Goal: Information Seeking & Learning: Learn about a topic

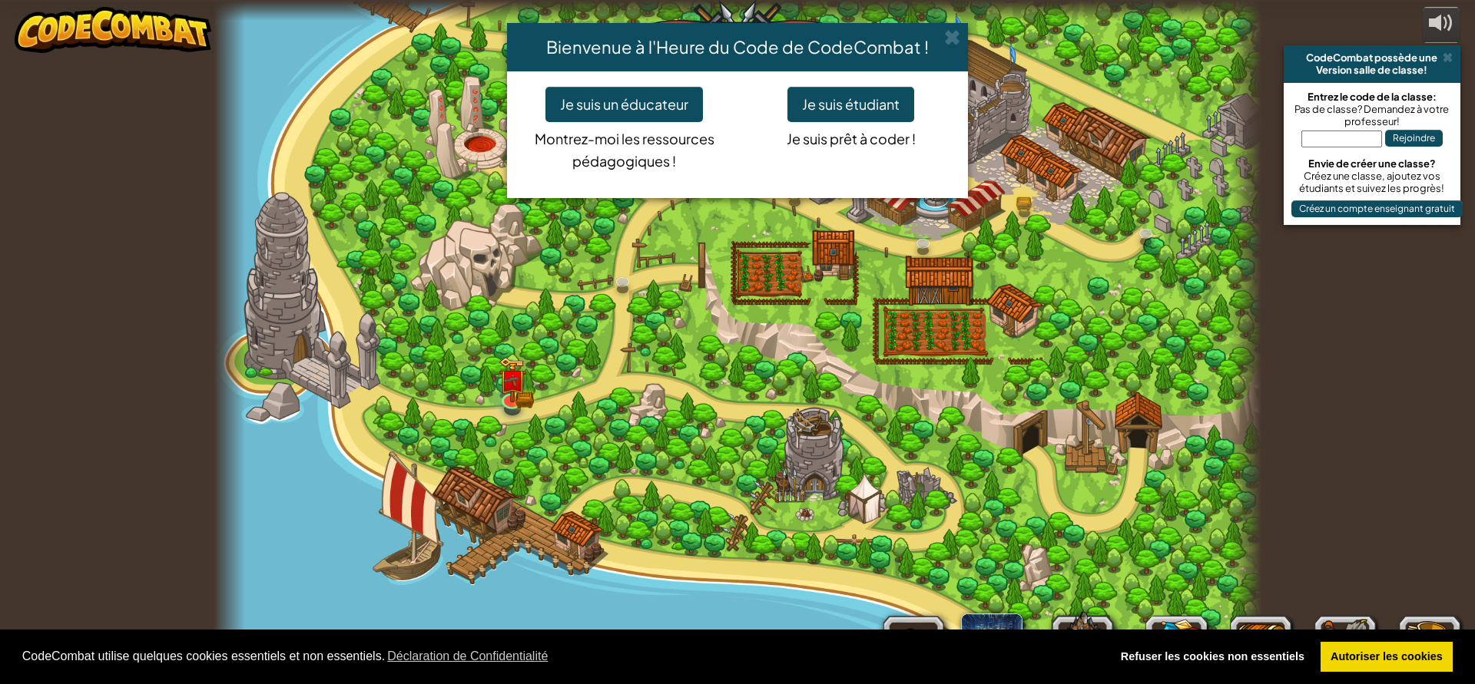
select select "fr"
click at [831, 106] on button "Je suis étudiant" at bounding box center [850, 104] width 127 height 35
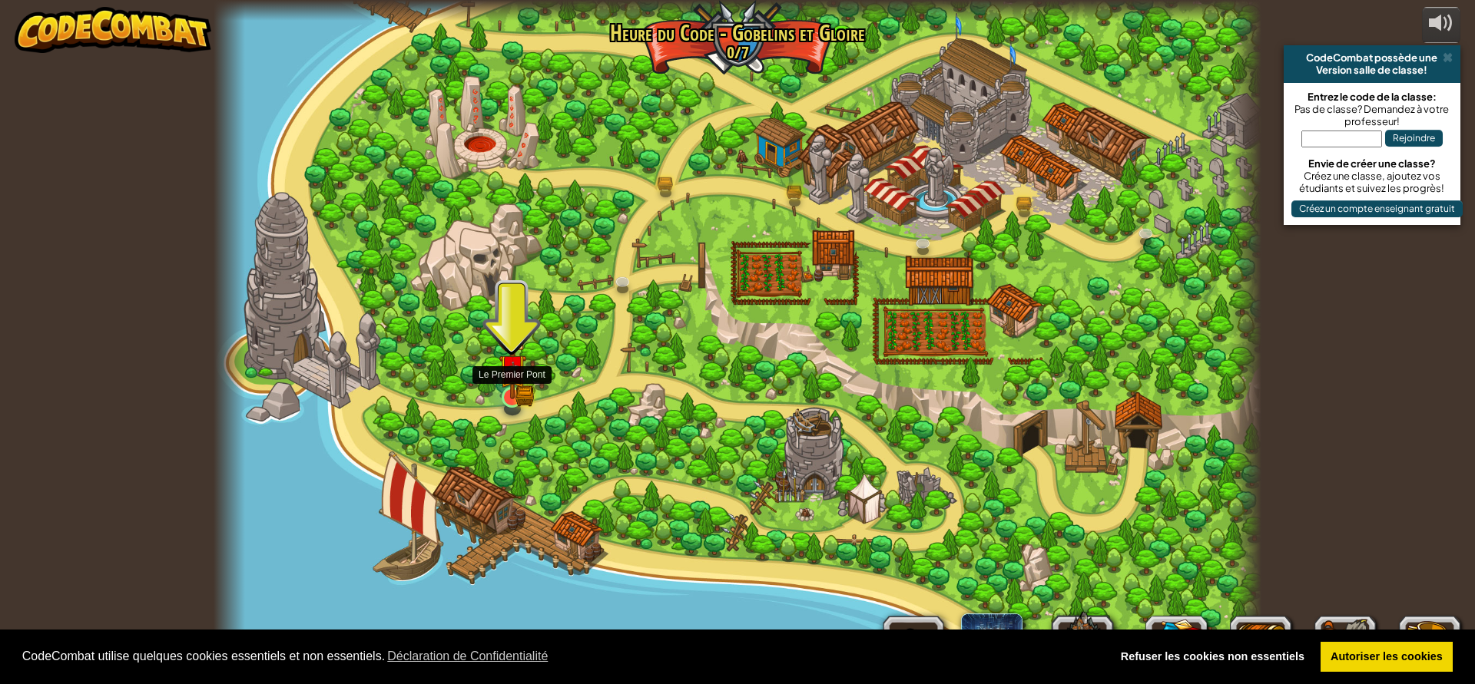
click at [515, 395] on img at bounding box center [512, 368] width 28 height 61
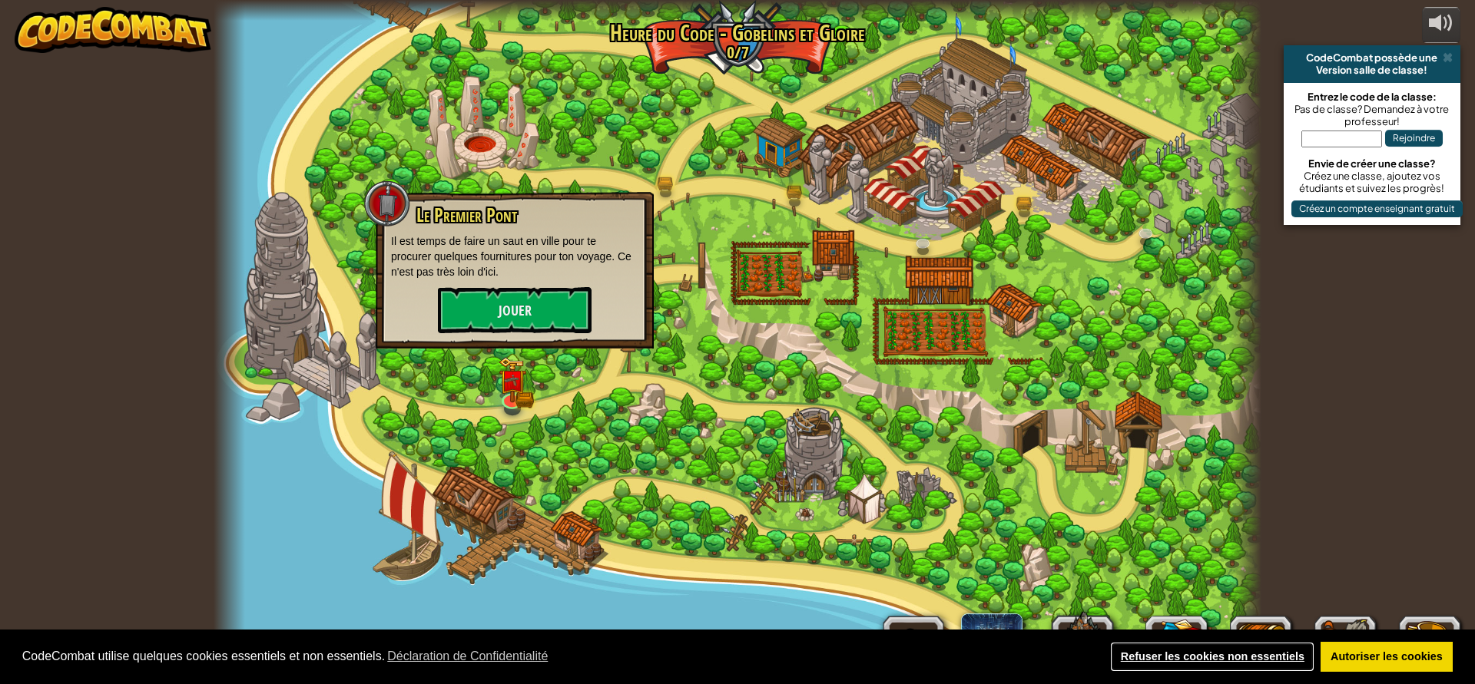
click at [1223, 658] on link "Refuser les cookies non essentiels" at bounding box center [1212, 657] width 204 height 31
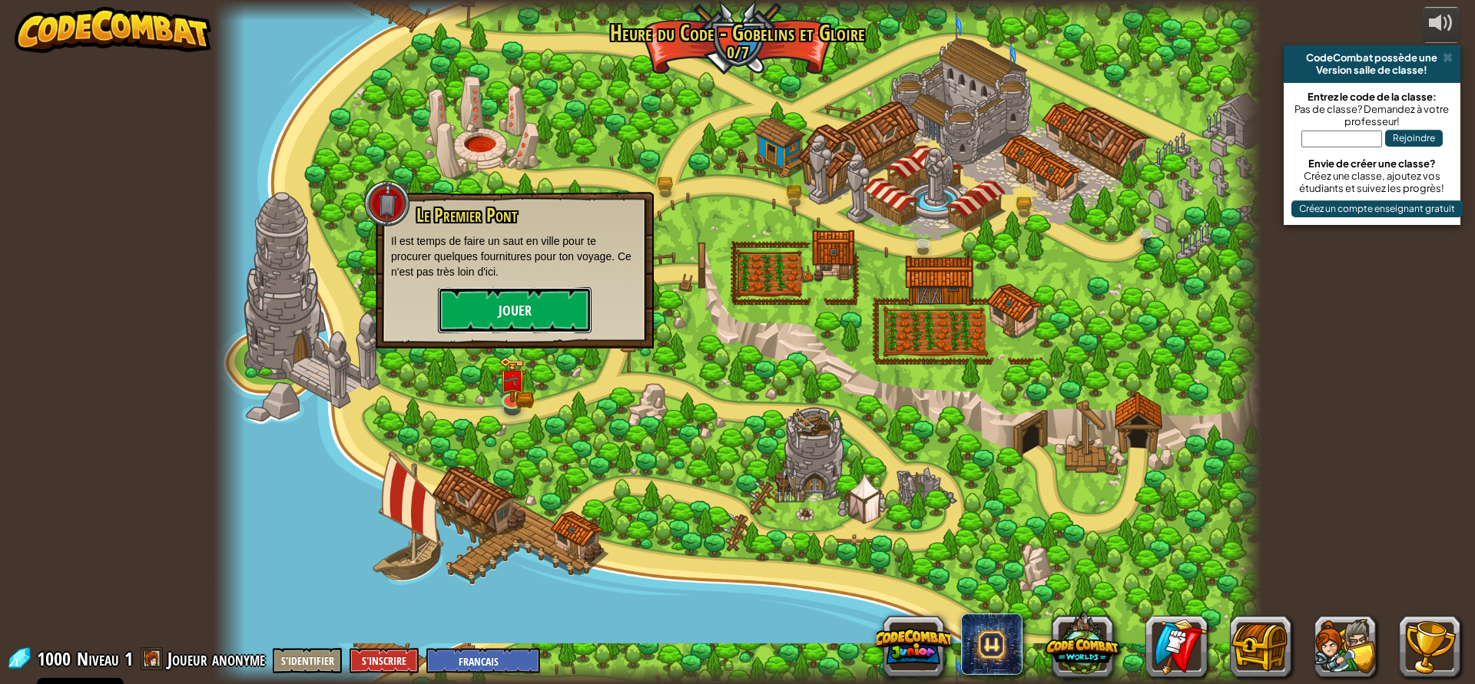
click at [531, 320] on button "Jouer" at bounding box center [515, 310] width 154 height 46
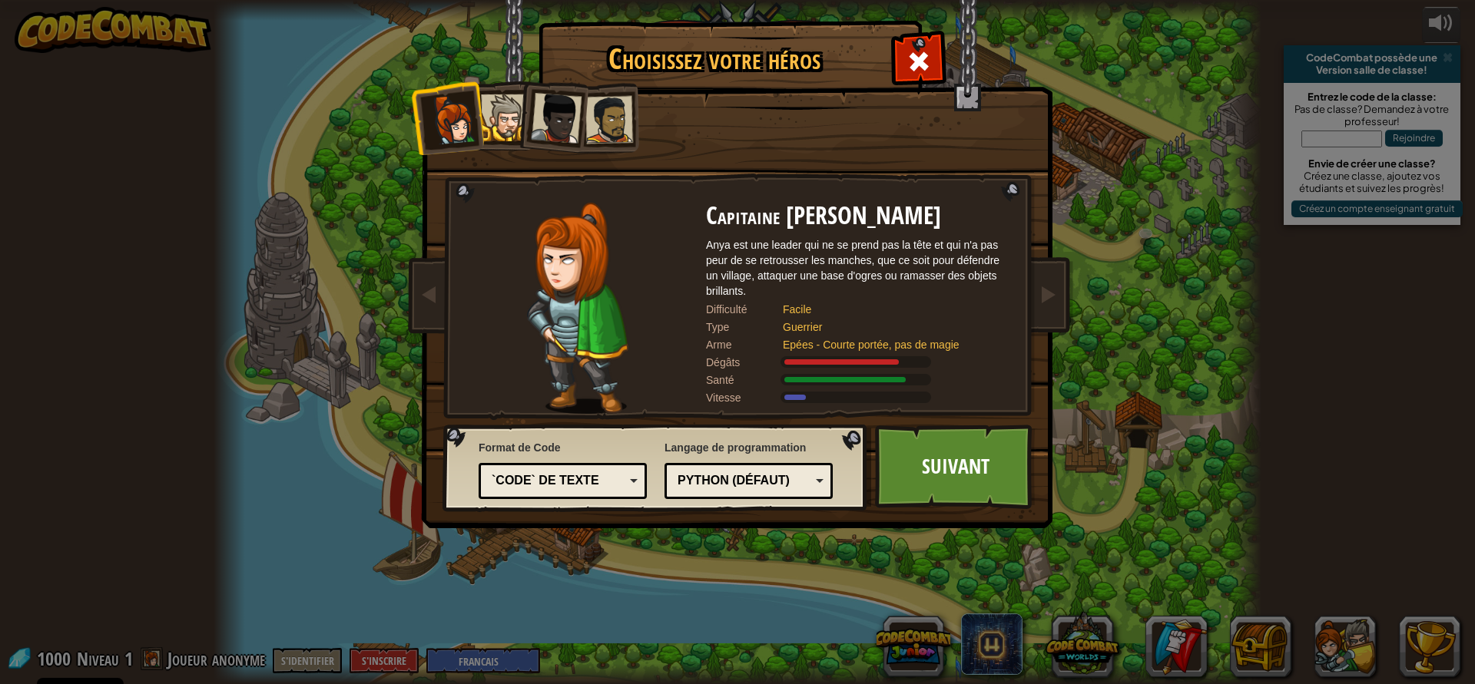
click at [507, 132] on div at bounding box center [504, 117] width 47 height 47
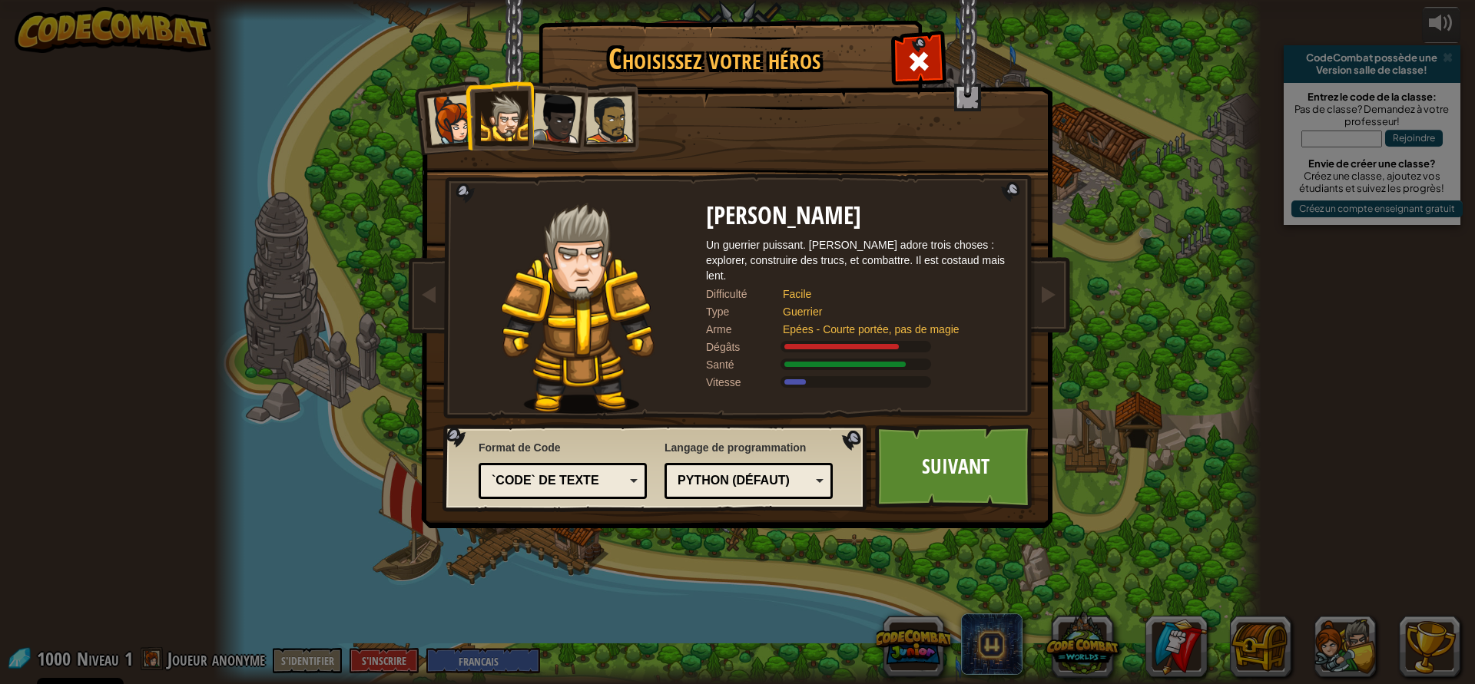
click at [549, 134] on div at bounding box center [556, 118] width 51 height 51
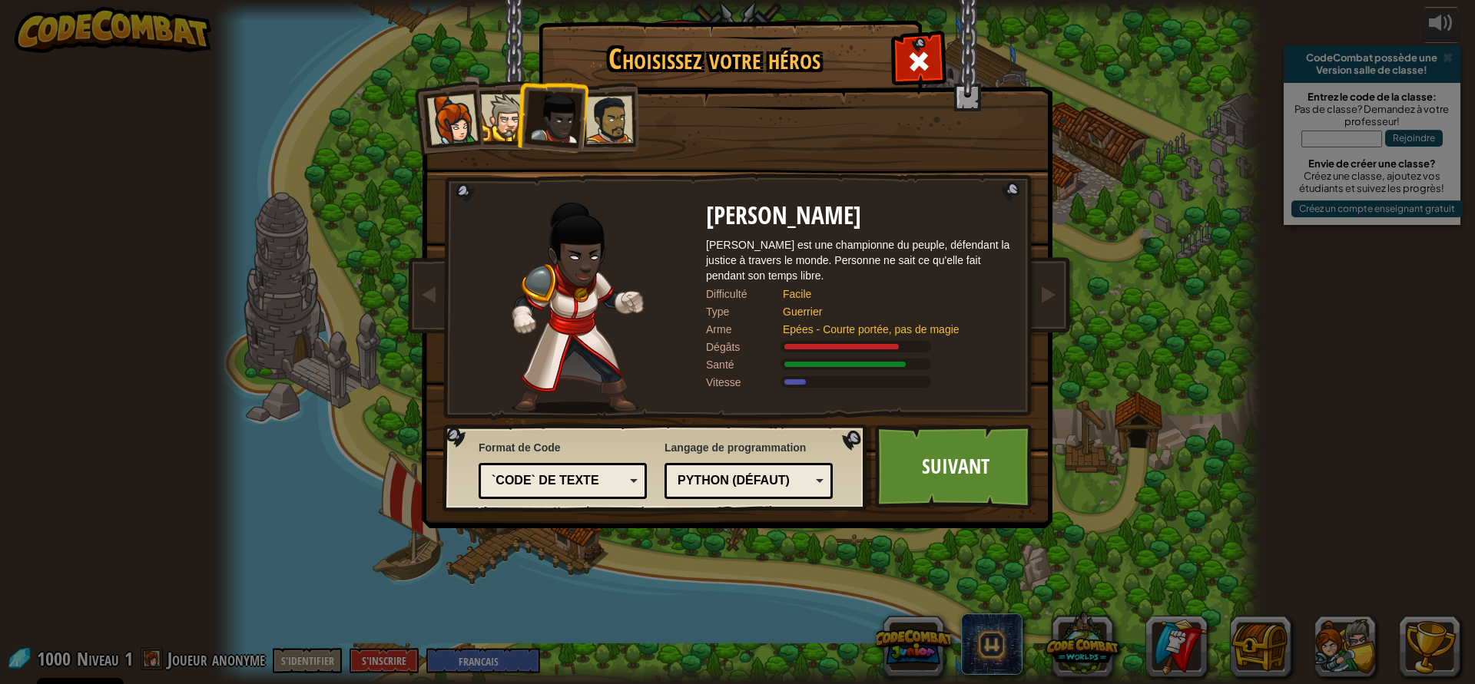
click at [609, 127] on div at bounding box center [609, 120] width 48 height 48
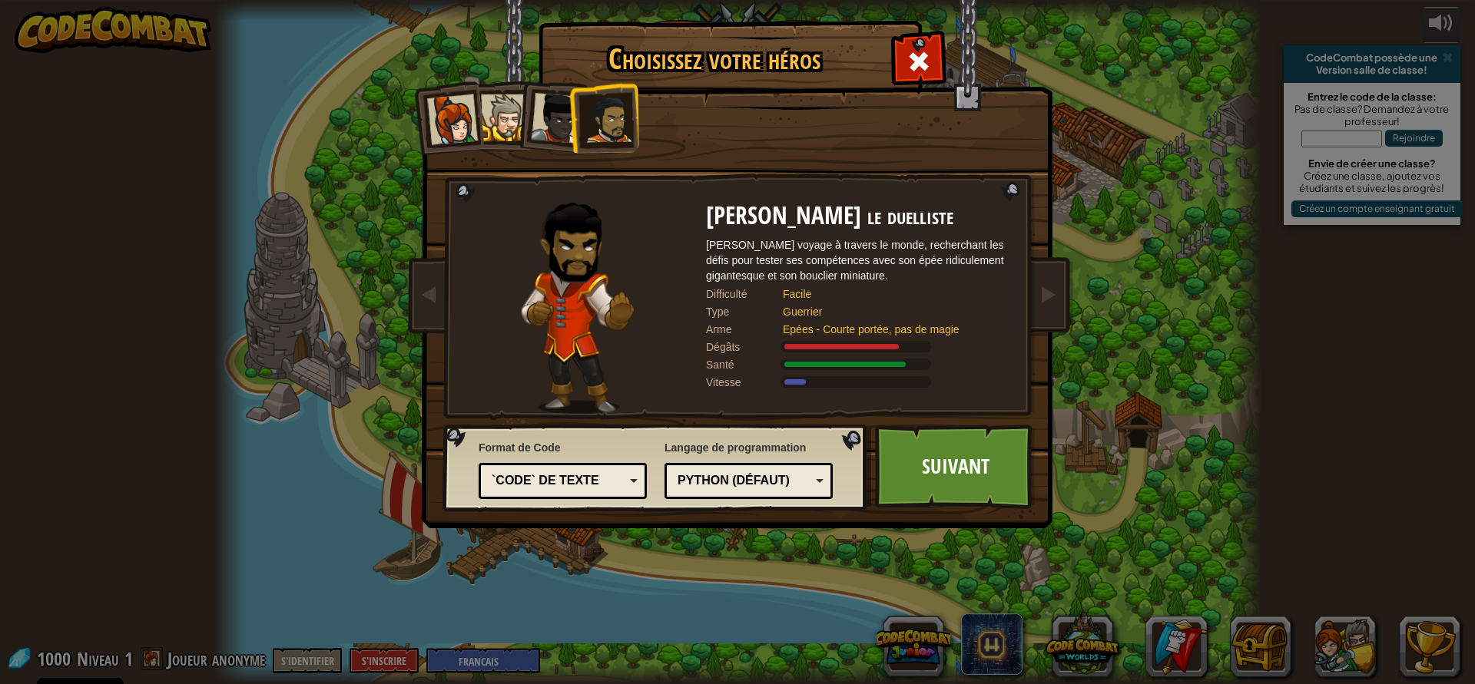
click at [508, 130] on div at bounding box center [504, 117] width 47 height 47
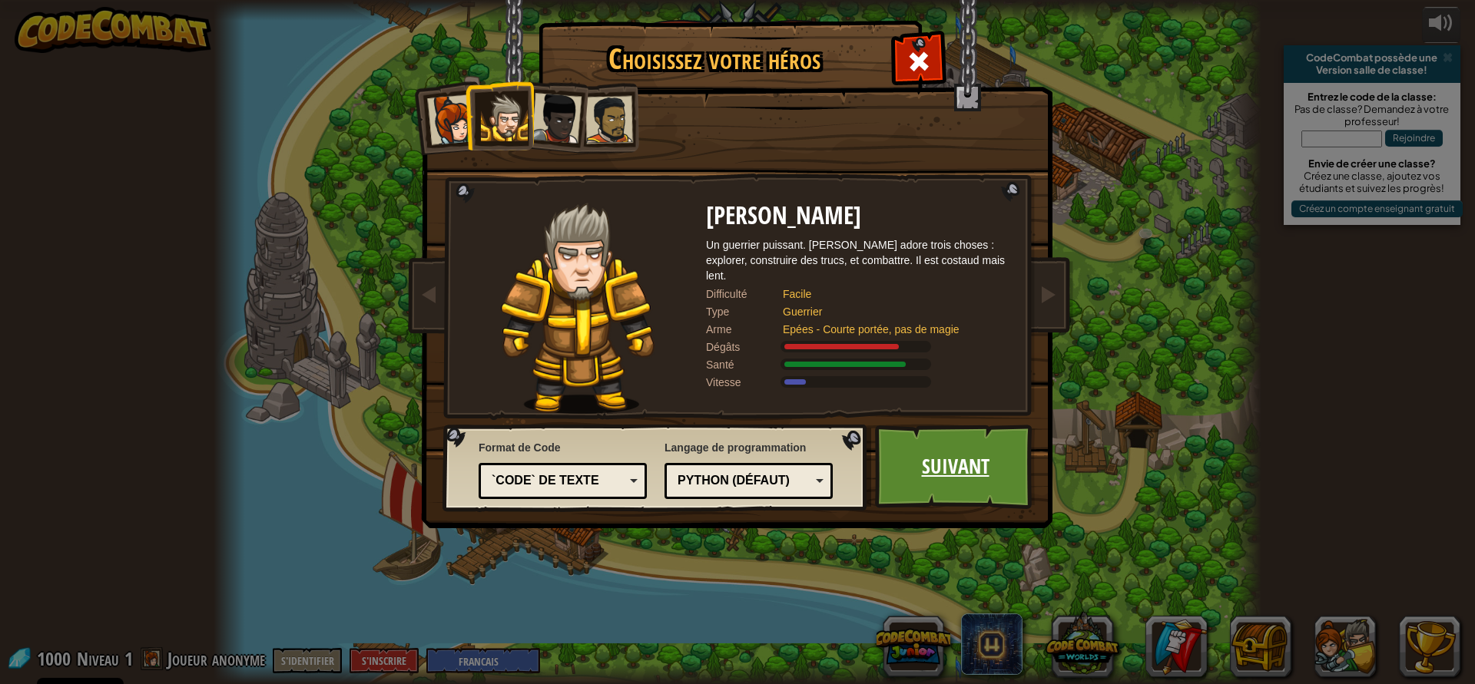
click at [949, 474] on link "Suivant" at bounding box center [955, 467] width 161 height 84
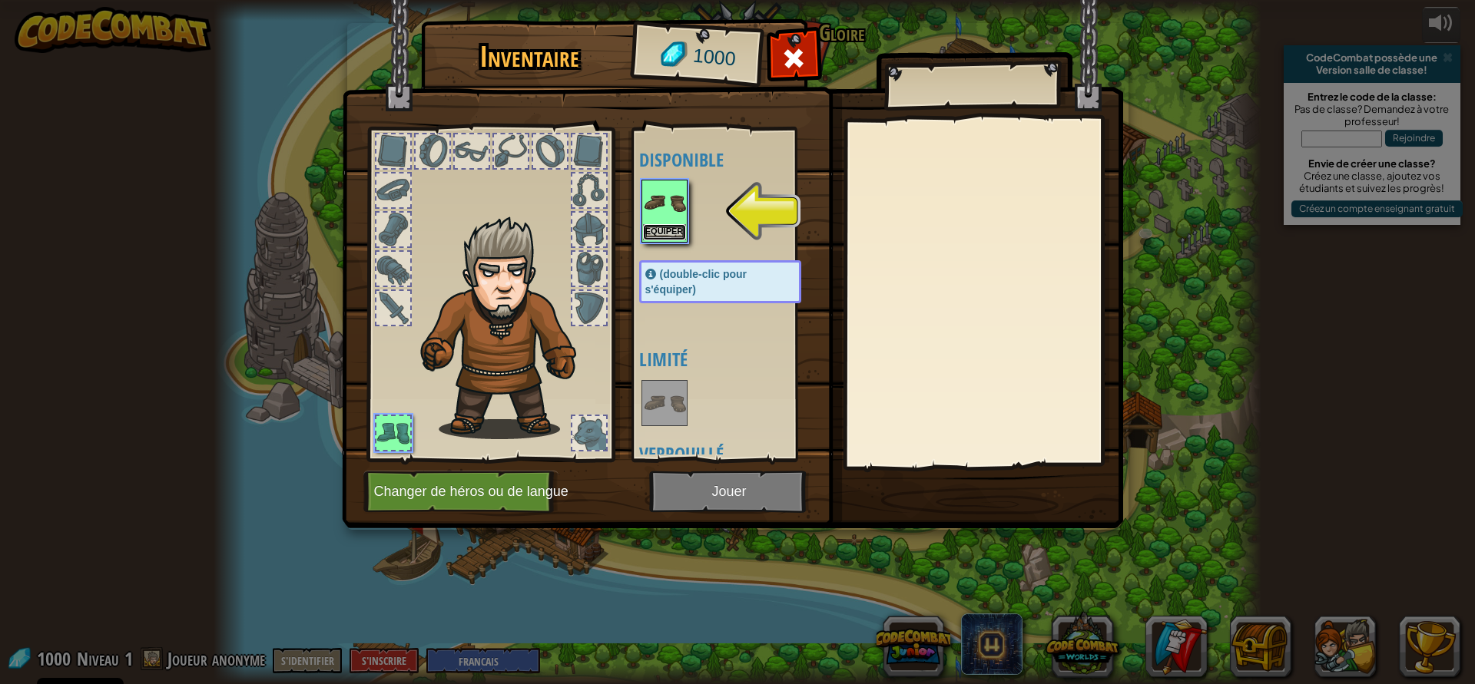
click at [667, 230] on button "Equiper" at bounding box center [664, 232] width 43 height 16
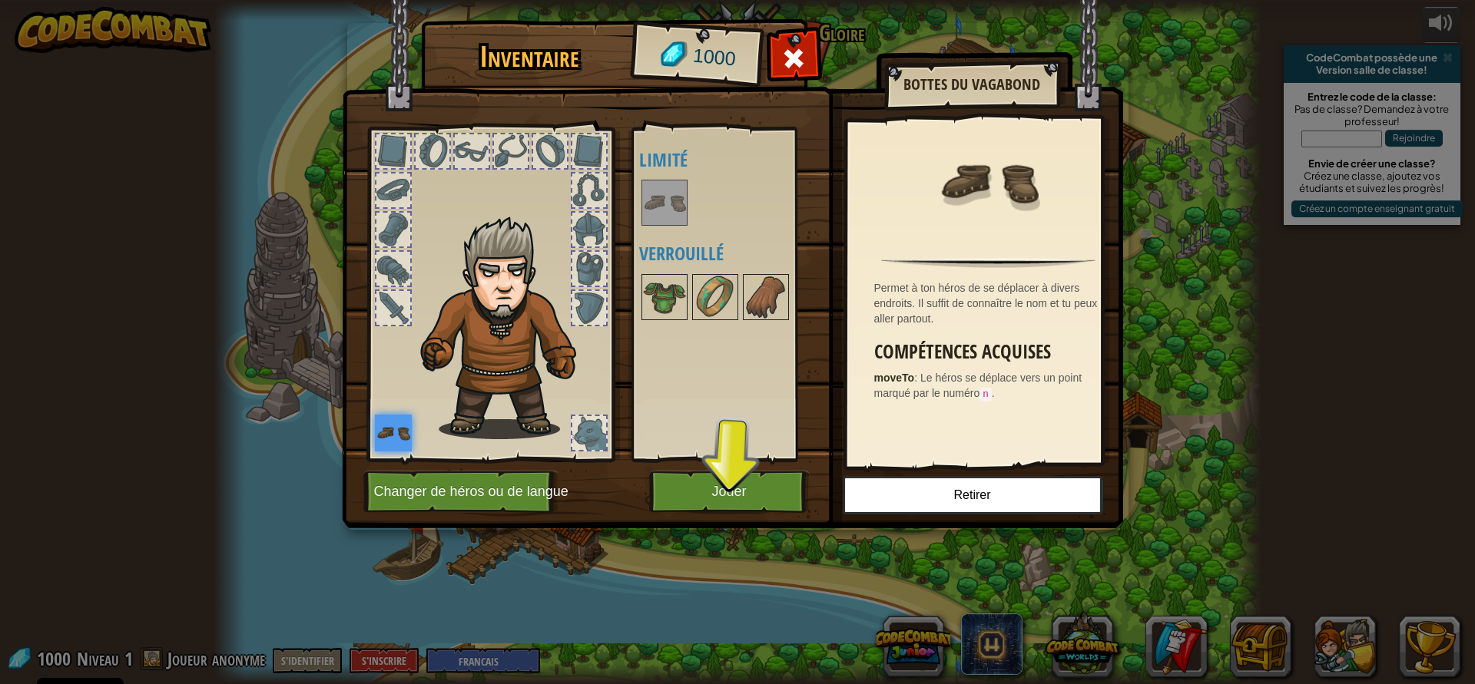
click at [667, 230] on div "Disponible Equiper (double-clic pour s'équiper) Limité Verrouillé" at bounding box center [735, 294] width 193 height 320
click at [743, 505] on button "Jouer" at bounding box center [729, 492] width 161 height 42
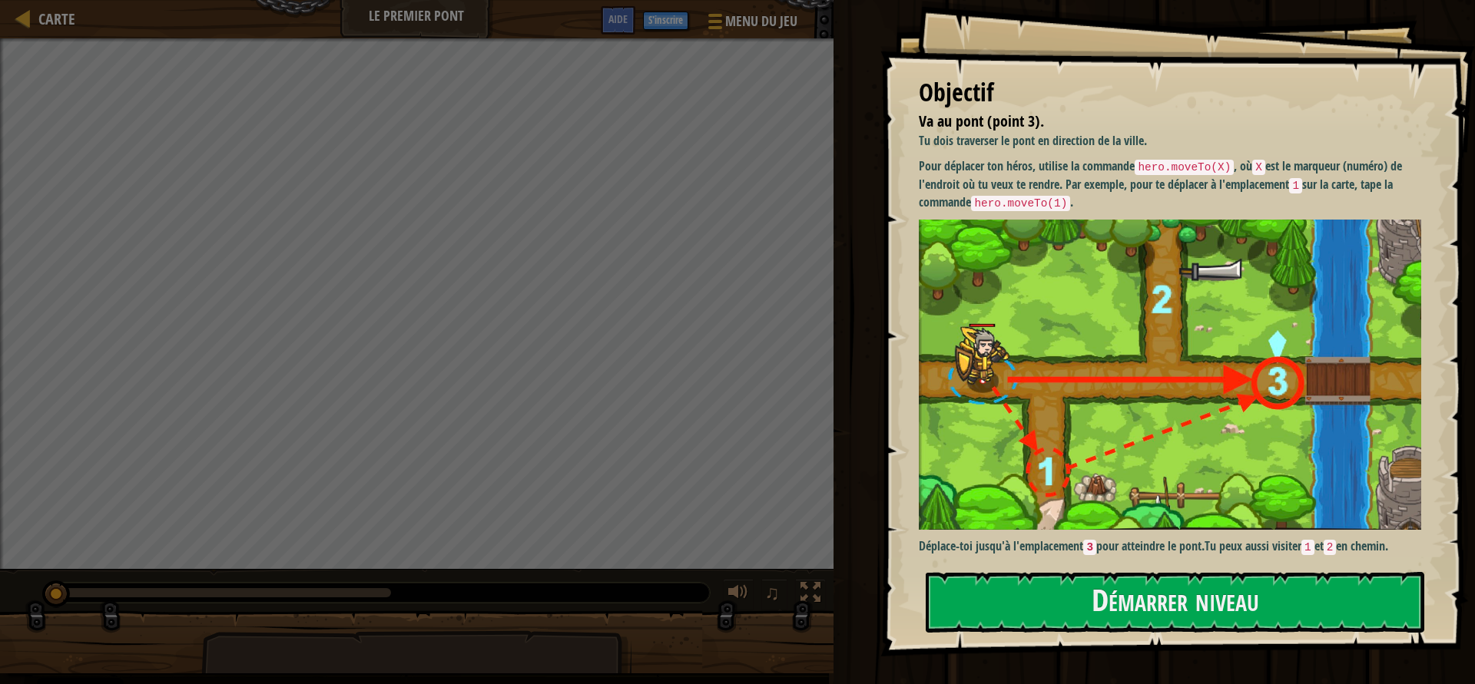
drag, startPoint x: 1196, startPoint y: 164, endPoint x: 1141, endPoint y: 180, distance: 56.9
click at [1142, 180] on p "Pour déplacer ton héros, utilise la commande hero.moveTo(X) , où X est le marqu…" at bounding box center [1176, 184] width 514 height 55
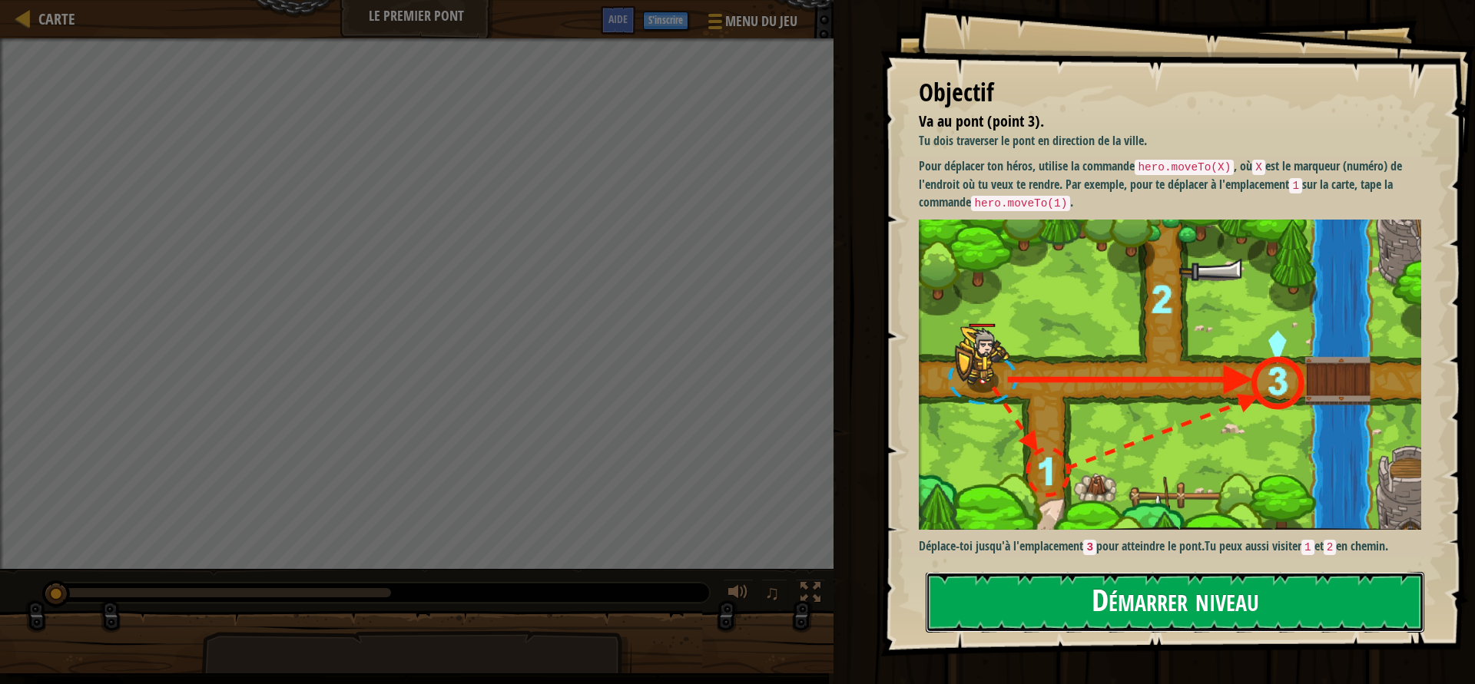
click at [1216, 612] on button "Démarrer niveau" at bounding box center [1174, 602] width 498 height 61
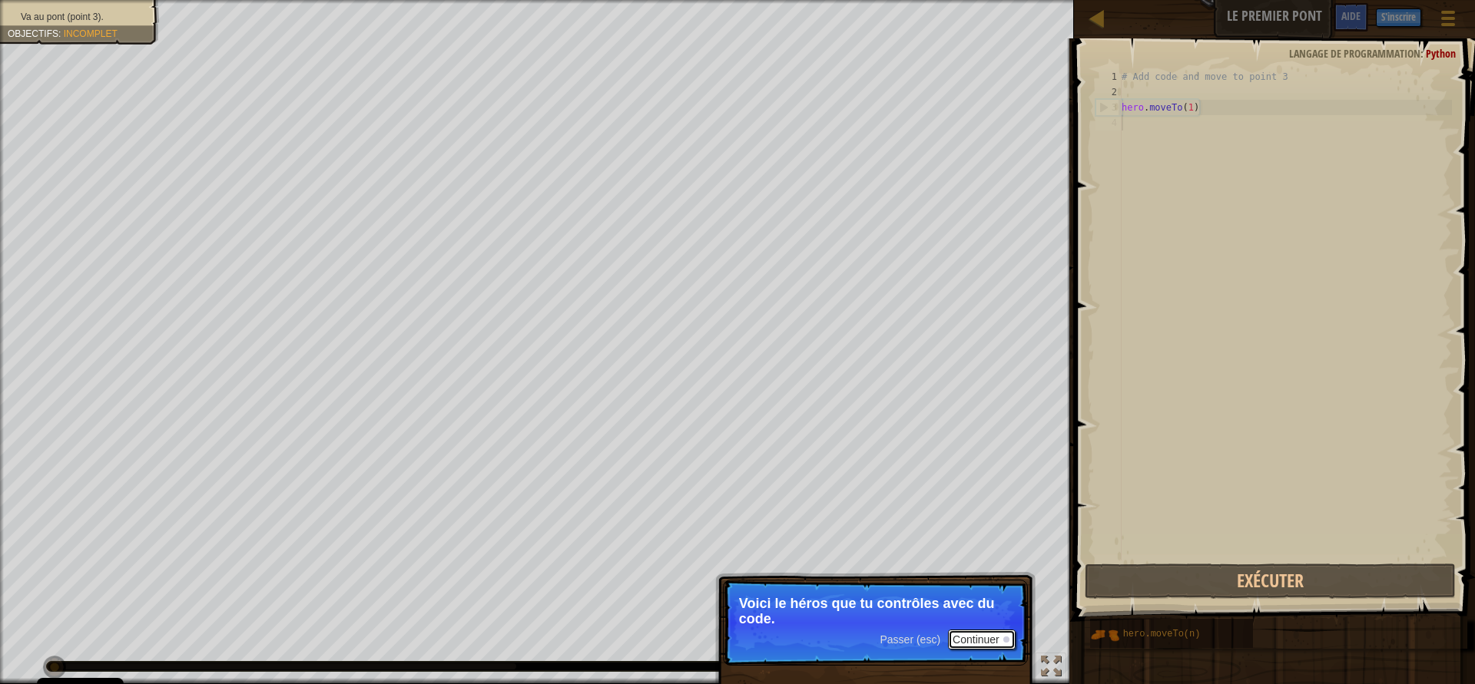
click at [972, 643] on button "Continuer" at bounding box center [982, 640] width 68 height 20
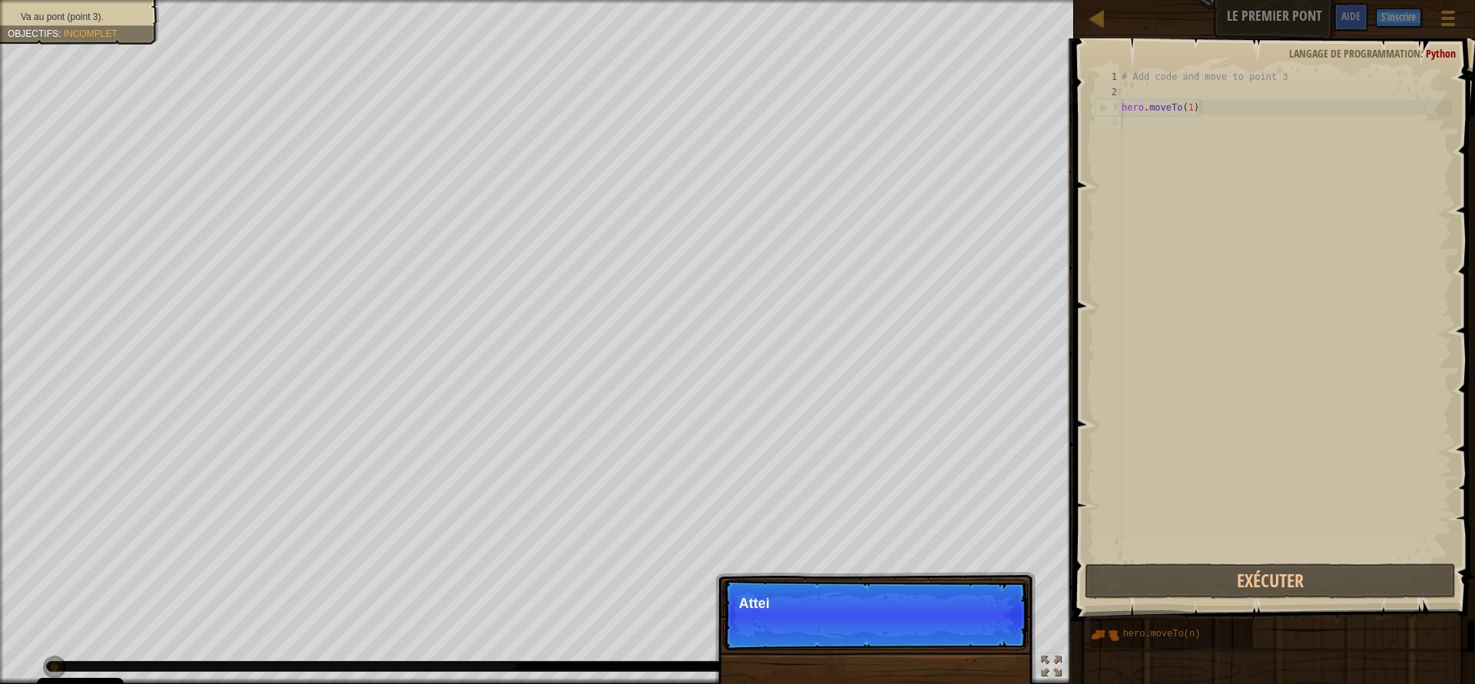
scroll to position [7, 0]
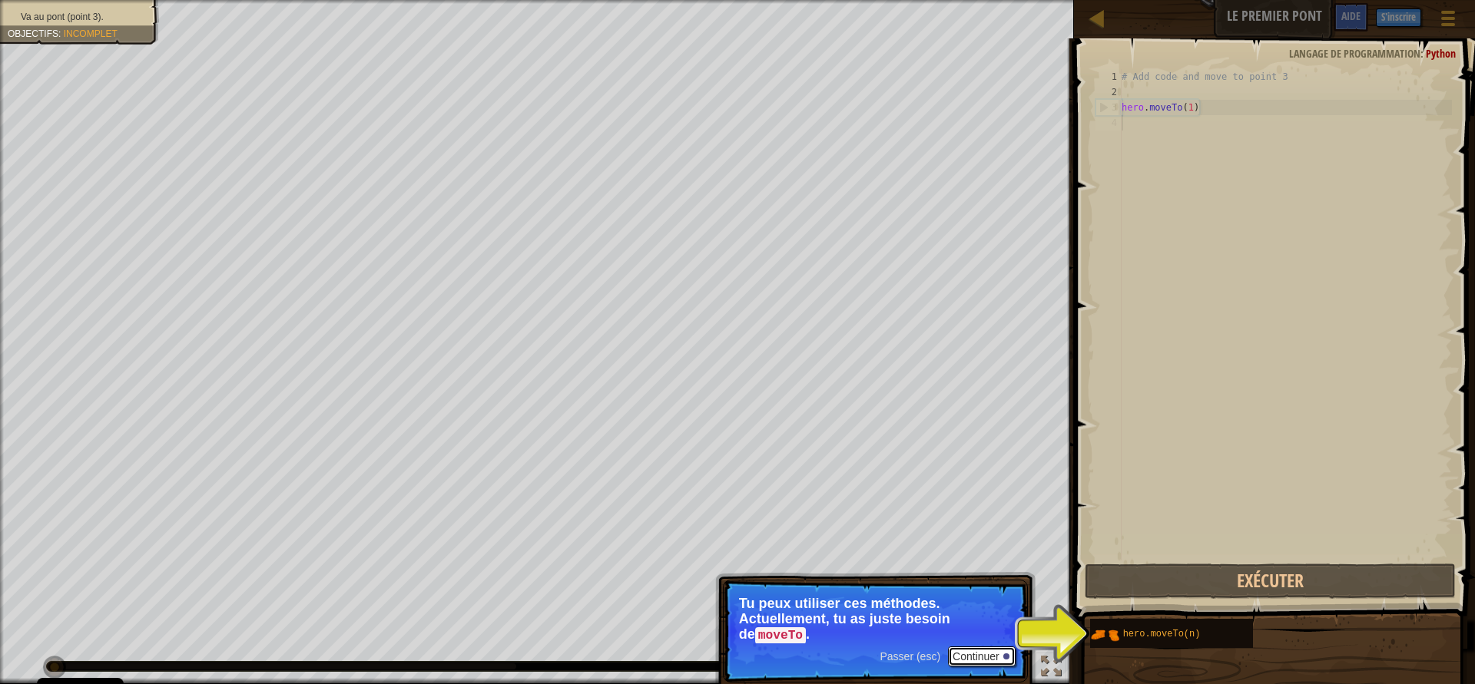
click at [973, 657] on button "Continuer" at bounding box center [982, 657] width 68 height 20
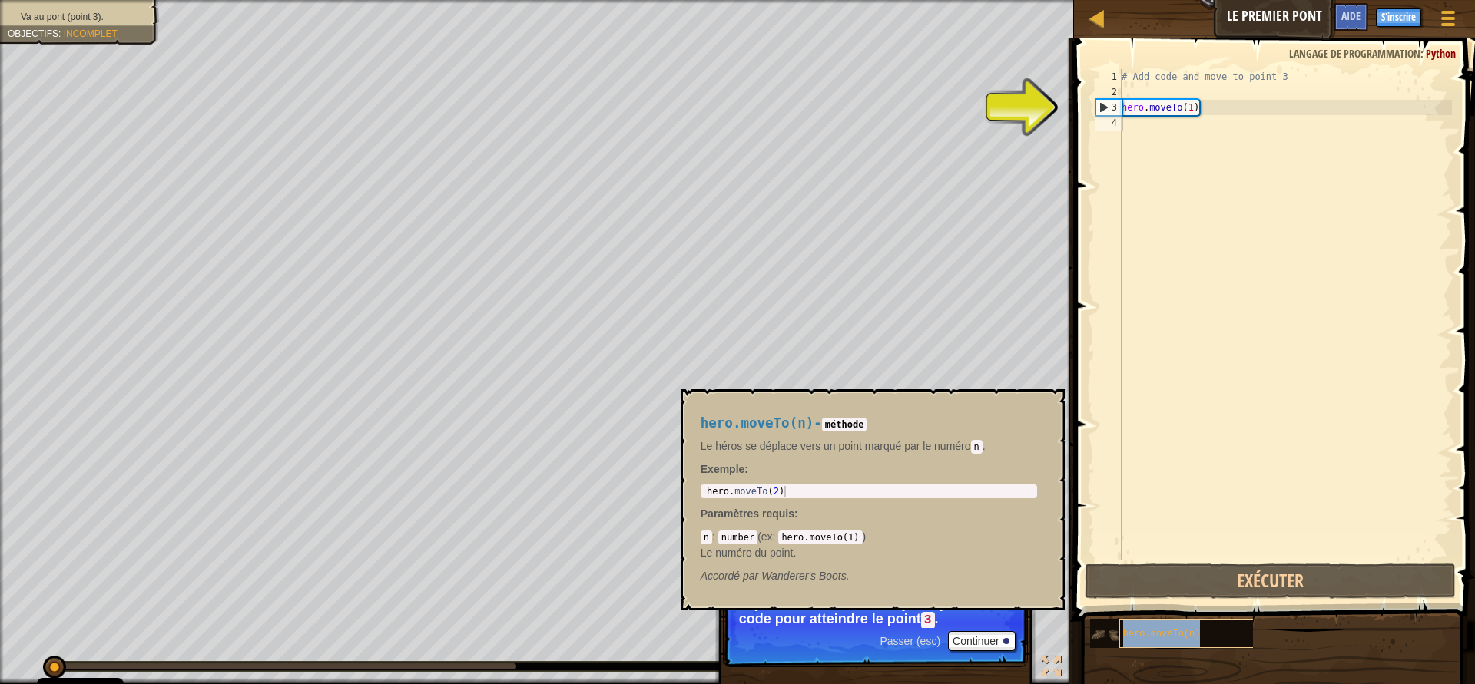
click at [1215, 635] on div "hero.moveTo(n)" at bounding box center [1192, 633] width 147 height 29
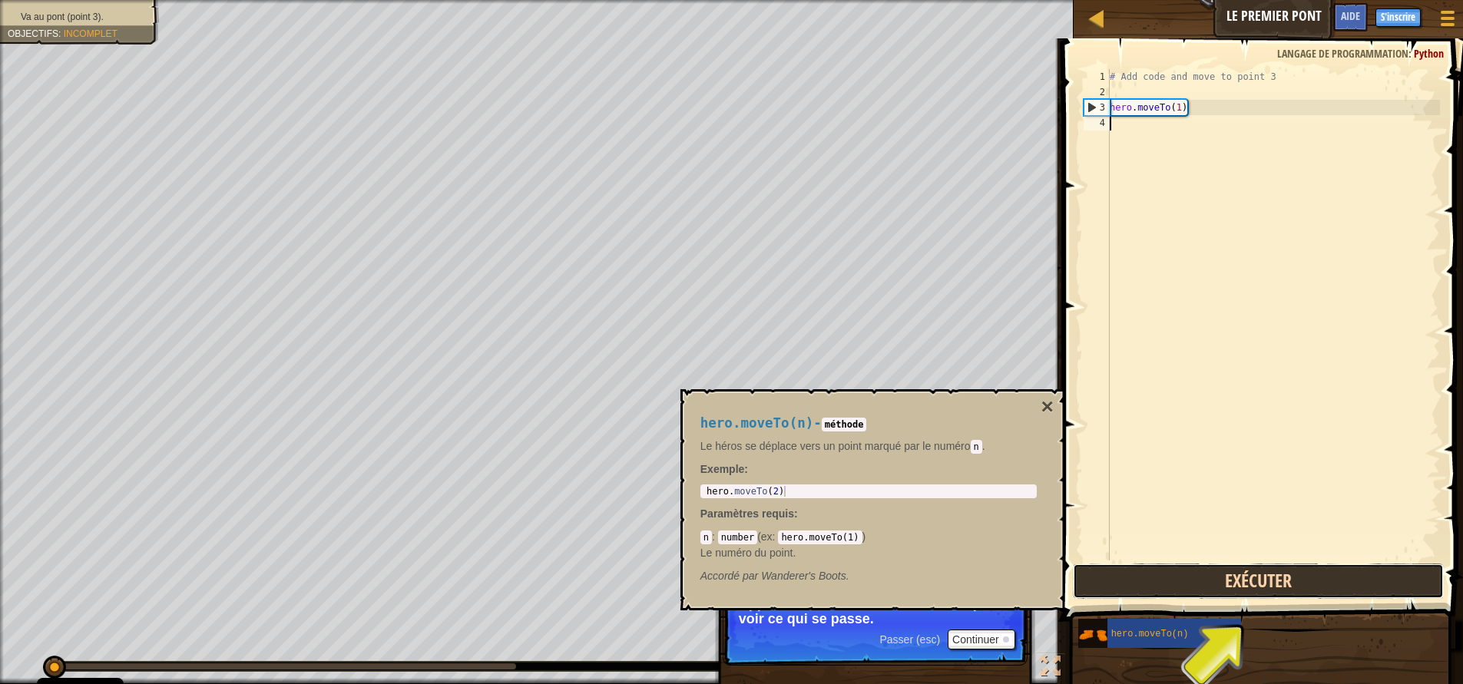
click at [1212, 588] on button "Exécuter" at bounding box center [1258, 581] width 371 height 35
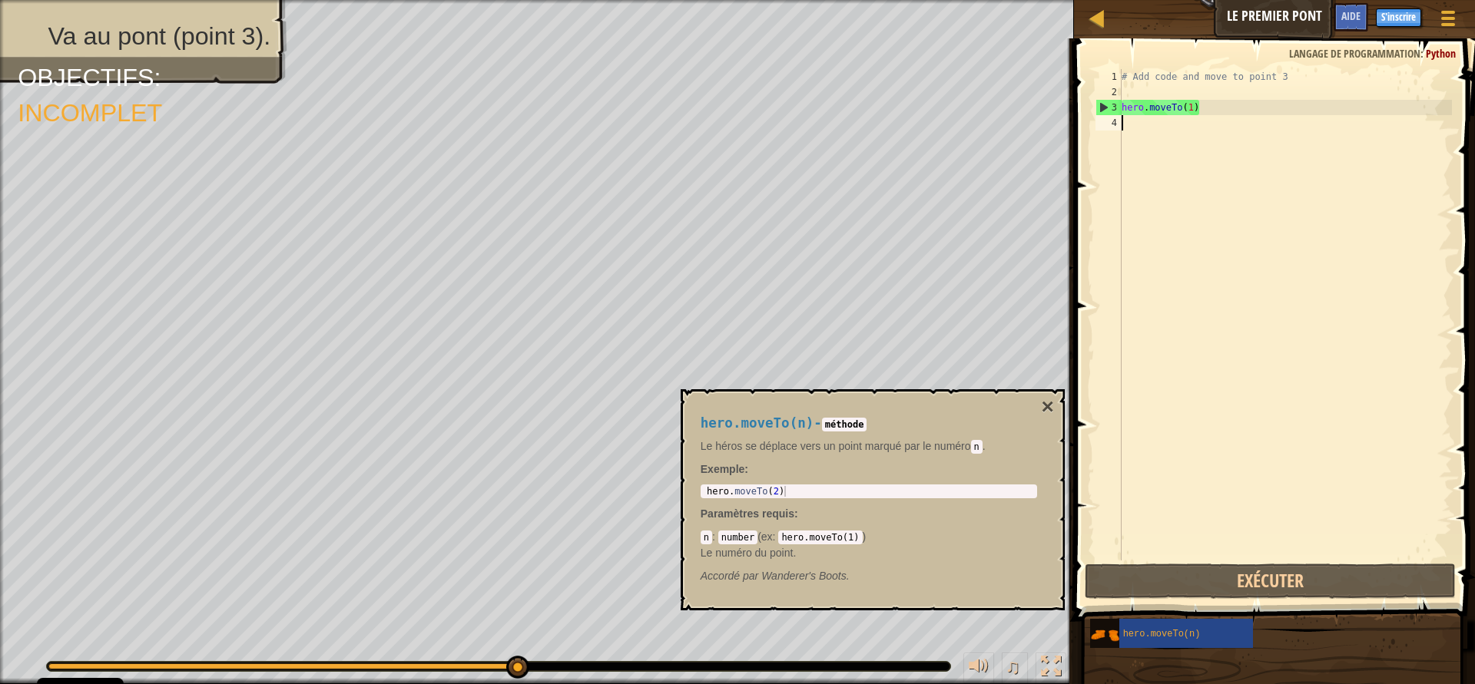
drag, startPoint x: 328, startPoint y: 668, endPoint x: 615, endPoint y: 665, distance: 287.2
click at [615, 665] on div at bounding box center [498, 666] width 903 height 9
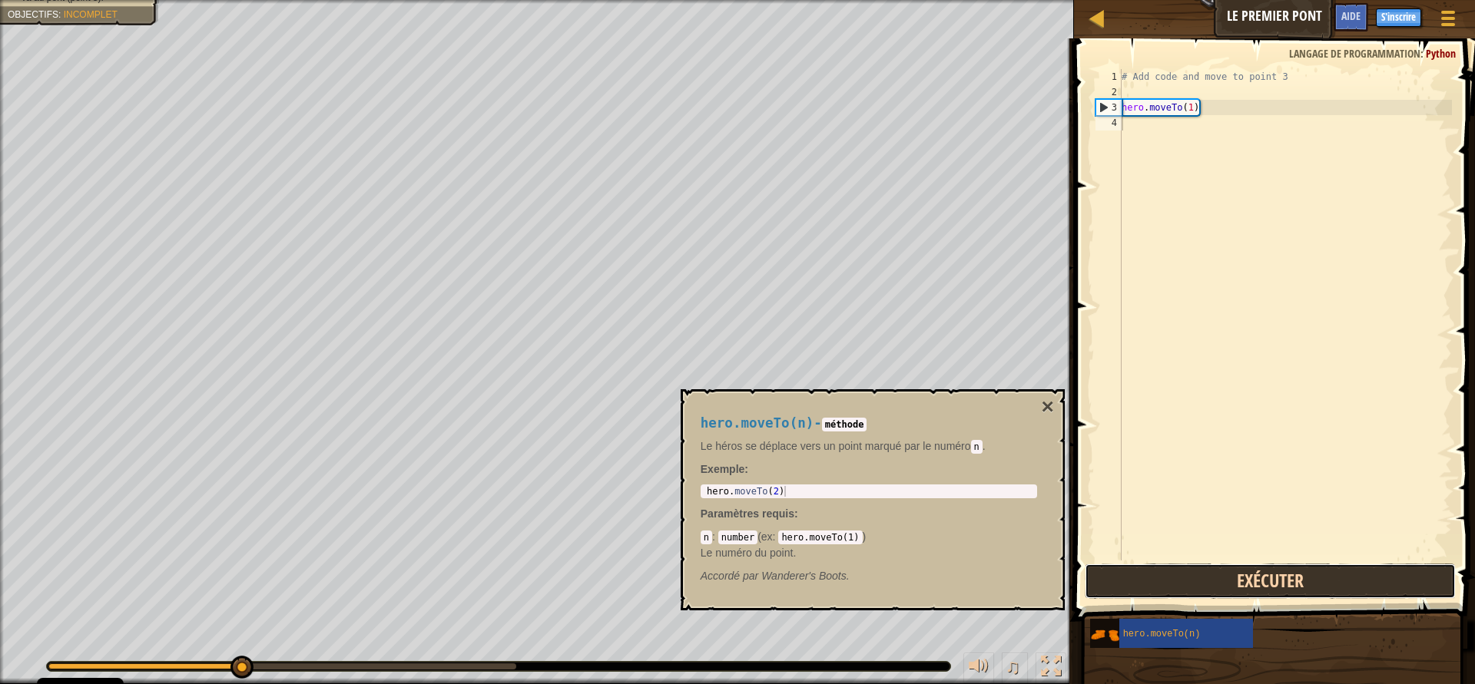
click at [1173, 591] on button "Exécuter" at bounding box center [1269, 581] width 371 height 35
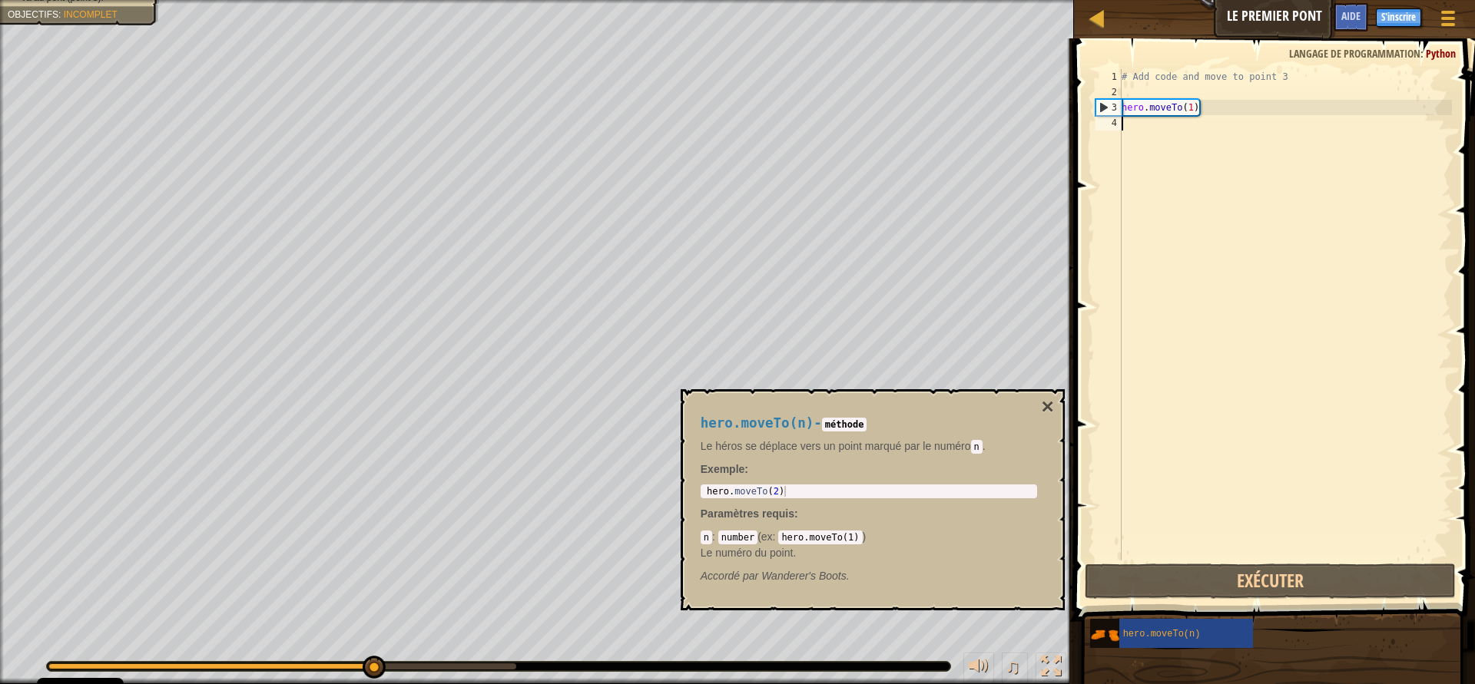
drag, startPoint x: 1189, startPoint y: 153, endPoint x: 1183, endPoint y: 143, distance: 11.3
click at [1187, 152] on div "# Add code and move to point 3 hero . moveTo ( 1 )" at bounding box center [1284, 330] width 333 height 522
click at [1163, 126] on div "# Add code and move to point 3 hero . moveTo ( 1 )" at bounding box center [1284, 330] width 333 height 522
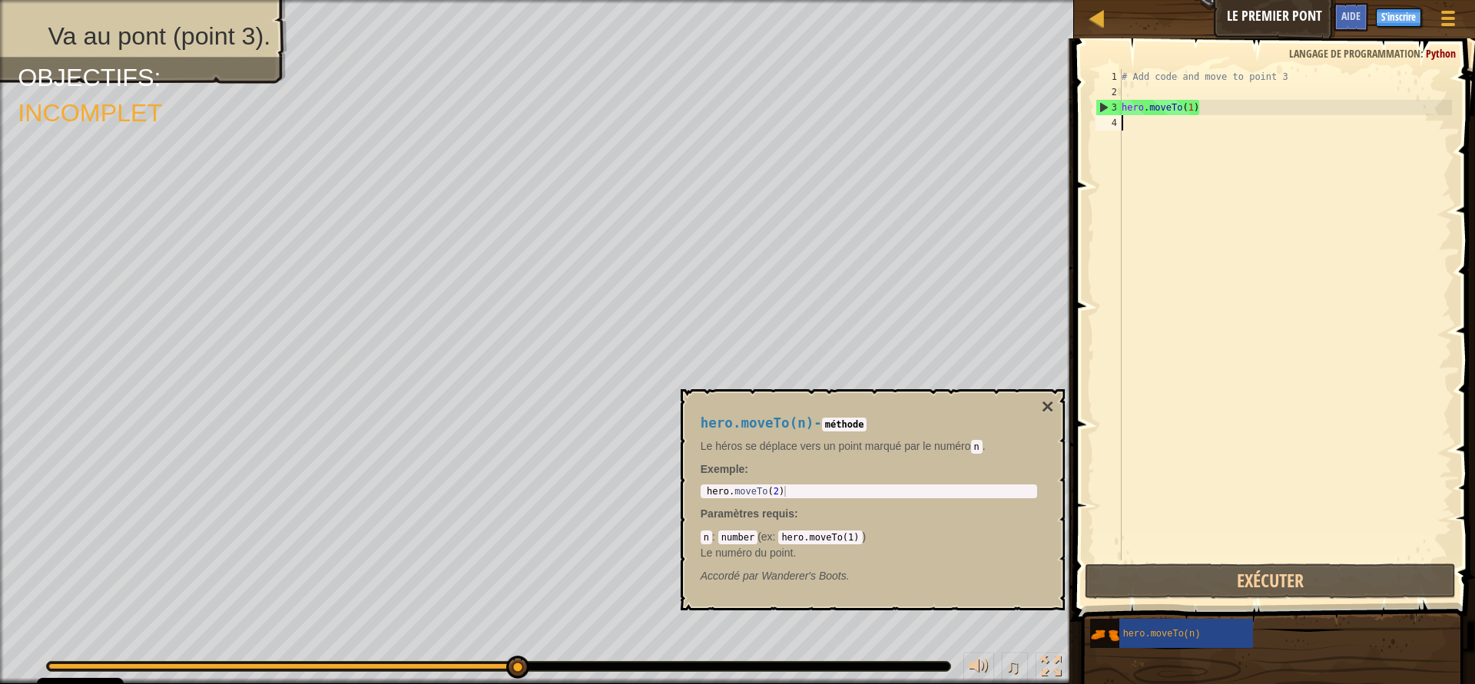
click at [1213, 104] on div "# Add code and move to point 3 hero . moveTo ( 1 )" at bounding box center [1284, 330] width 333 height 522
type textarea "hero.moveTo(1)"
click at [1153, 115] on div "# Add code and move to point 3 hero . moveTo ( 1 )" at bounding box center [1284, 330] width 333 height 522
click at [1151, 626] on div "hero.moveTo(n)" at bounding box center [1192, 633] width 147 height 29
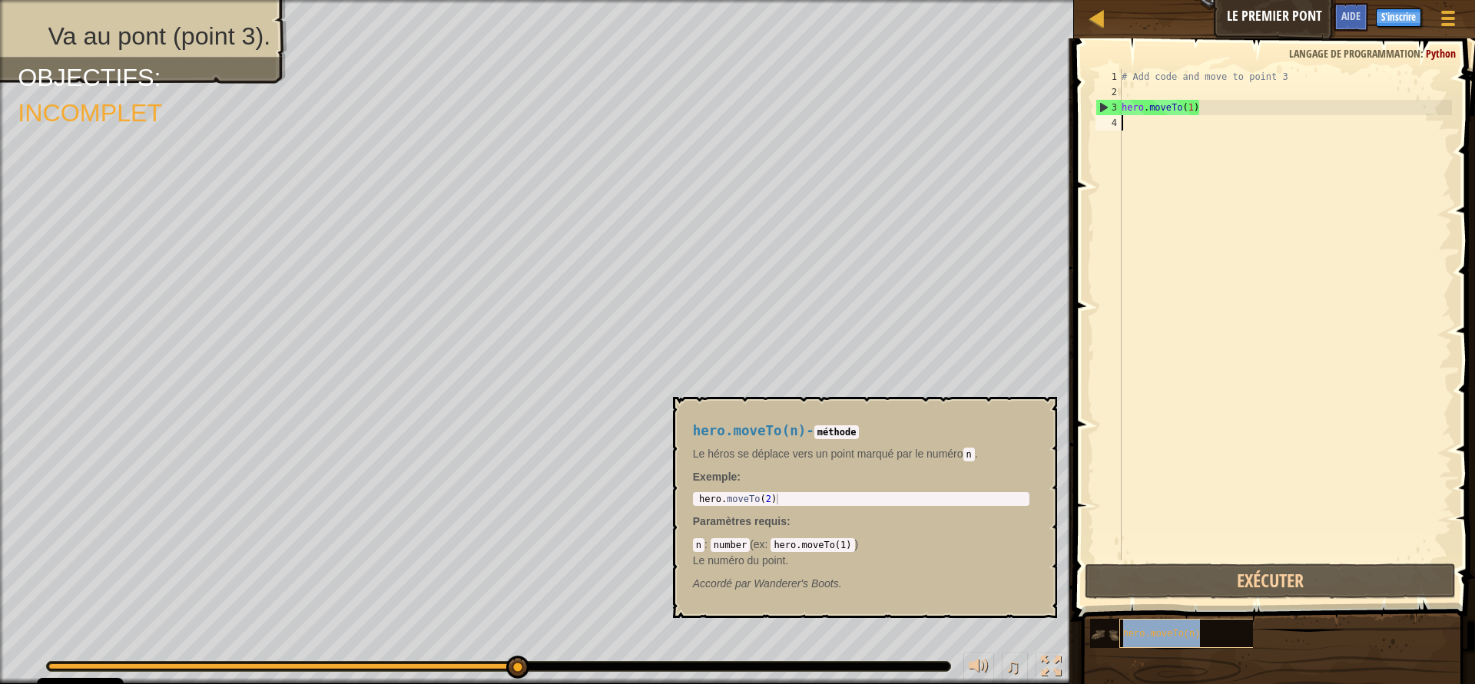
click at [1187, 646] on div "hero.moveTo(n)" at bounding box center [1192, 633] width 147 height 29
click at [1217, 644] on div "hero.moveTo(n)" at bounding box center [1192, 633] width 147 height 29
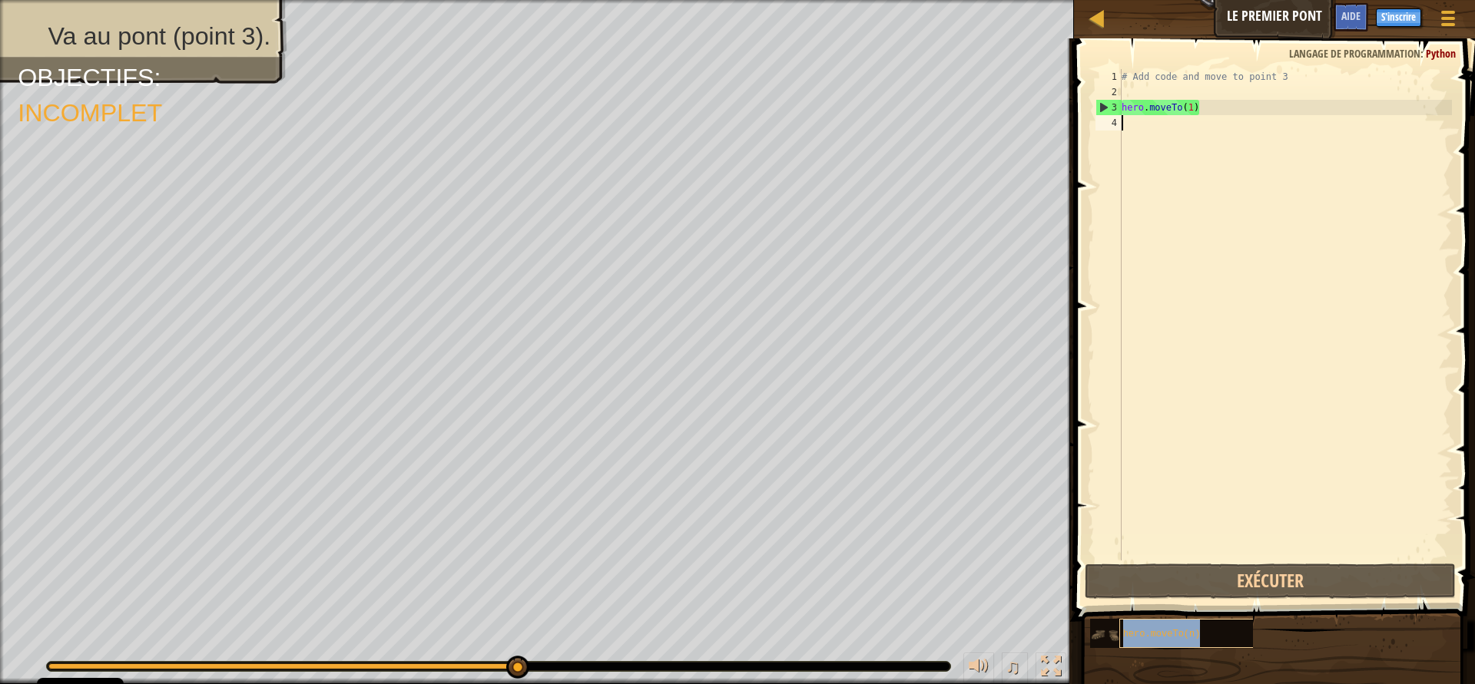
click at [1209, 636] on div "hero.moveTo(n)" at bounding box center [1192, 633] width 147 height 29
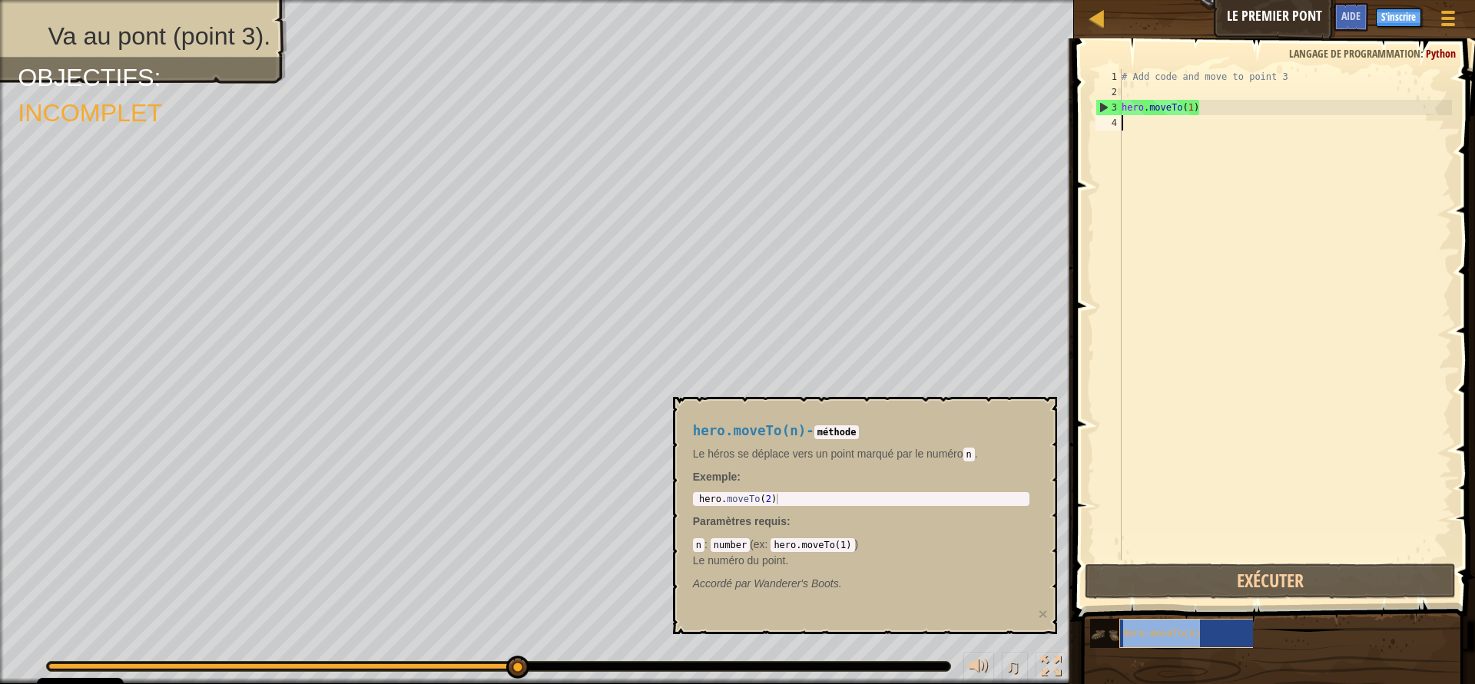
click at [1209, 636] on div "hero.moveTo(n)" at bounding box center [1192, 633] width 147 height 29
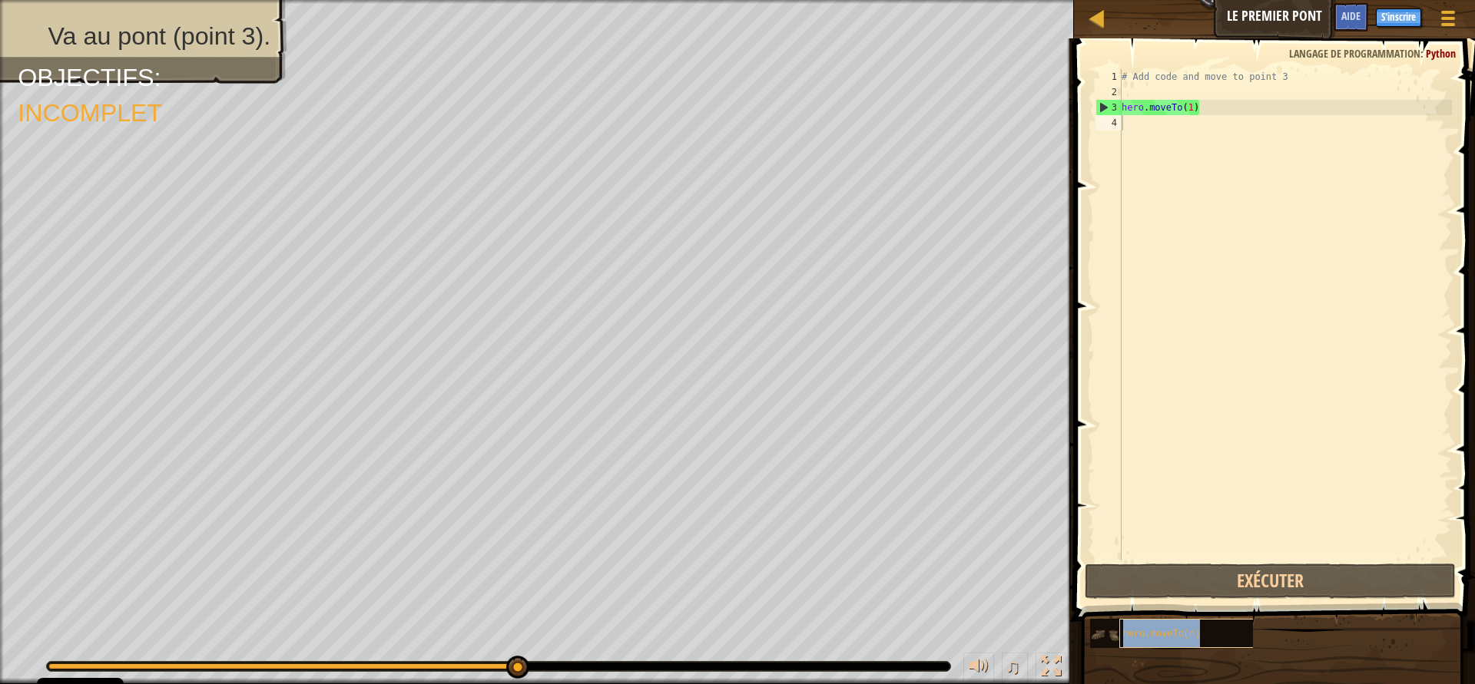
click at [1209, 636] on div "hero.moveTo(n)" at bounding box center [1192, 633] width 147 height 29
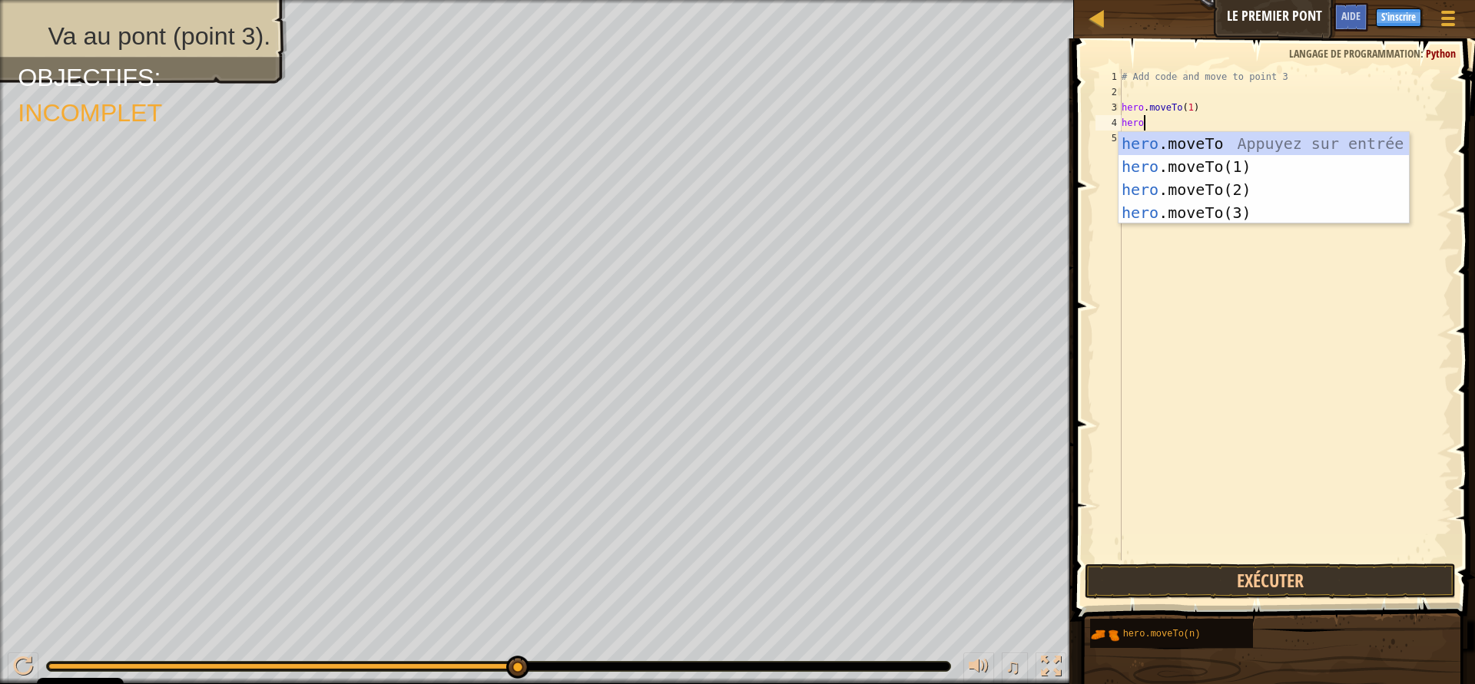
scroll to position [7, 1]
click at [1296, 186] on div "hero .moveTo Appuyez sur entrée hero .moveTo(1) Appuyez sur entrée hero .moveTo…" at bounding box center [1263, 201] width 290 height 138
type textarea "hero.moveTo(2)"
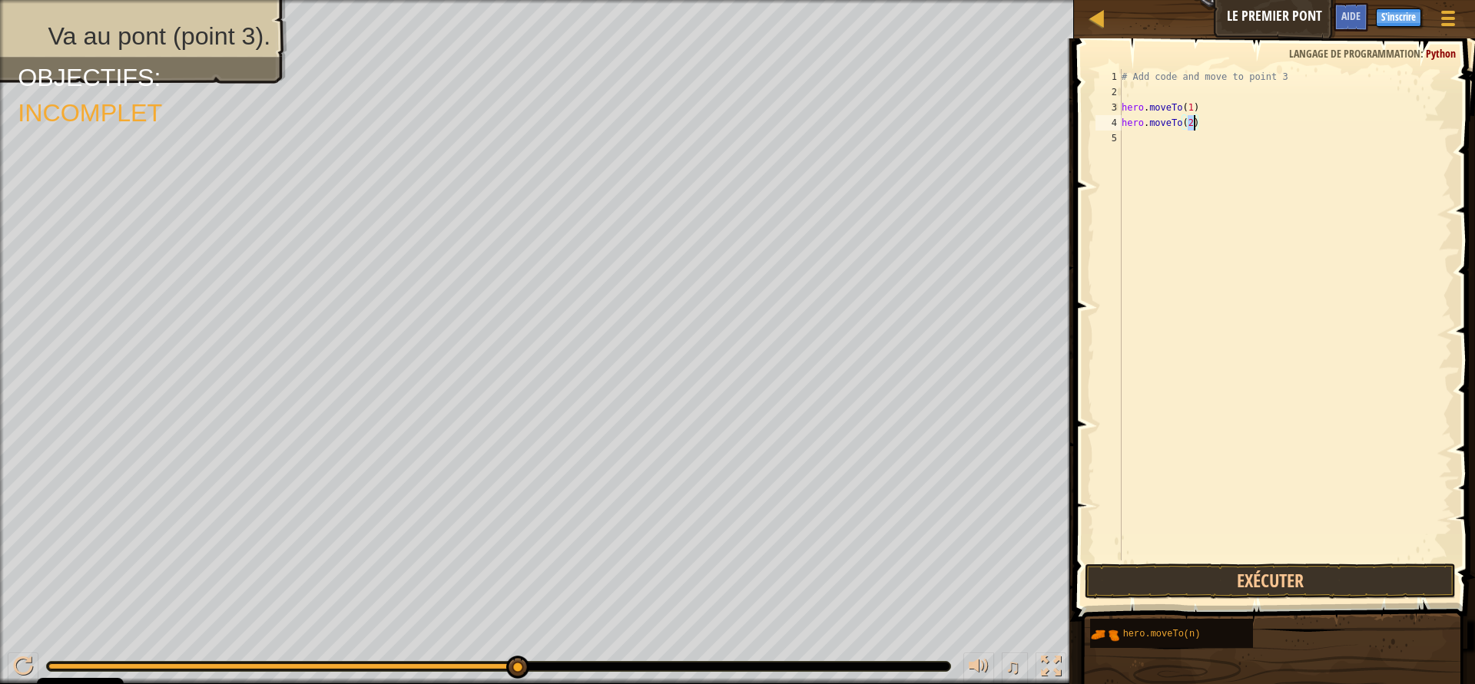
click at [1152, 141] on div "# Add code and move to point 3 hero . moveTo ( 1 ) hero . moveTo ( 2 )" at bounding box center [1284, 330] width 333 height 522
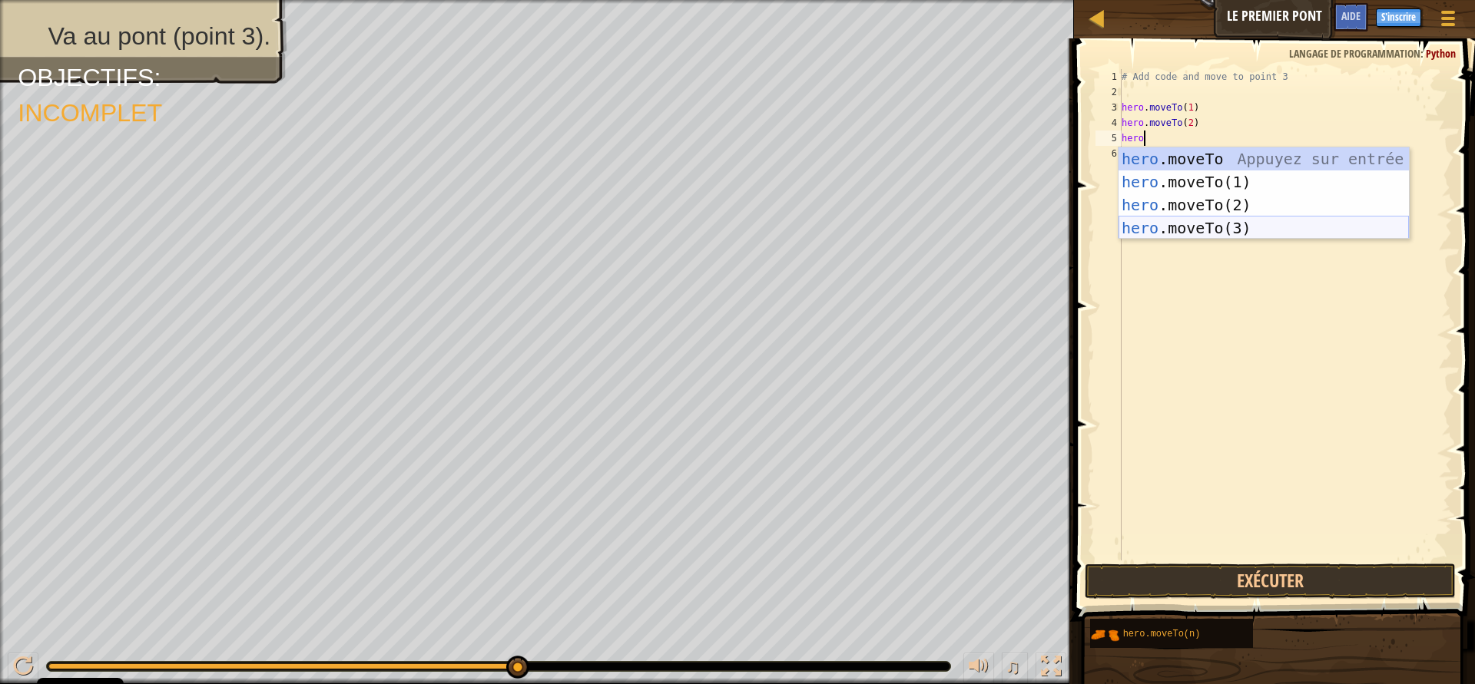
click at [1182, 231] on div "hero .moveTo Appuyez sur entrée hero .moveTo(1) Appuyez sur entrée hero .moveTo…" at bounding box center [1263, 216] width 290 height 138
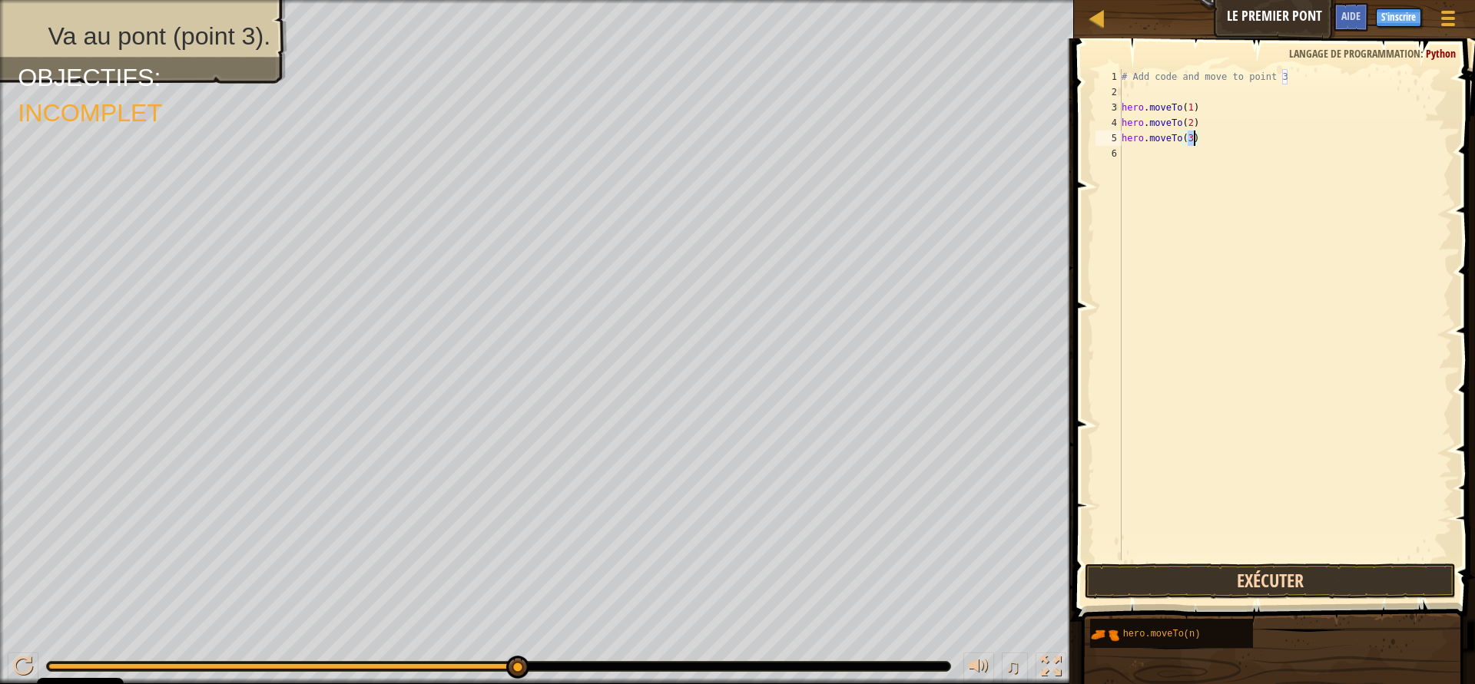
type textarea "hero.moveTo(3)"
click at [1243, 577] on button "Exécuter" at bounding box center [1269, 581] width 371 height 35
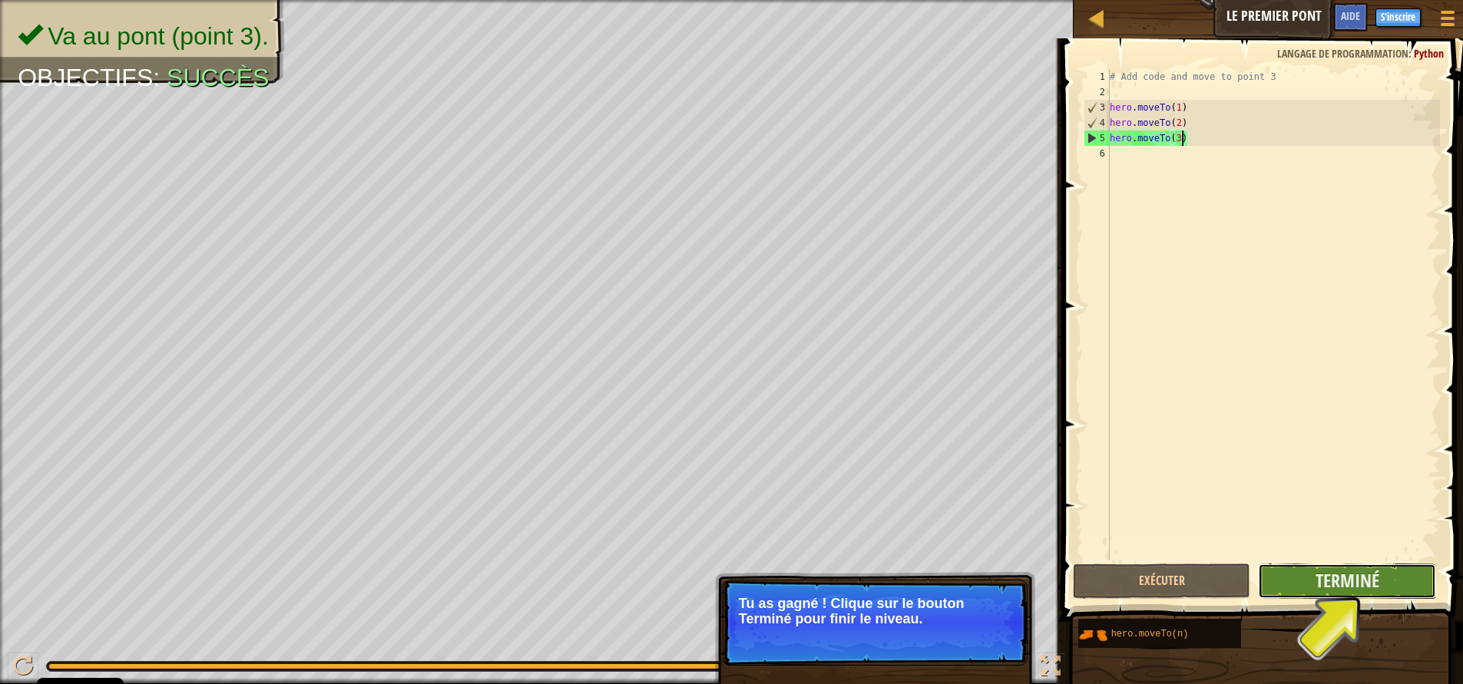
click at [1379, 574] on button "Terminé" at bounding box center [1347, 581] width 178 height 35
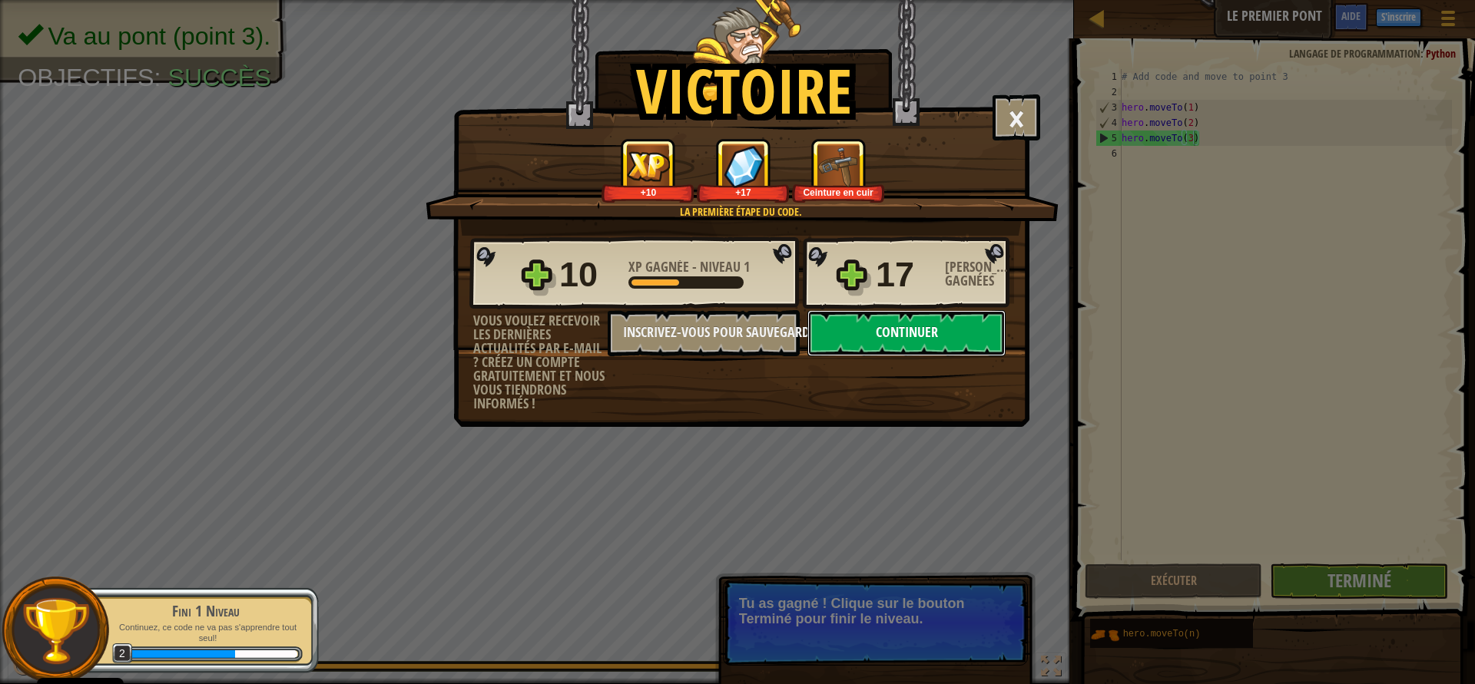
click at [969, 323] on button "Continuer" at bounding box center [906, 333] width 198 height 46
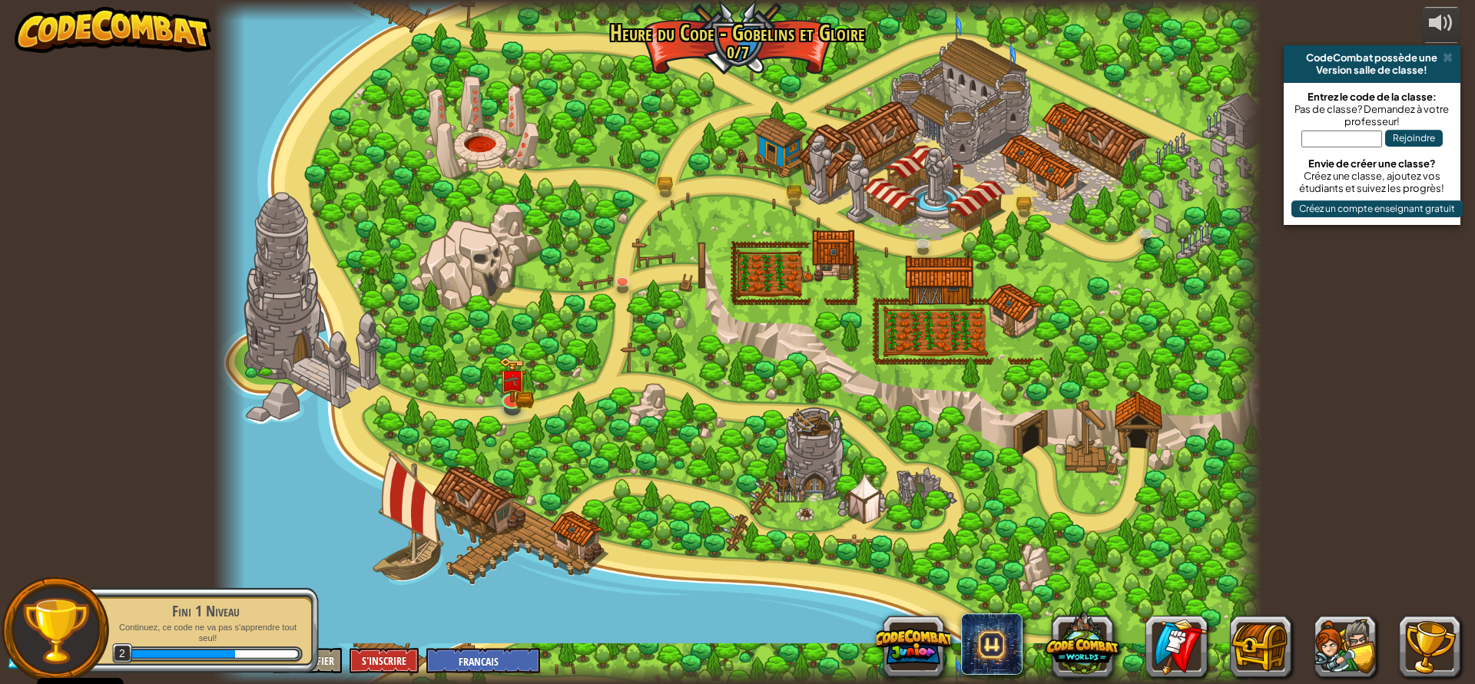
select select "fr"
click at [635, 298] on div at bounding box center [736, 342] width 1047 height 684
click at [624, 284] on link at bounding box center [622, 276] width 31 height 31
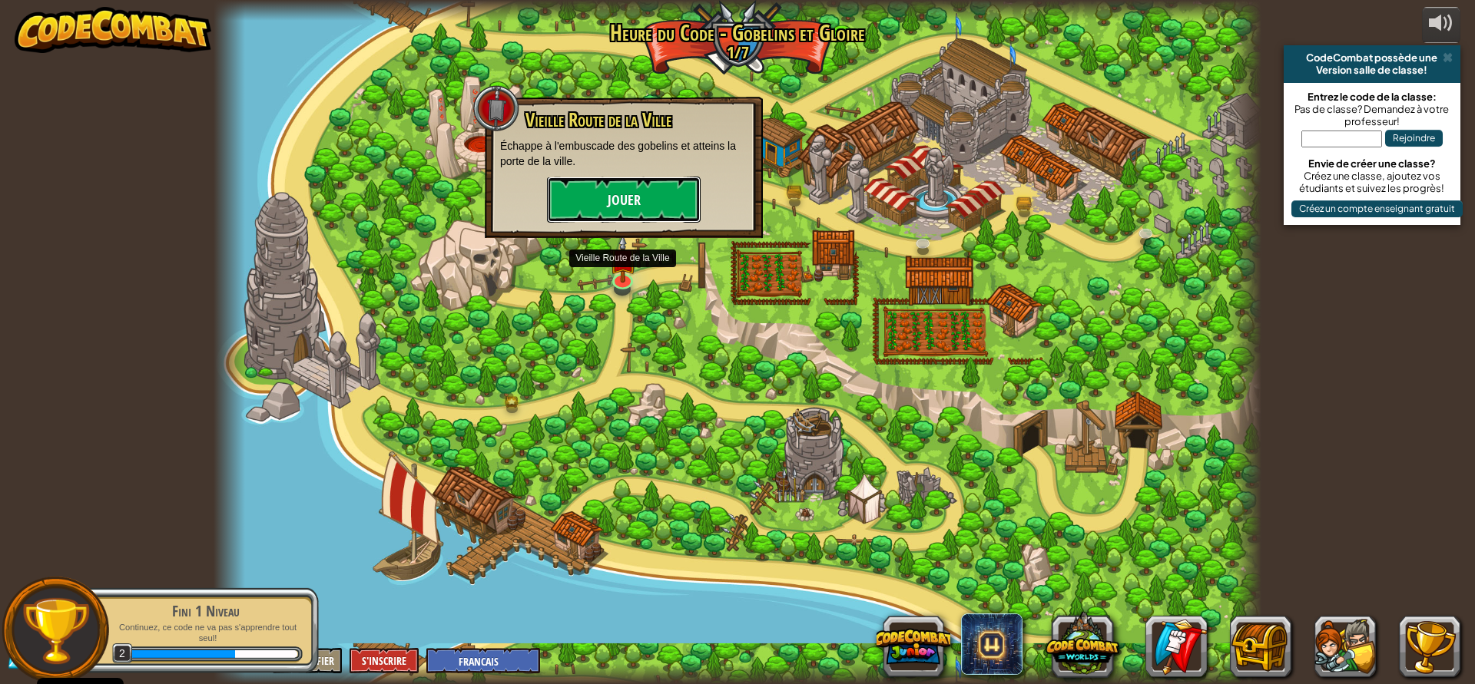
click at [616, 200] on button "Jouer" at bounding box center [624, 200] width 154 height 46
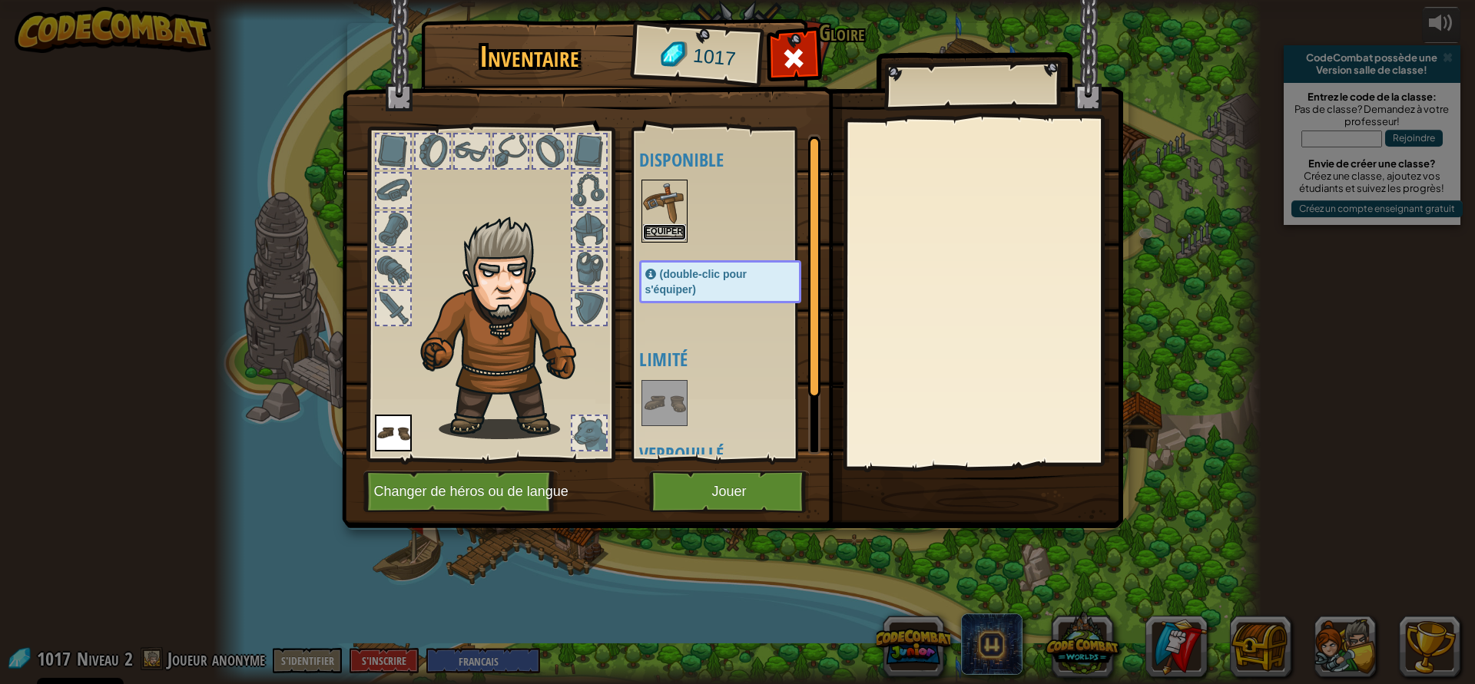
click at [682, 228] on button "Equiper" at bounding box center [664, 232] width 43 height 16
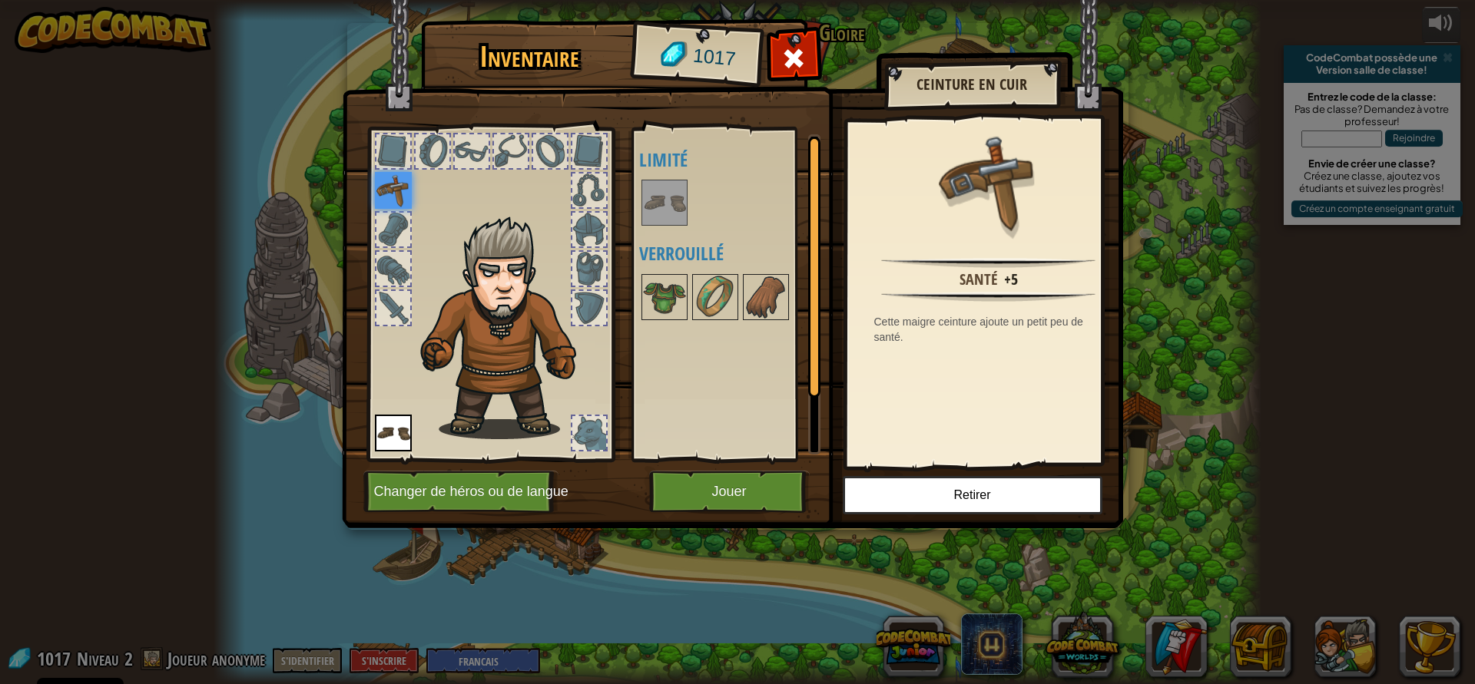
click at [392, 195] on img at bounding box center [393, 190] width 37 height 37
click at [396, 238] on div at bounding box center [393, 230] width 34 height 34
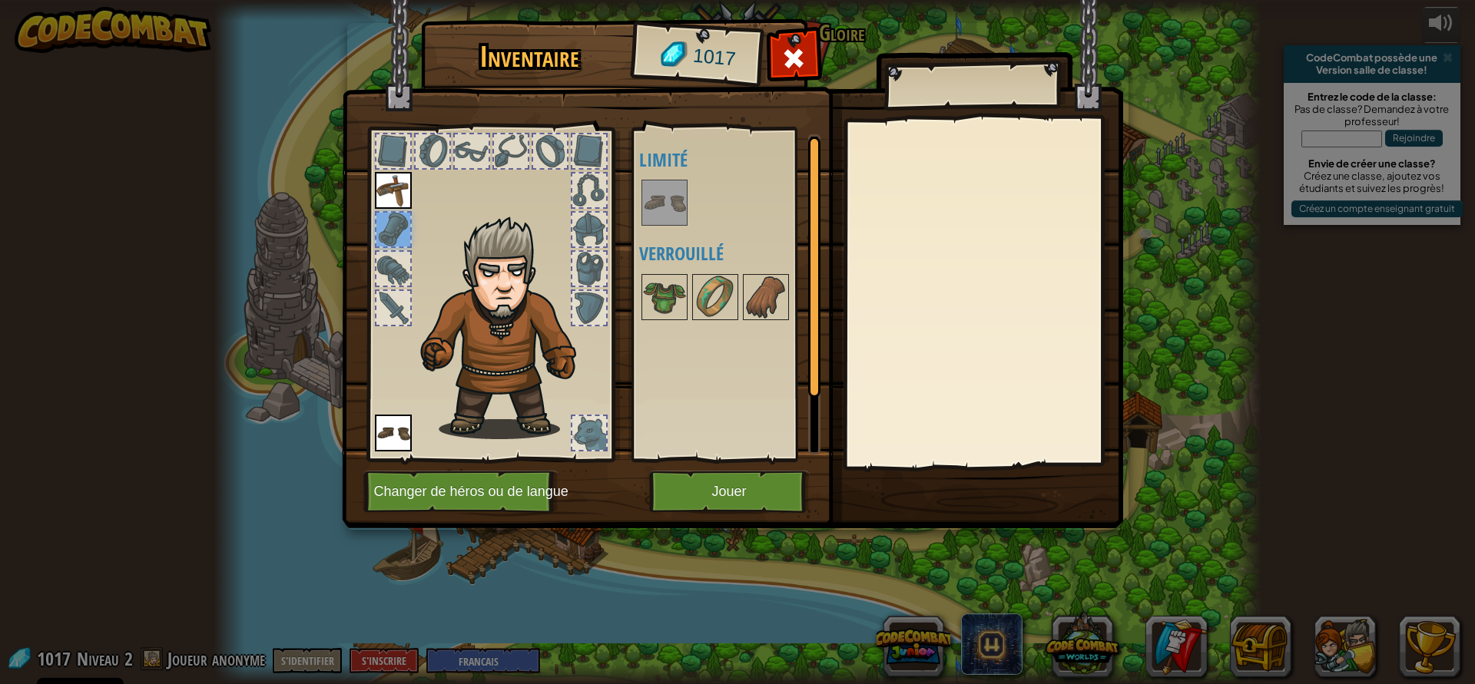
click at [393, 200] on img at bounding box center [393, 190] width 37 height 37
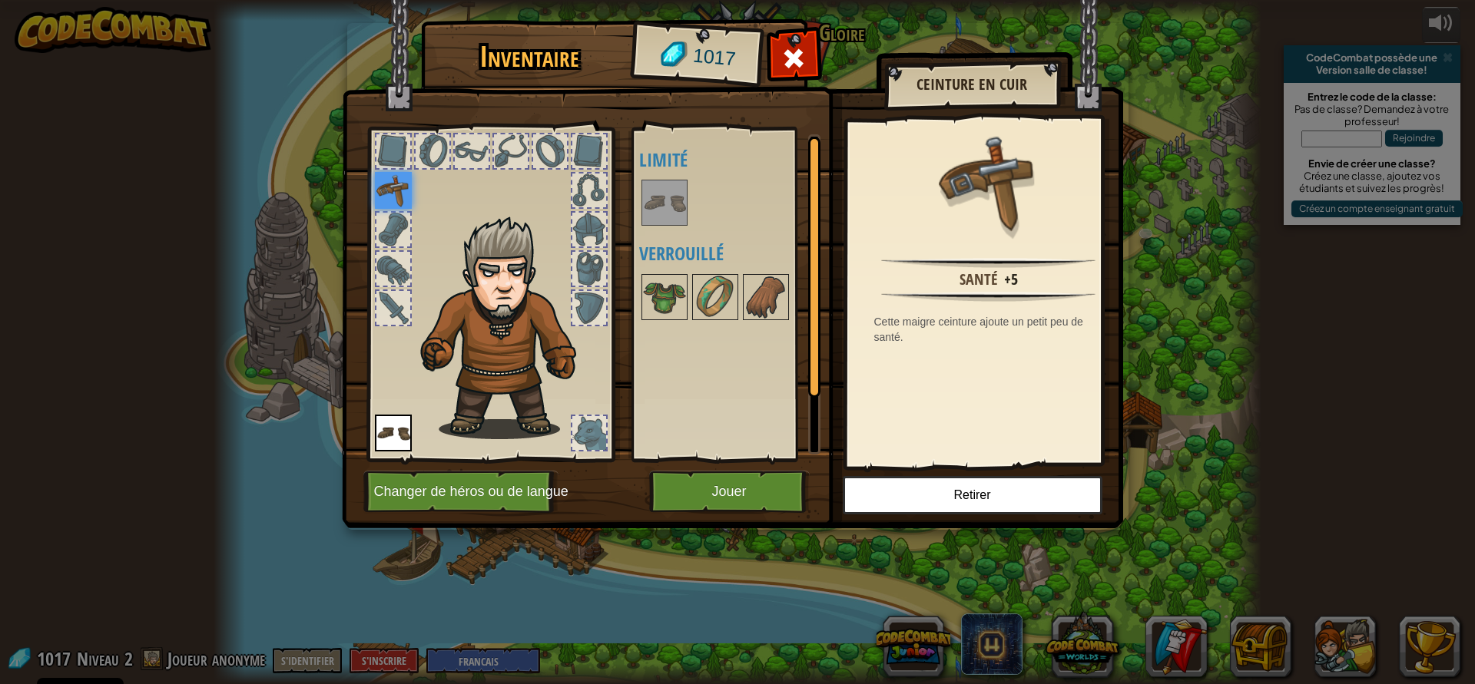
click at [393, 197] on img at bounding box center [393, 190] width 37 height 37
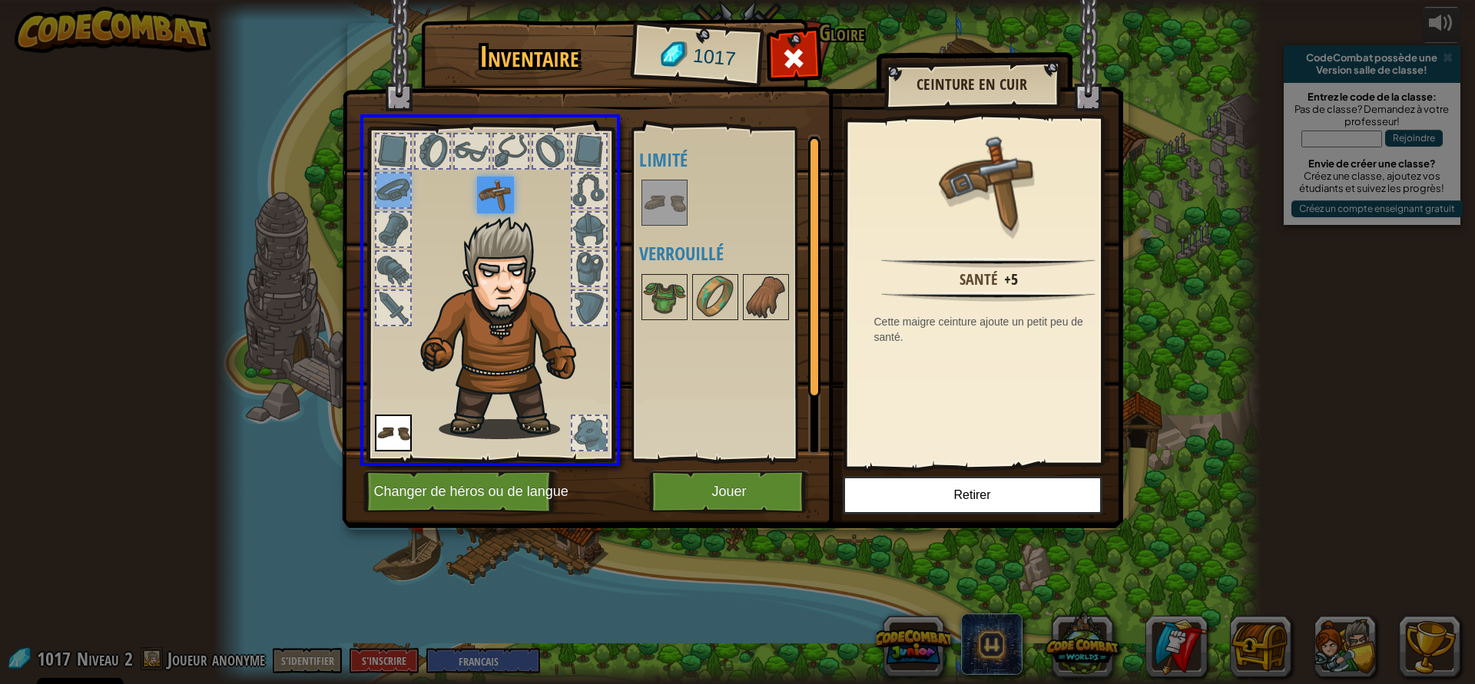
drag, startPoint x: 393, startPoint y: 197, endPoint x: 670, endPoint y: 204, distance: 277.3
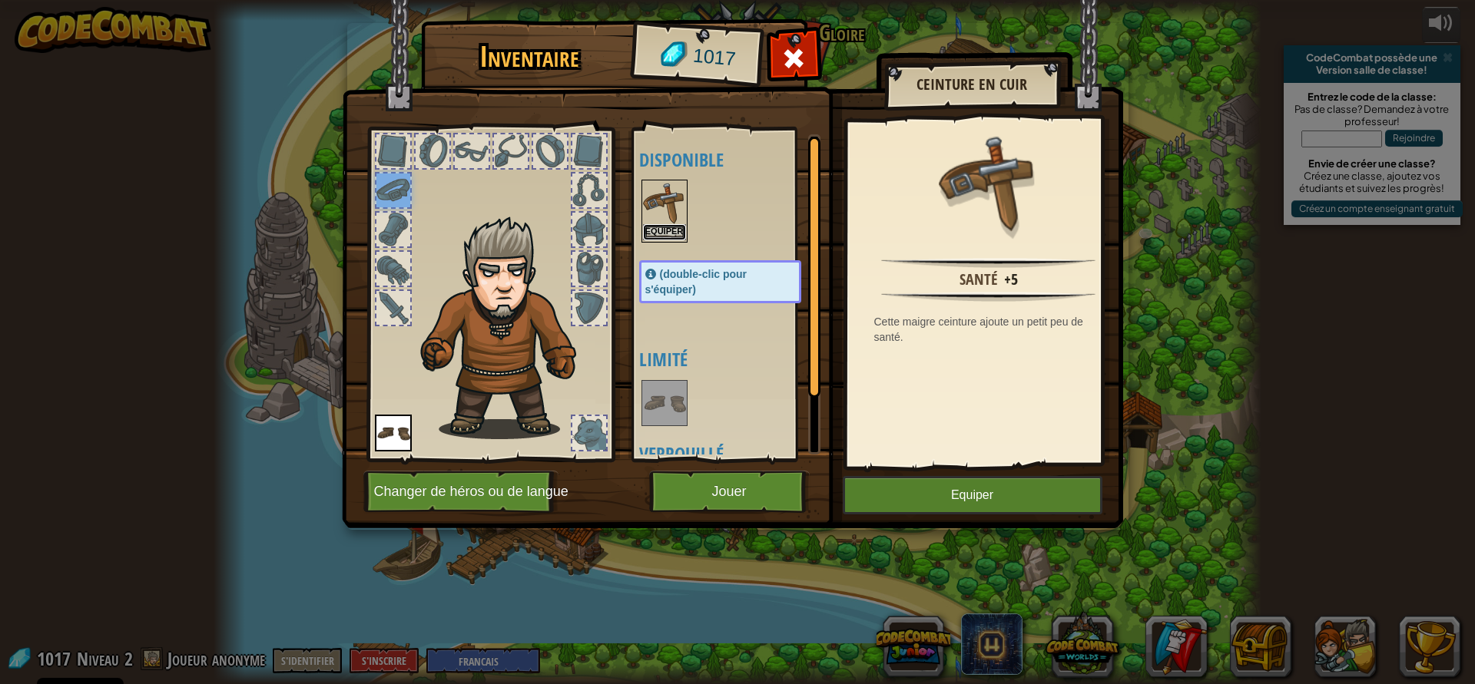
click at [662, 237] on button "Equiper" at bounding box center [664, 232] width 43 height 16
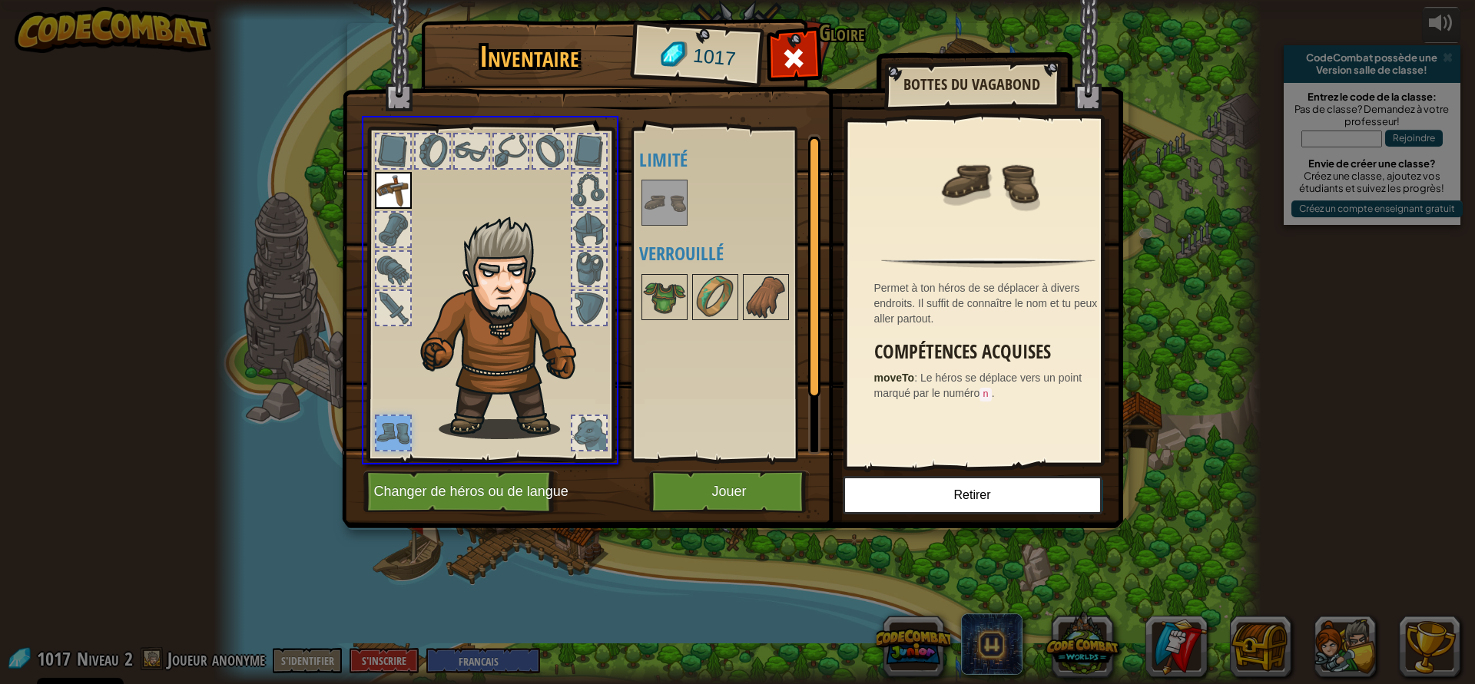
drag, startPoint x: 384, startPoint y: 433, endPoint x: 770, endPoint y: 189, distance: 457.0
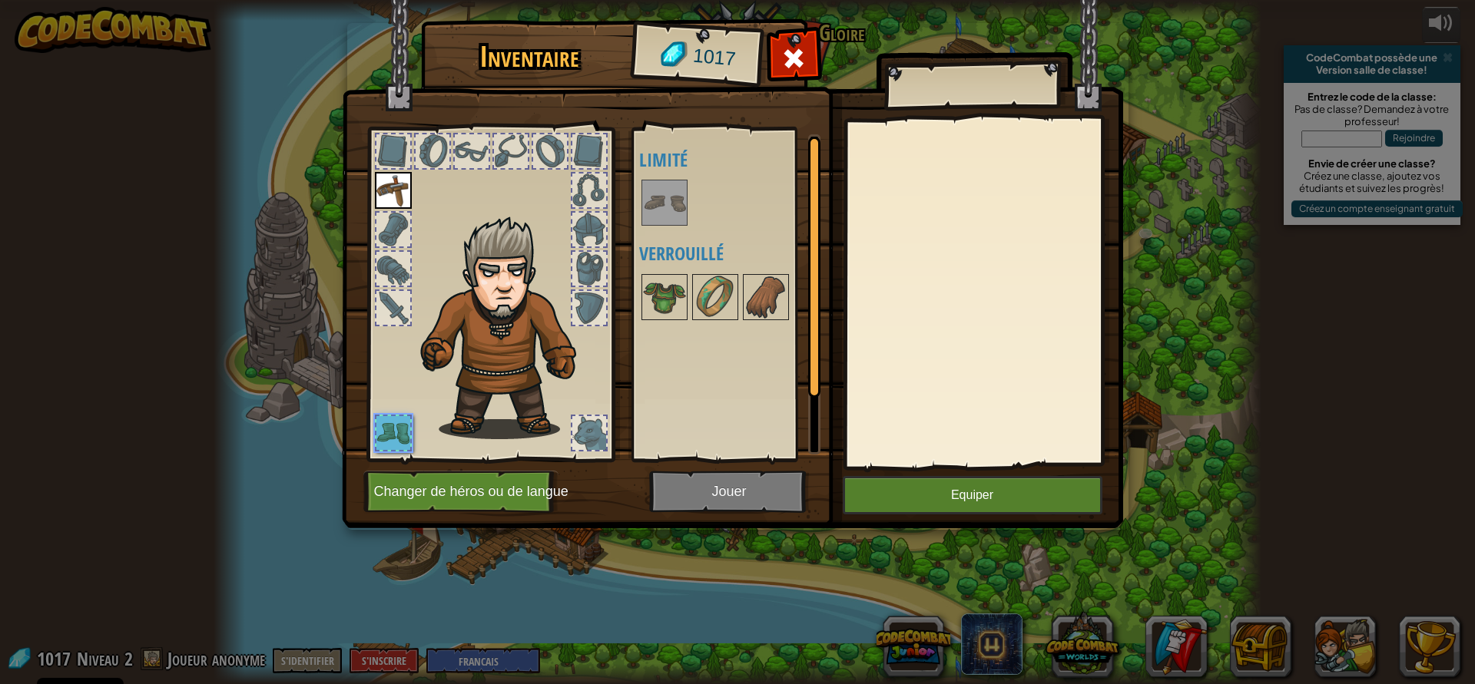
drag, startPoint x: 396, startPoint y: 435, endPoint x: 660, endPoint y: 210, distance: 347.1
click at [660, 210] on div "Inventaire 1017 Disponible Equiper (double-clic pour s'équiper) Limité Verrouil…" at bounding box center [737, 276] width 781 height 507
click at [660, 210] on img at bounding box center [664, 202] width 43 height 43
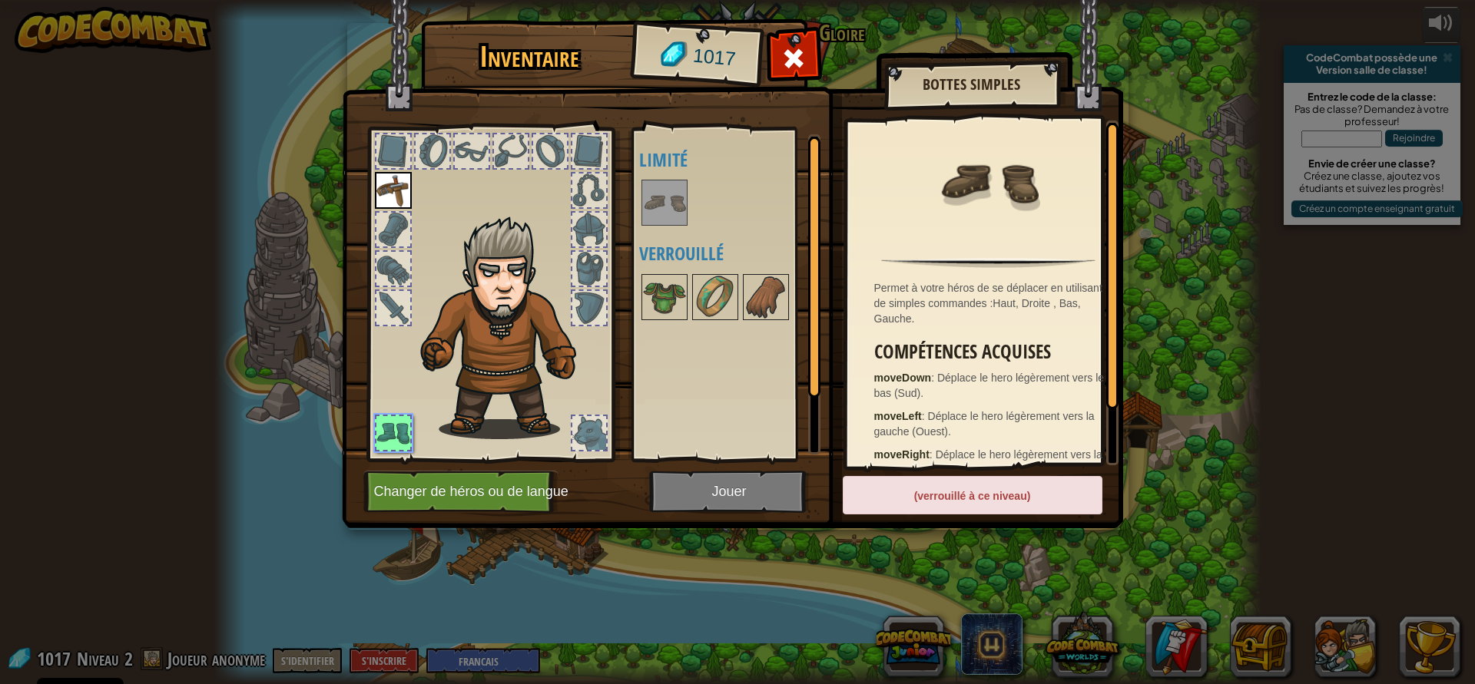
click at [660, 210] on img at bounding box center [664, 202] width 43 height 43
click at [711, 498] on img at bounding box center [732, 250] width 781 height 558
click at [710, 498] on img at bounding box center [732, 250] width 781 height 558
click at [718, 494] on img at bounding box center [732, 250] width 781 height 558
click at [425, 498] on button "Changer de héros ou de langue" at bounding box center [460, 492] width 195 height 42
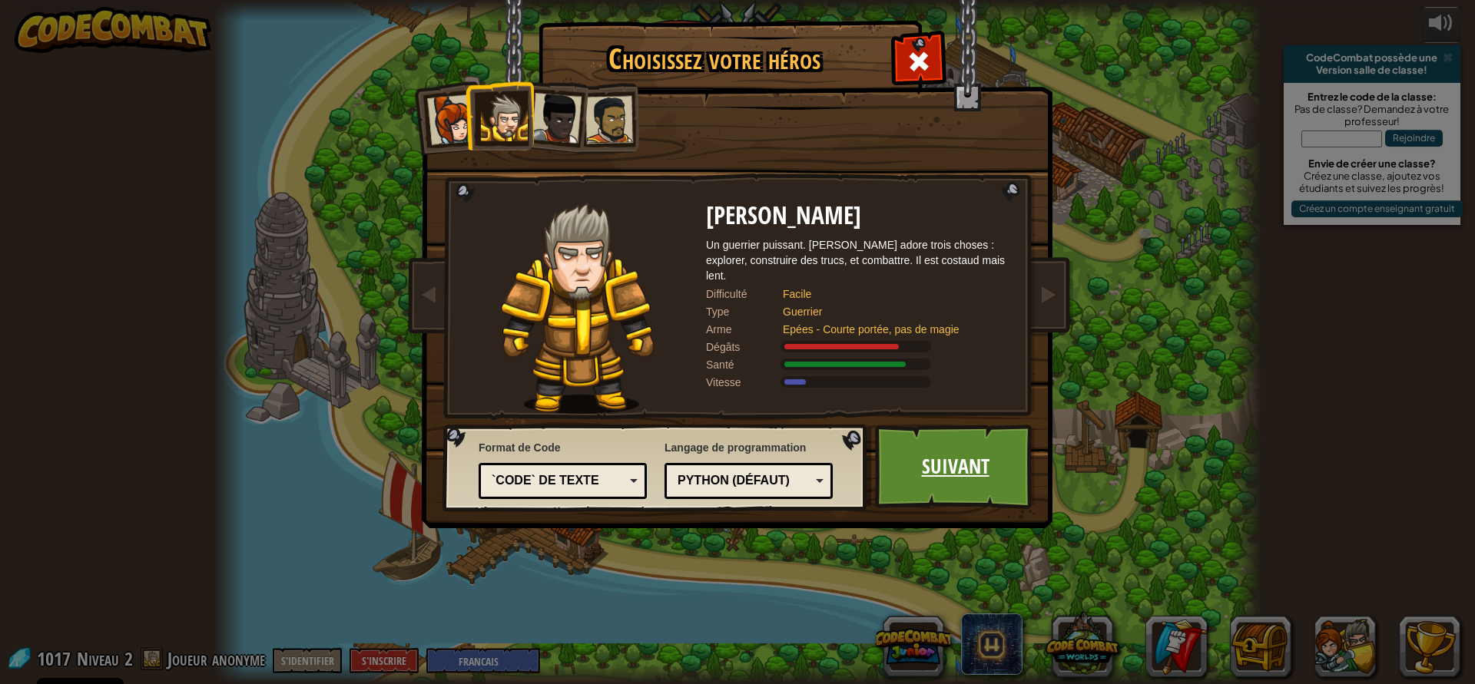
click at [957, 479] on link "Suivant" at bounding box center [955, 467] width 161 height 84
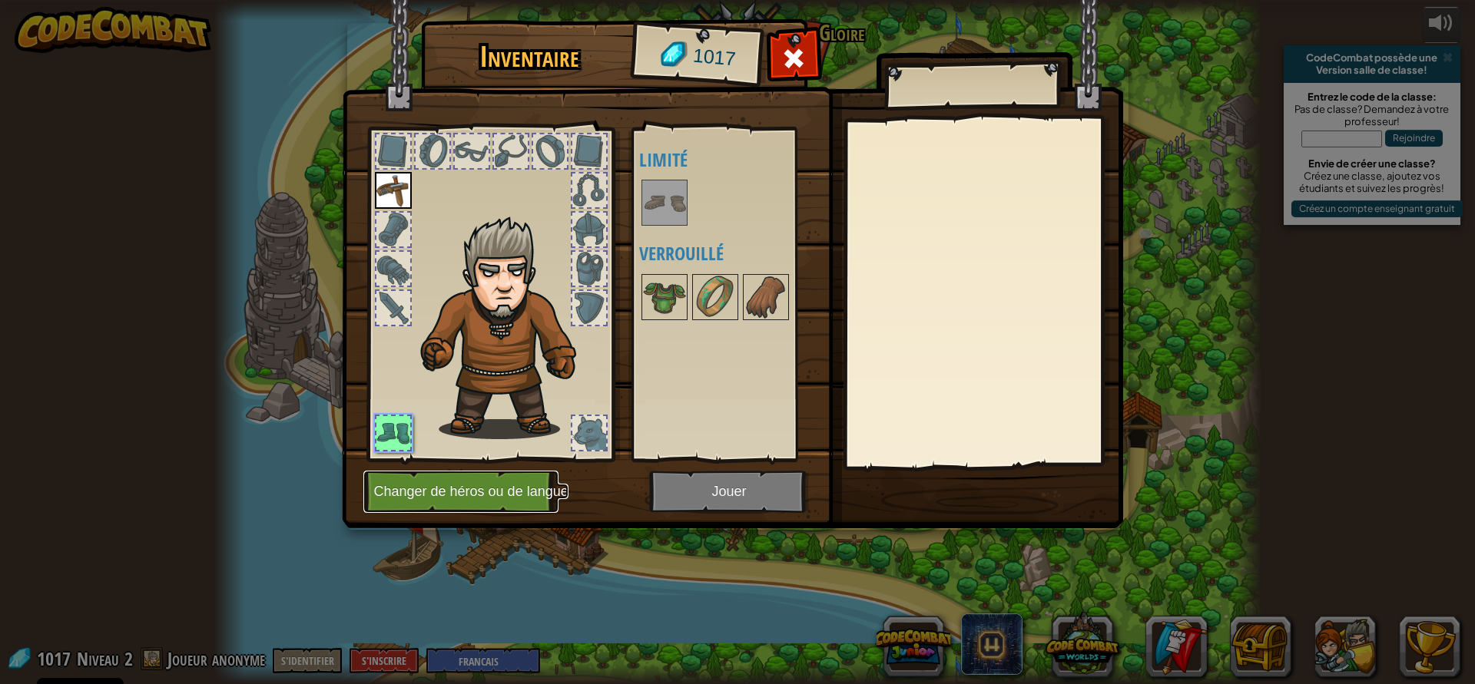
click at [466, 485] on button "Changer de héros ou de langue" at bounding box center [460, 492] width 195 height 42
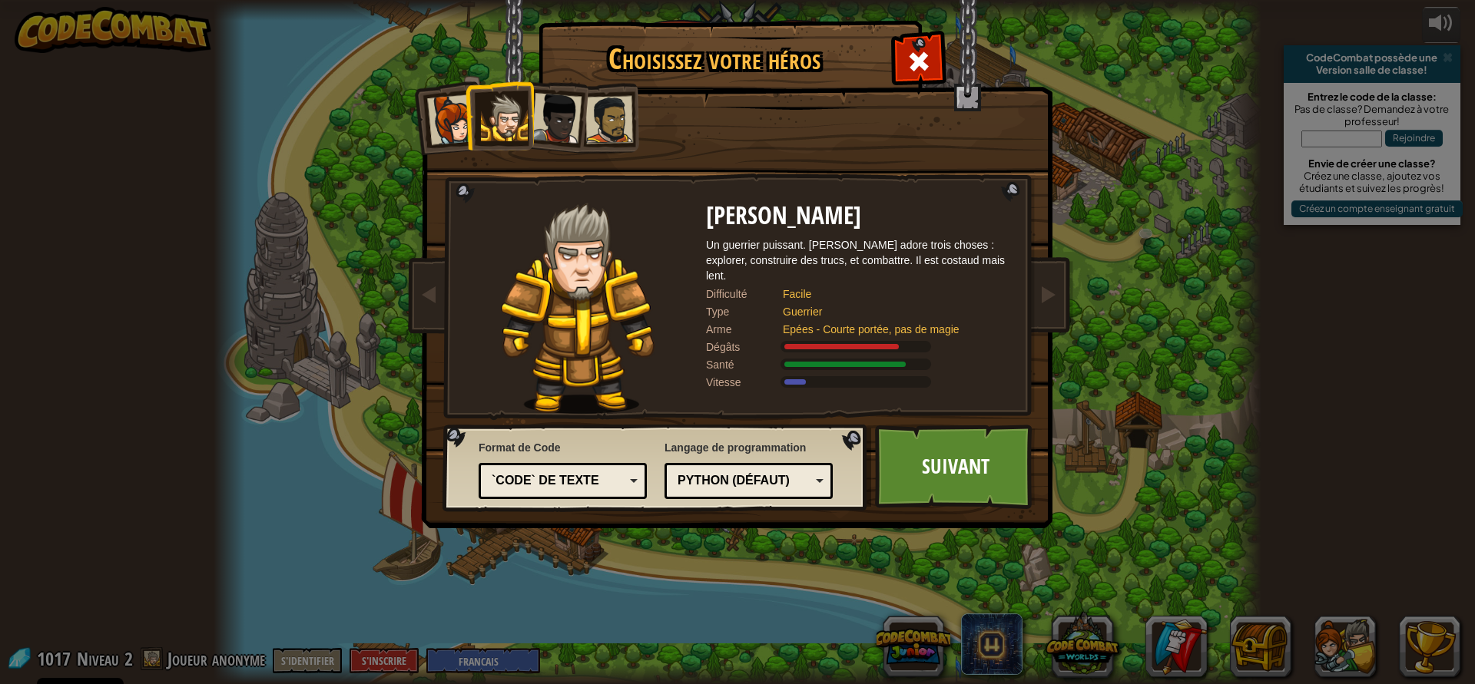
click at [797, 479] on div "Python (Défaut)" at bounding box center [743, 481] width 133 height 18
click at [535, 585] on div "Choisissez votre héros 1017 Capitaine [PERSON_NAME] est une leader qui ne se pr…" at bounding box center [737, 342] width 1475 height 684
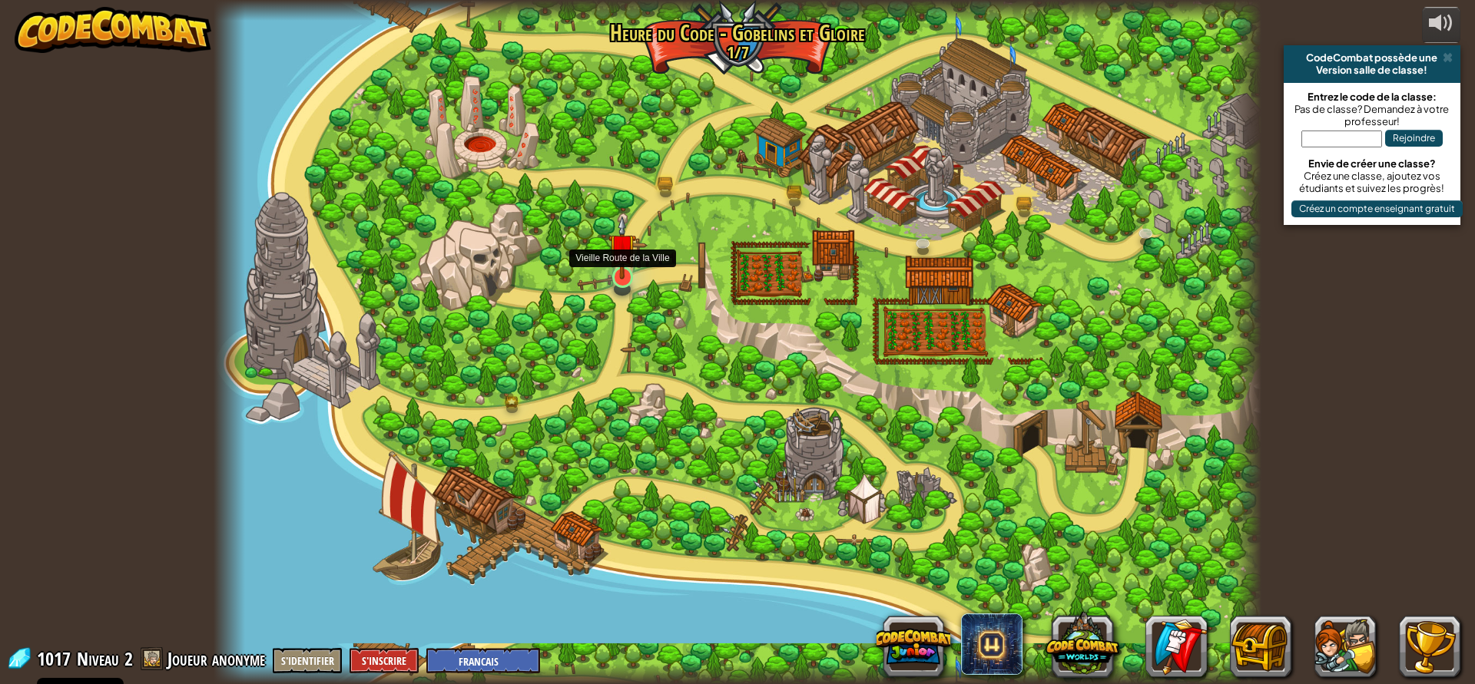
click at [627, 275] on img at bounding box center [622, 248] width 28 height 64
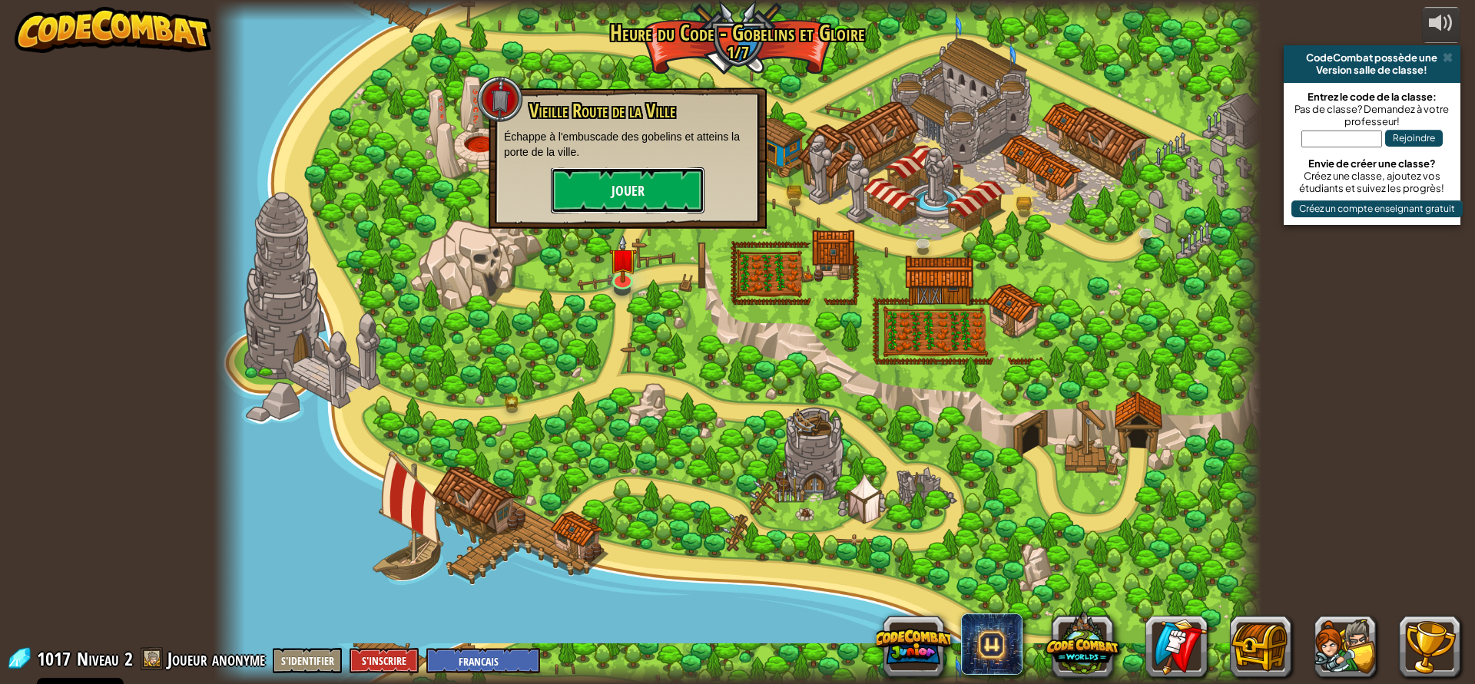
click at [627, 183] on button "Jouer" at bounding box center [628, 190] width 154 height 46
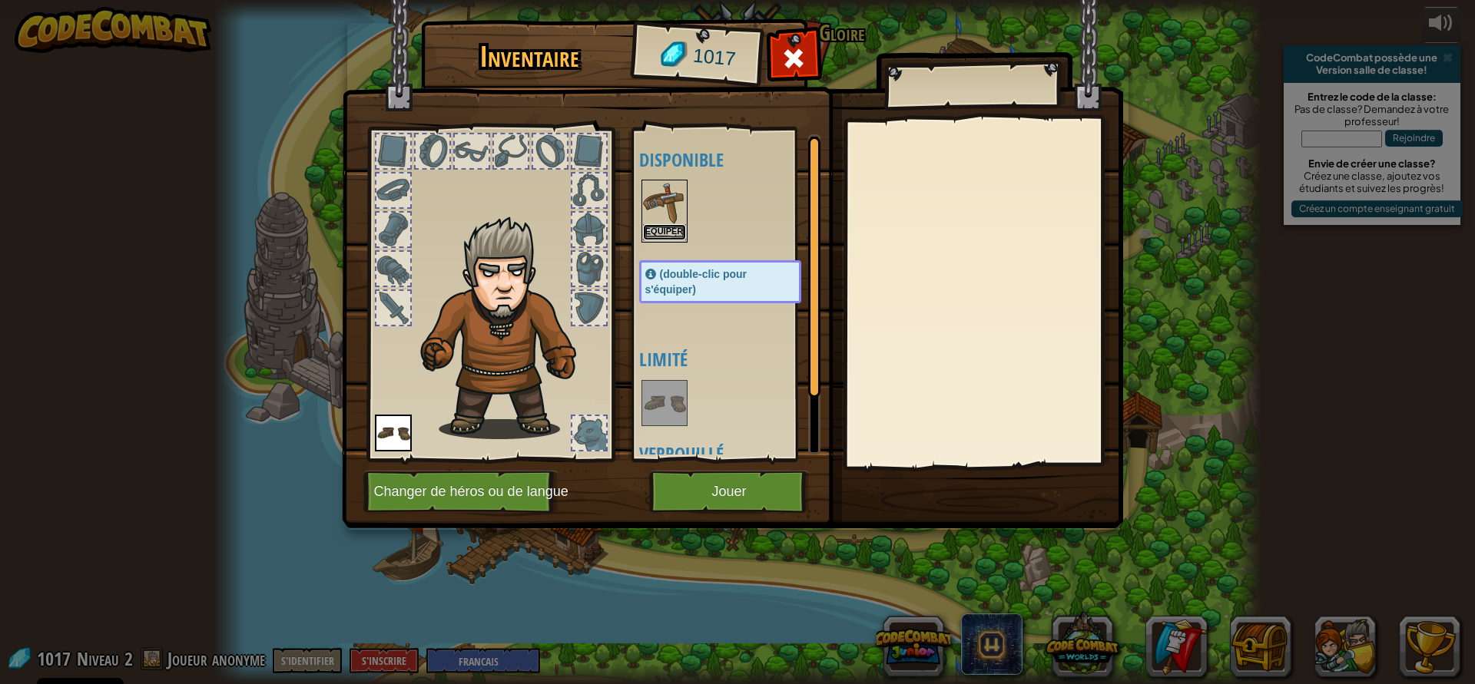
click at [664, 232] on button "Equiper" at bounding box center [664, 232] width 43 height 16
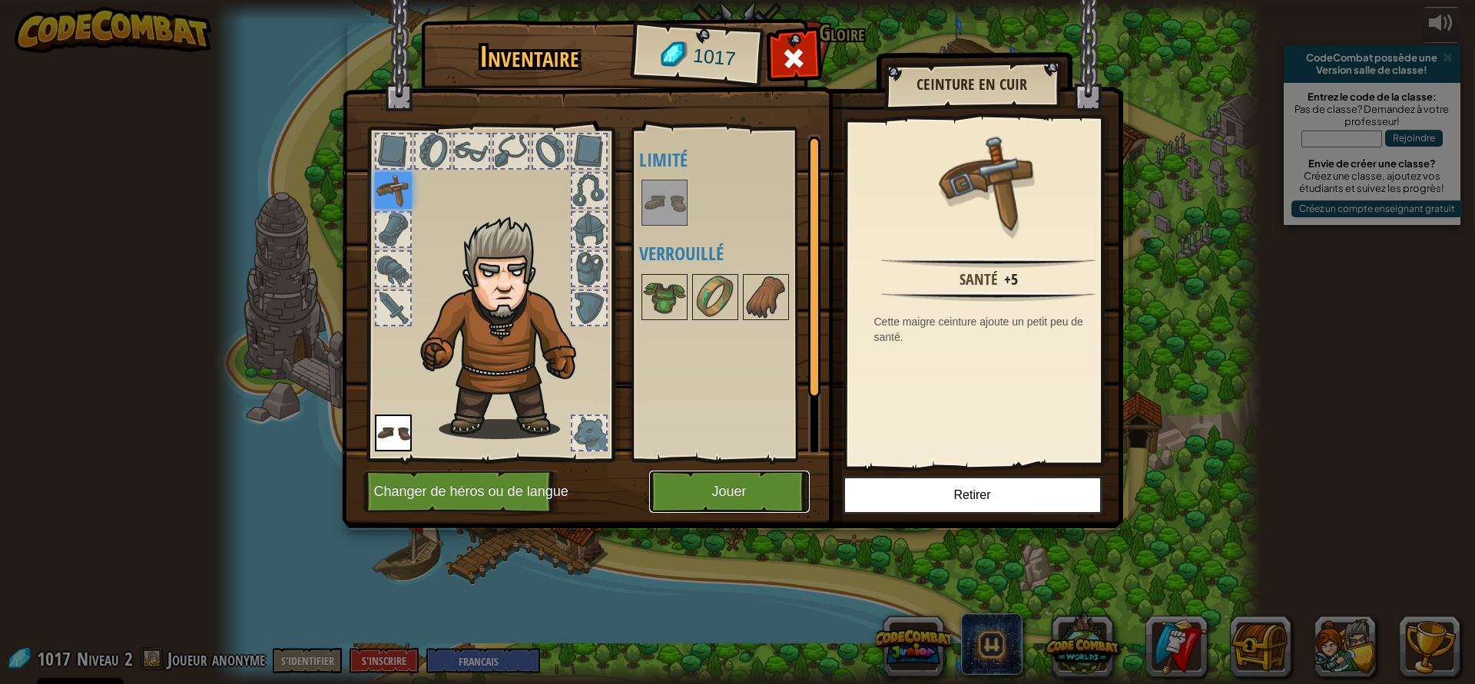
click at [732, 494] on button "Jouer" at bounding box center [729, 492] width 161 height 42
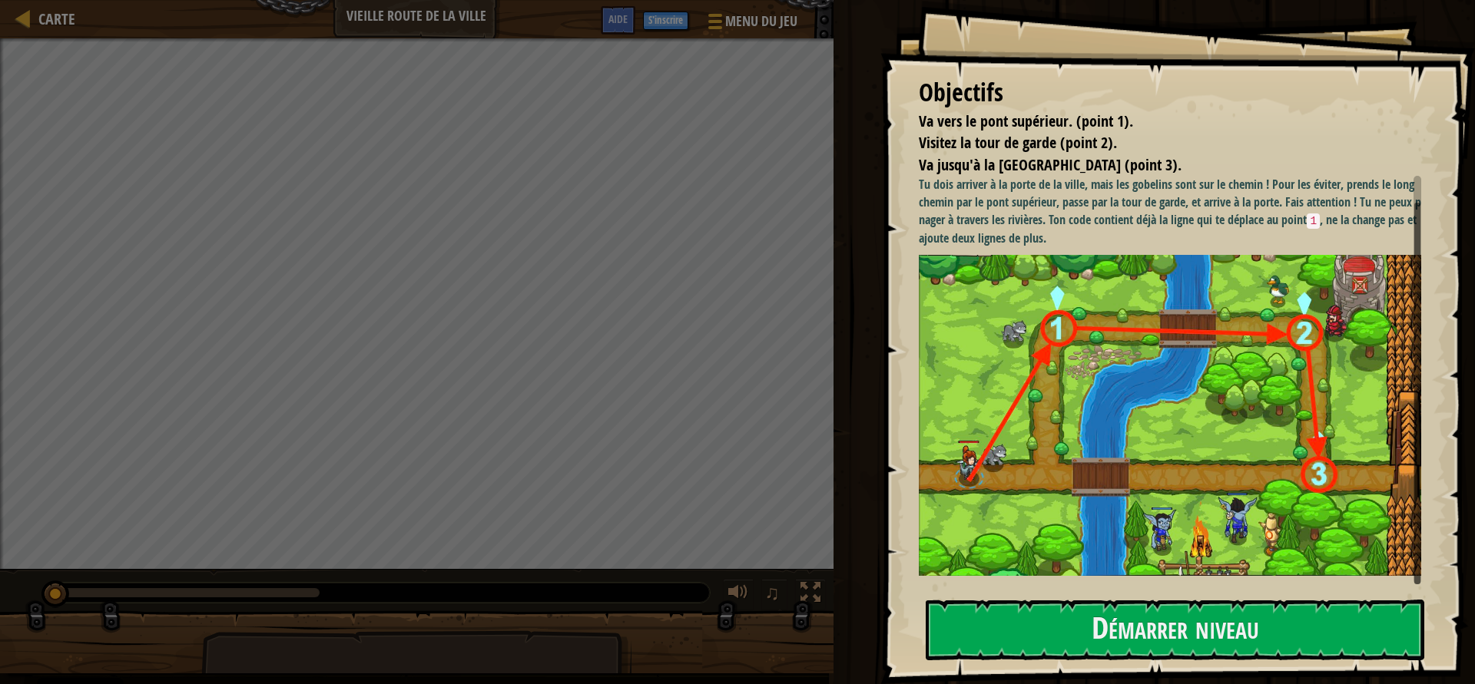
scroll to position [18, 0]
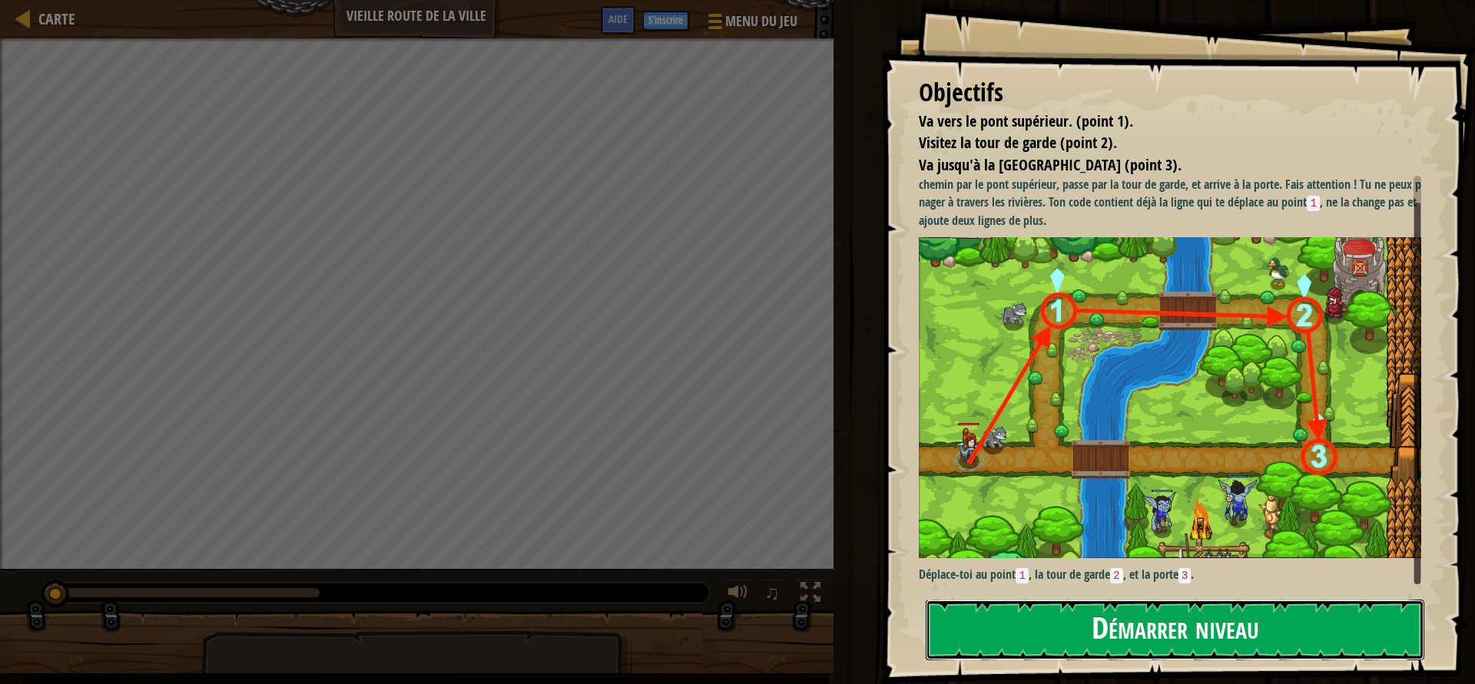
click at [1071, 642] on button "Démarrer niveau" at bounding box center [1174, 630] width 498 height 61
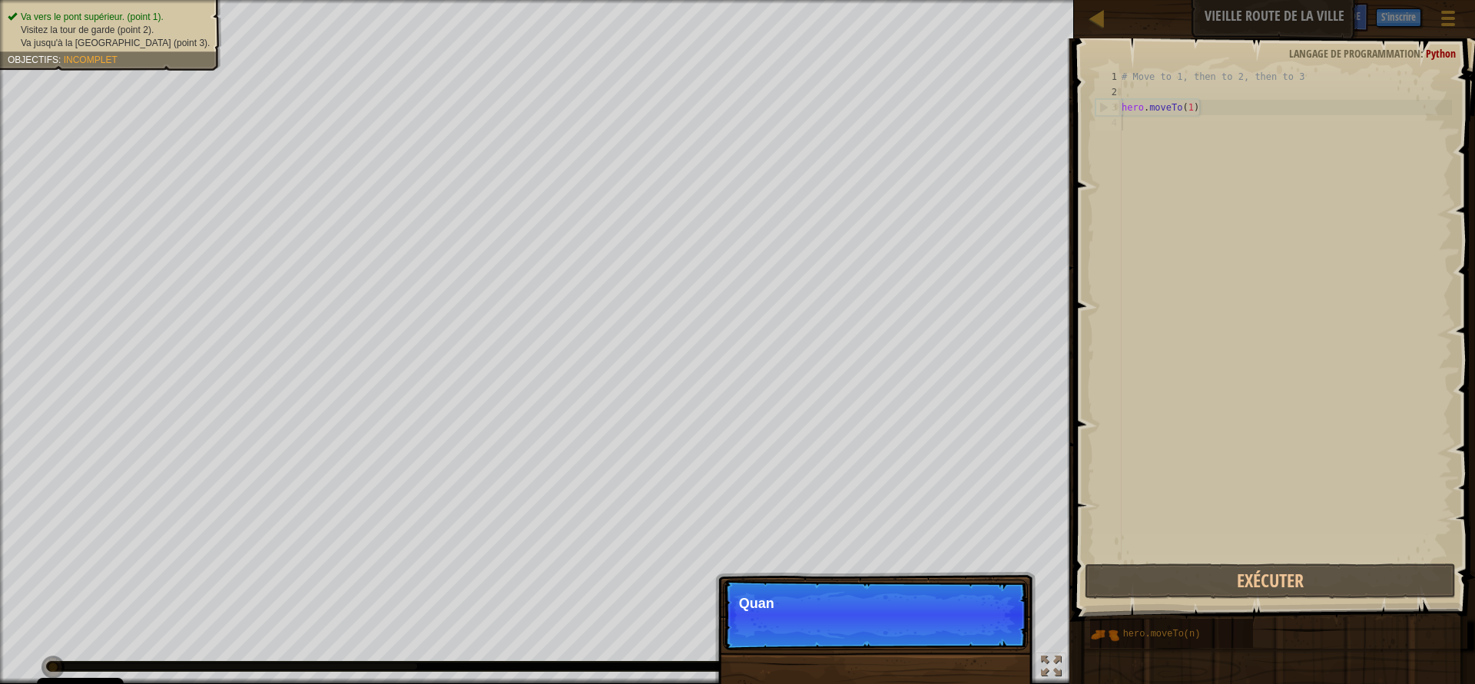
click at [1161, 121] on div "# Move to 1, then to 2, then to 3 hero . moveTo ( 1 )" at bounding box center [1284, 330] width 333 height 522
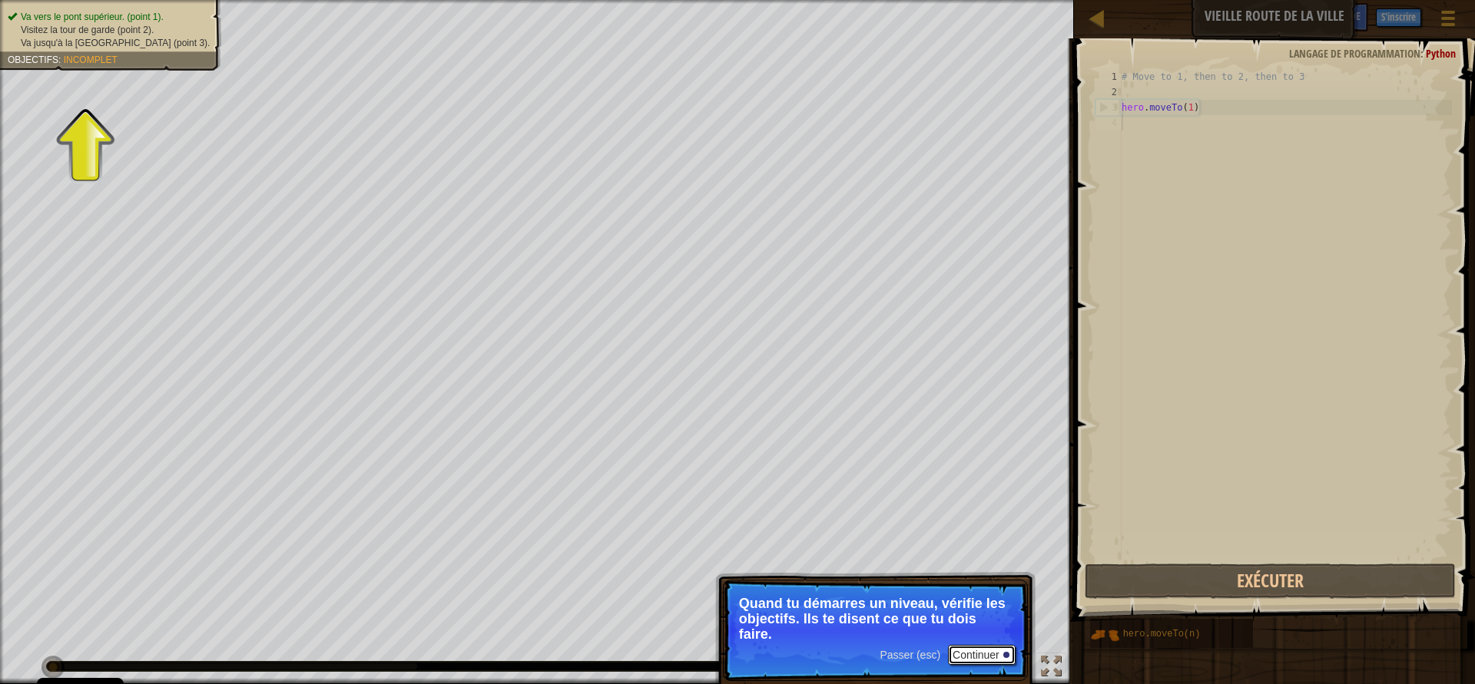
click at [966, 658] on button "Continuer" at bounding box center [982, 655] width 68 height 20
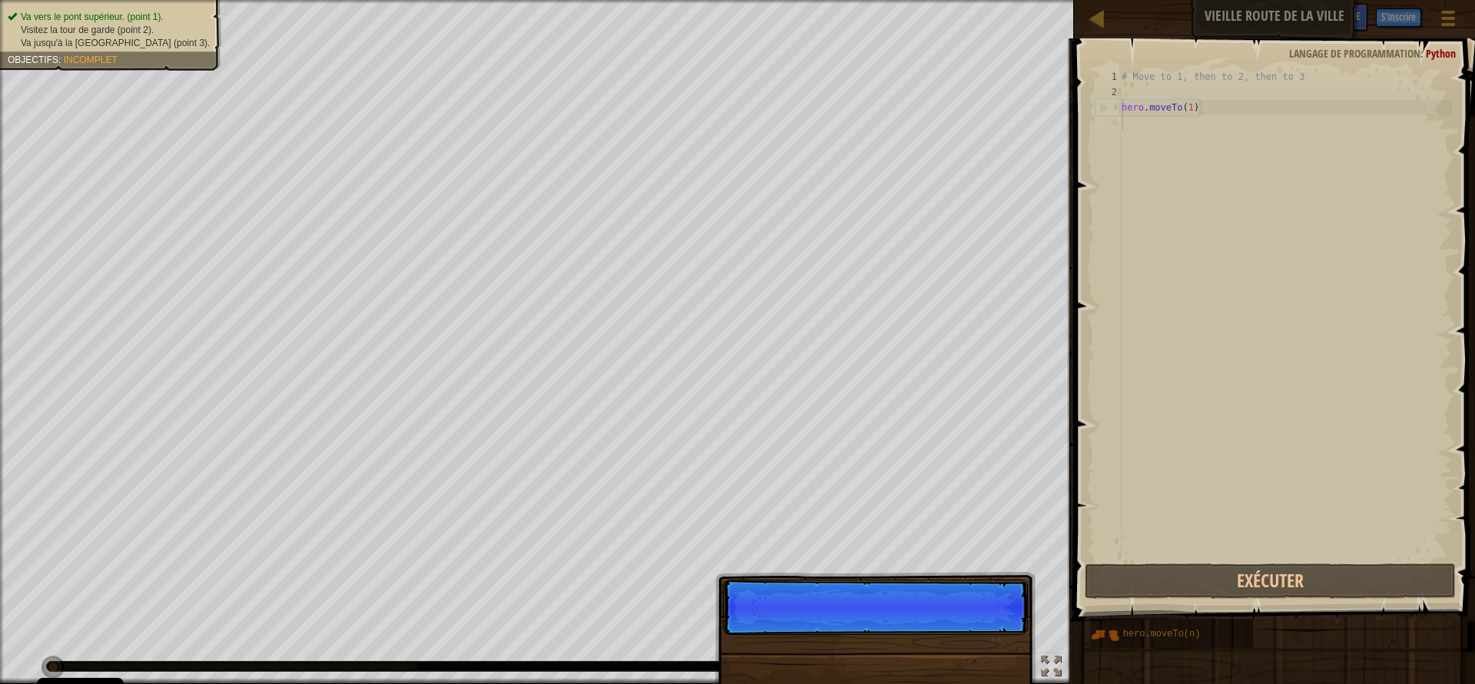
scroll to position [7, 0]
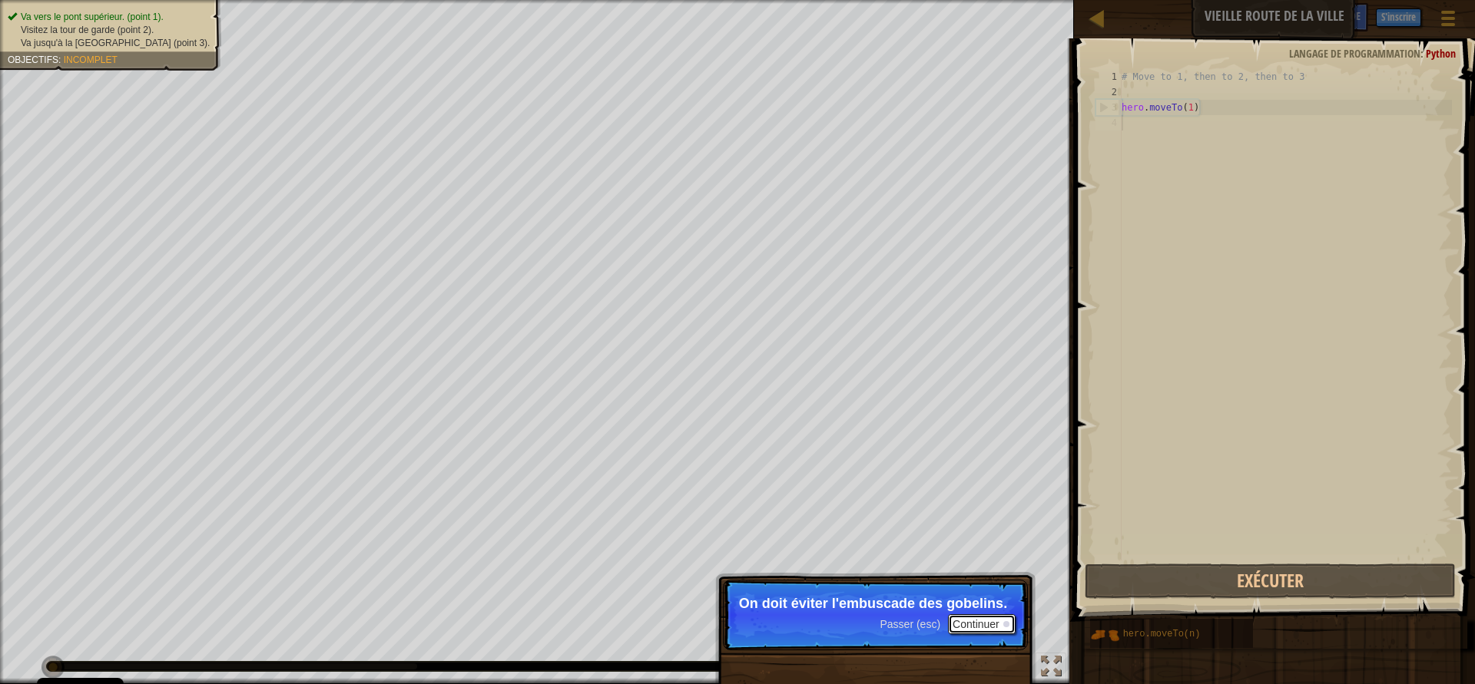
click at [972, 623] on button "Continuer" at bounding box center [982, 624] width 68 height 20
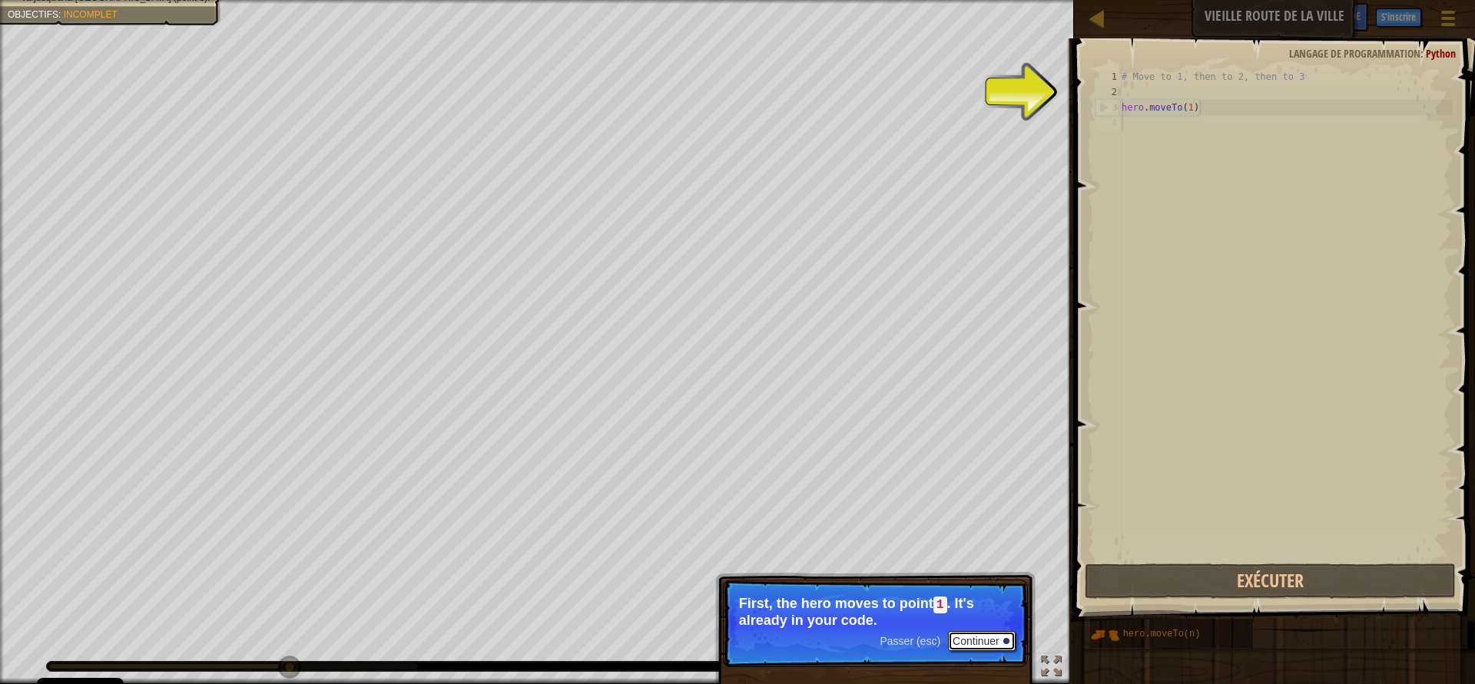
click at [971, 635] on button "Continuer" at bounding box center [982, 641] width 68 height 20
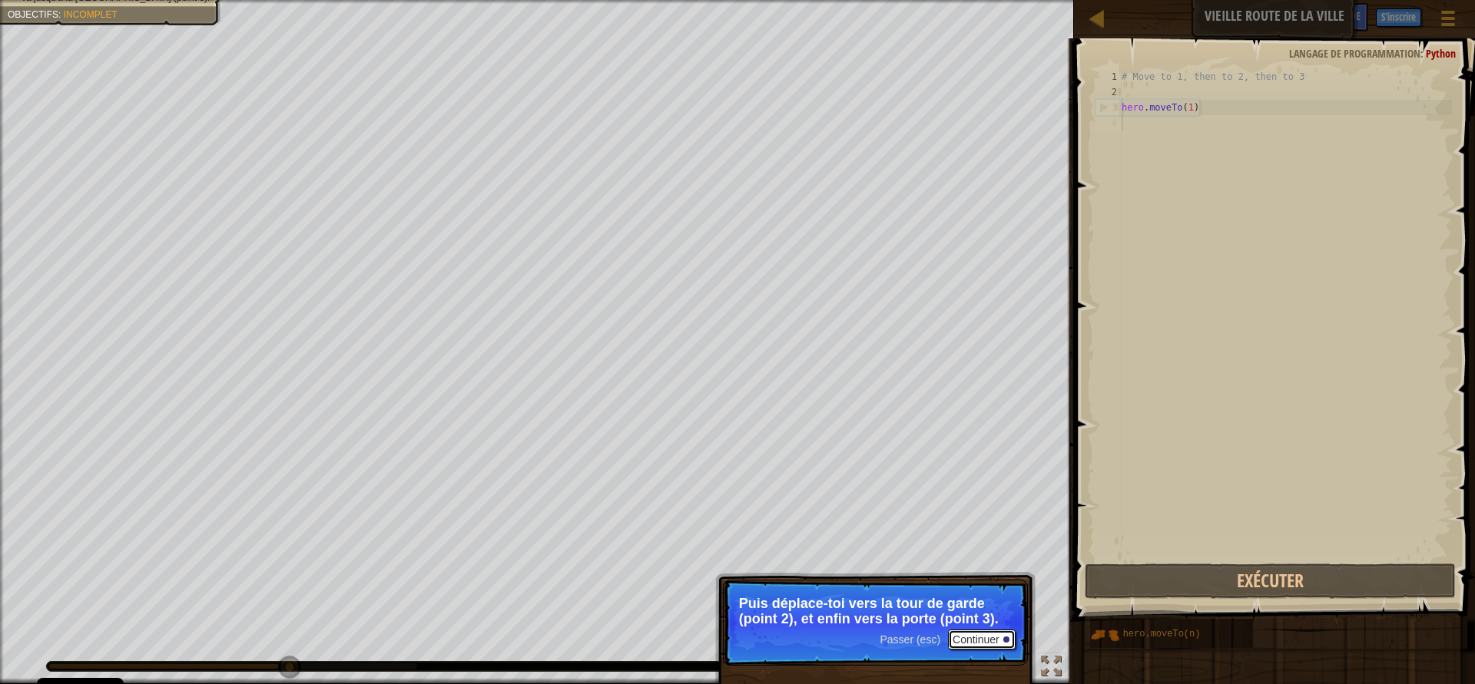
click at [972, 642] on button "Continuer" at bounding box center [982, 640] width 68 height 20
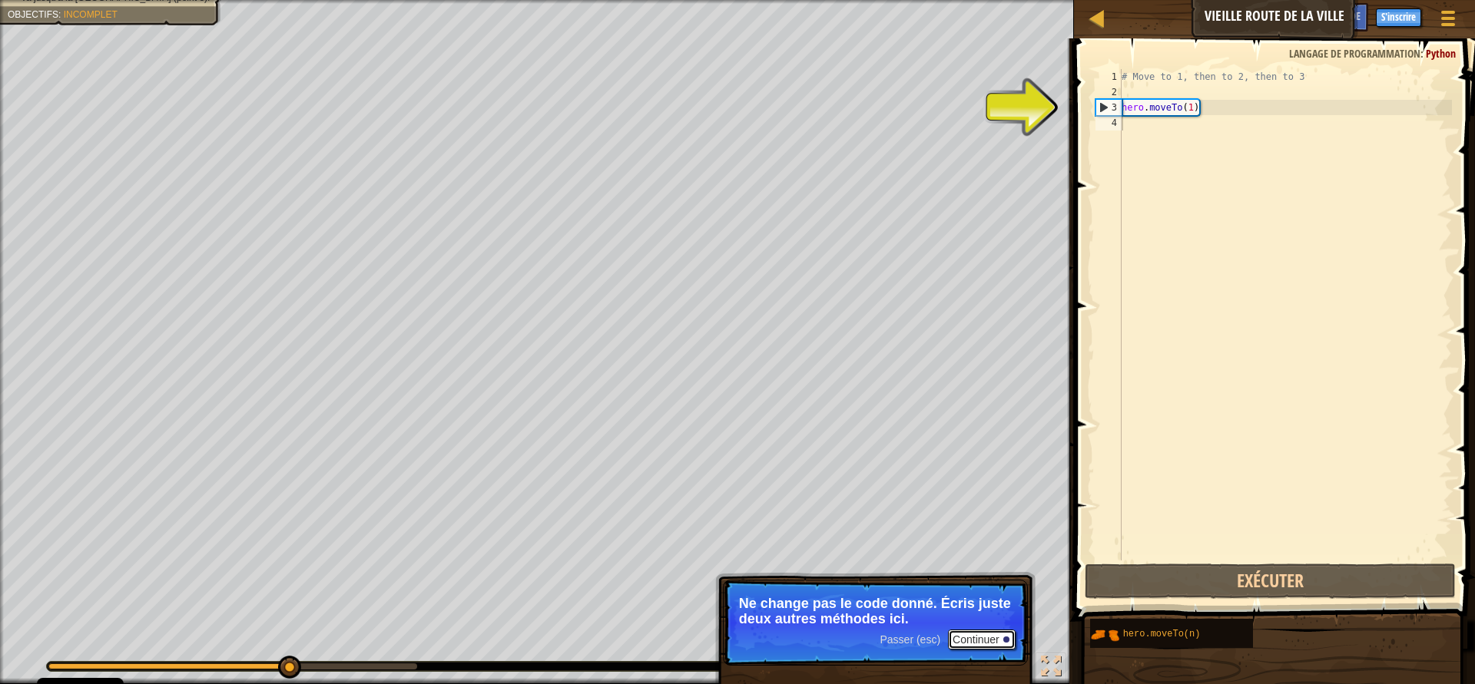
click at [971, 642] on button "Continuer" at bounding box center [982, 640] width 68 height 20
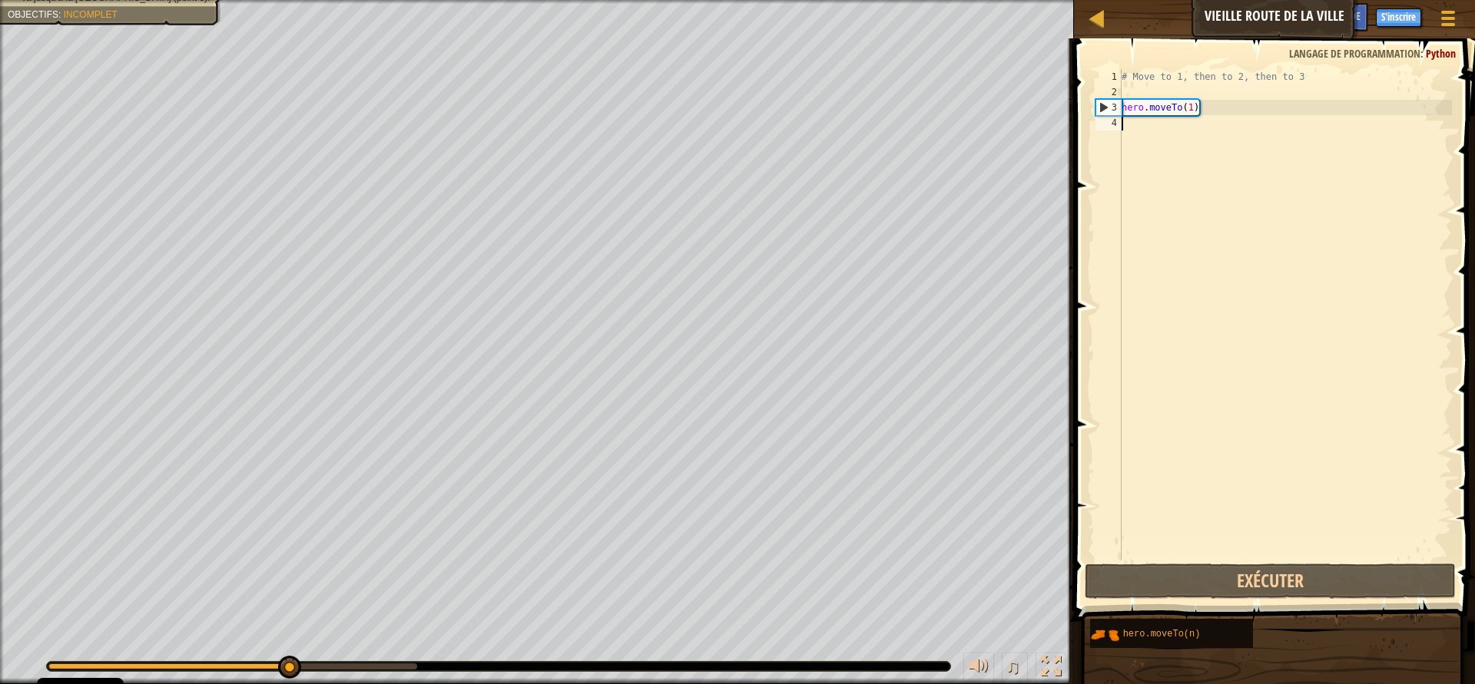
click at [1175, 128] on div "# Move to 1, then to 2, then to 3 hero . moveTo ( 1 )" at bounding box center [1284, 330] width 333 height 522
drag, startPoint x: 1160, startPoint y: 132, endPoint x: 1183, endPoint y: 126, distance: 23.8
click at [1183, 126] on div "# Move to 1, then to 2, then to 3 hero . moveTo ( 1 )" at bounding box center [1284, 330] width 333 height 522
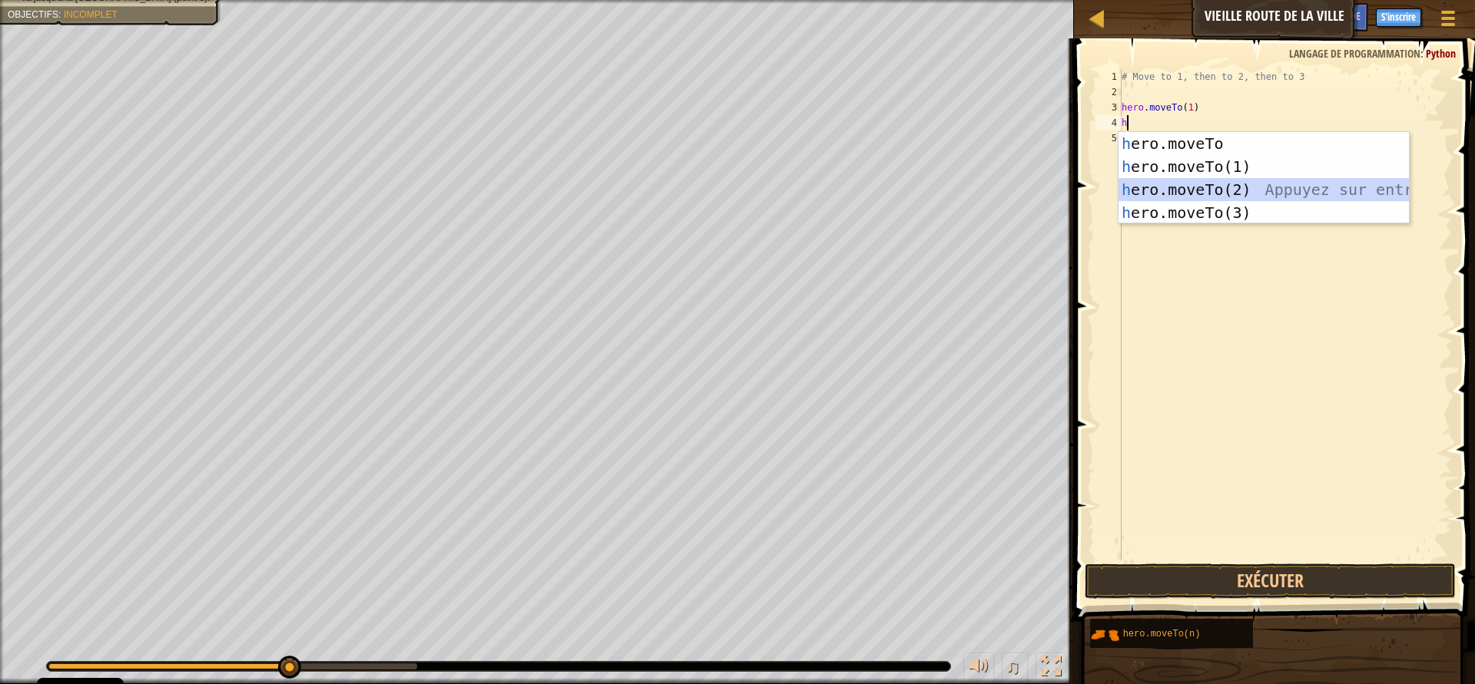
click at [1188, 192] on div "h ero.moveTo Appuyez sur entrée h ero.moveTo(1) Appuyez sur entrée h ero.moveTo…" at bounding box center [1263, 201] width 290 height 138
type textarea "hero.moveTo(2)"
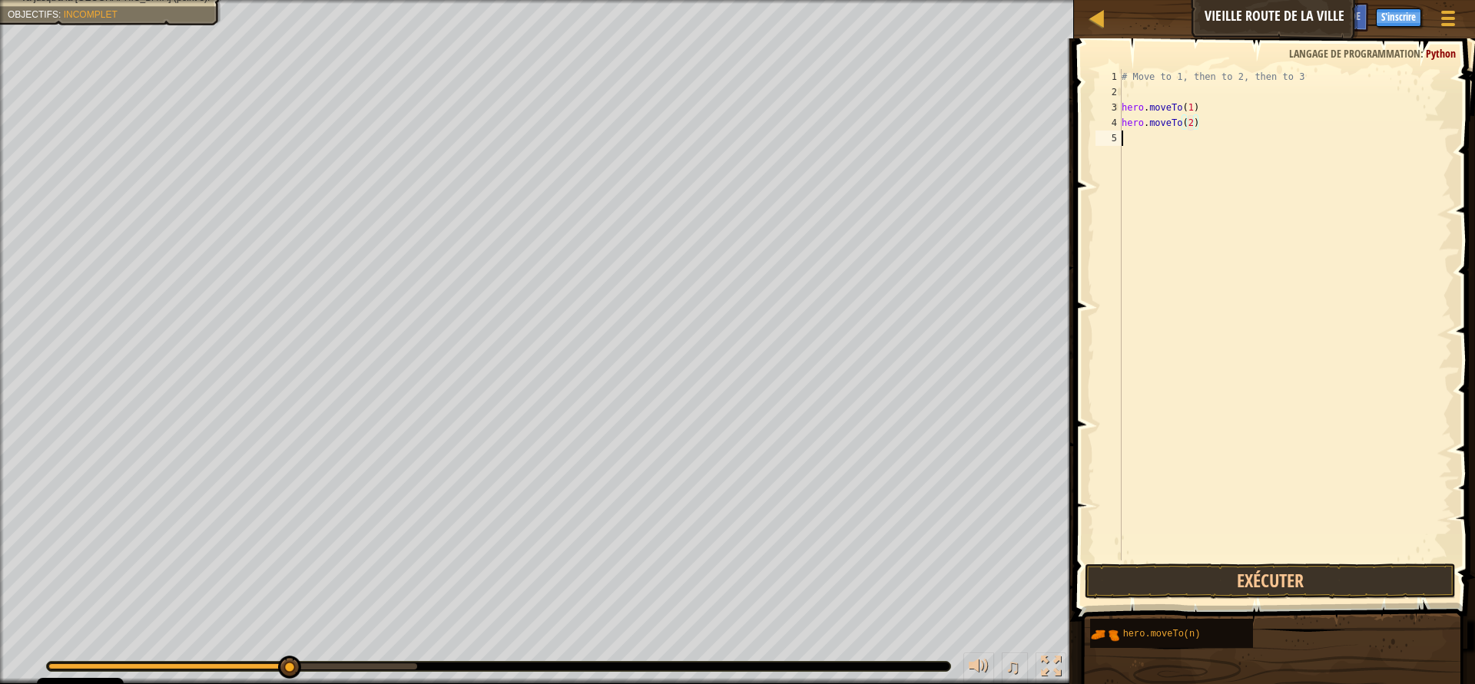
click at [1136, 141] on div "# Move to 1, then to 2, then to 3 hero . moveTo ( 1 ) hero . moveTo ( 2 )" at bounding box center [1284, 330] width 333 height 522
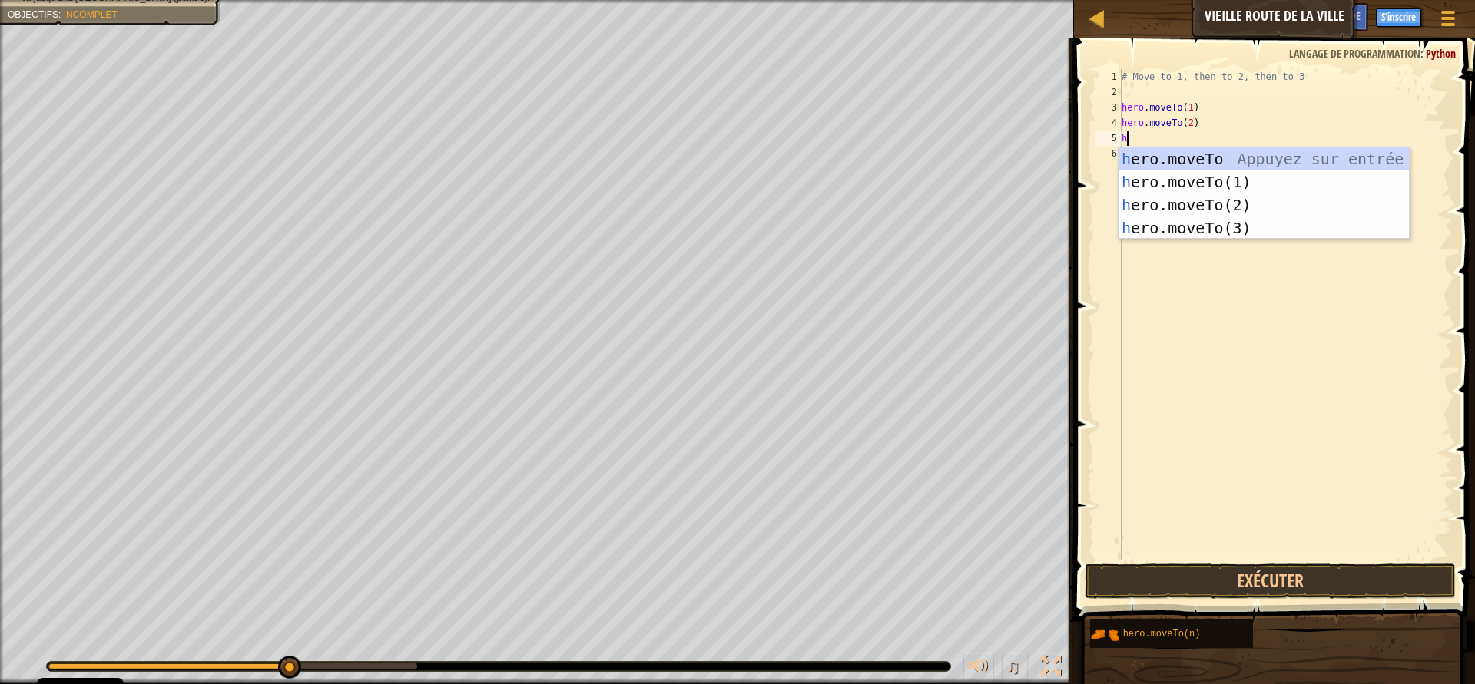
click at [1213, 231] on div "h ero.moveTo Appuyez sur entrée h ero.moveTo(1) Appuyez sur entrée h ero.moveTo…" at bounding box center [1263, 216] width 290 height 138
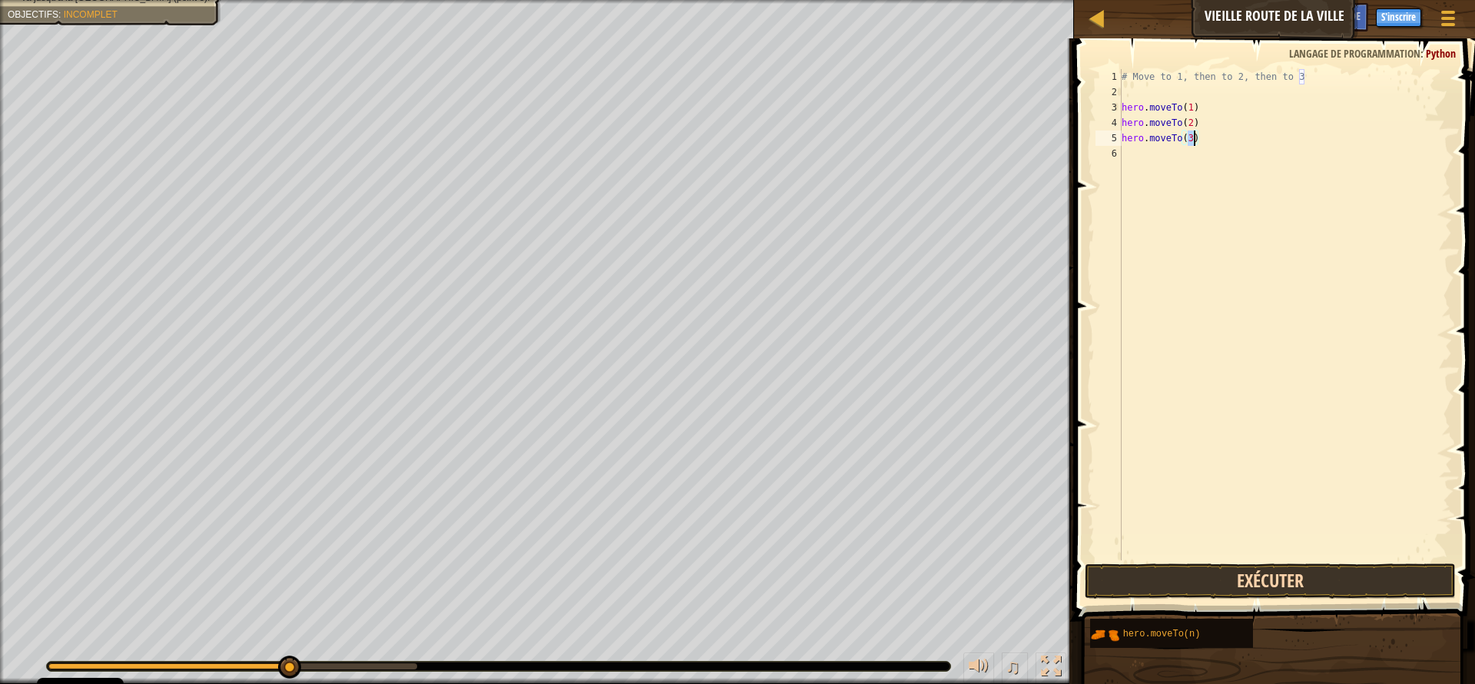
type textarea "hero.moveTo(3)"
click at [1313, 580] on button "Exécuter" at bounding box center [1269, 581] width 371 height 35
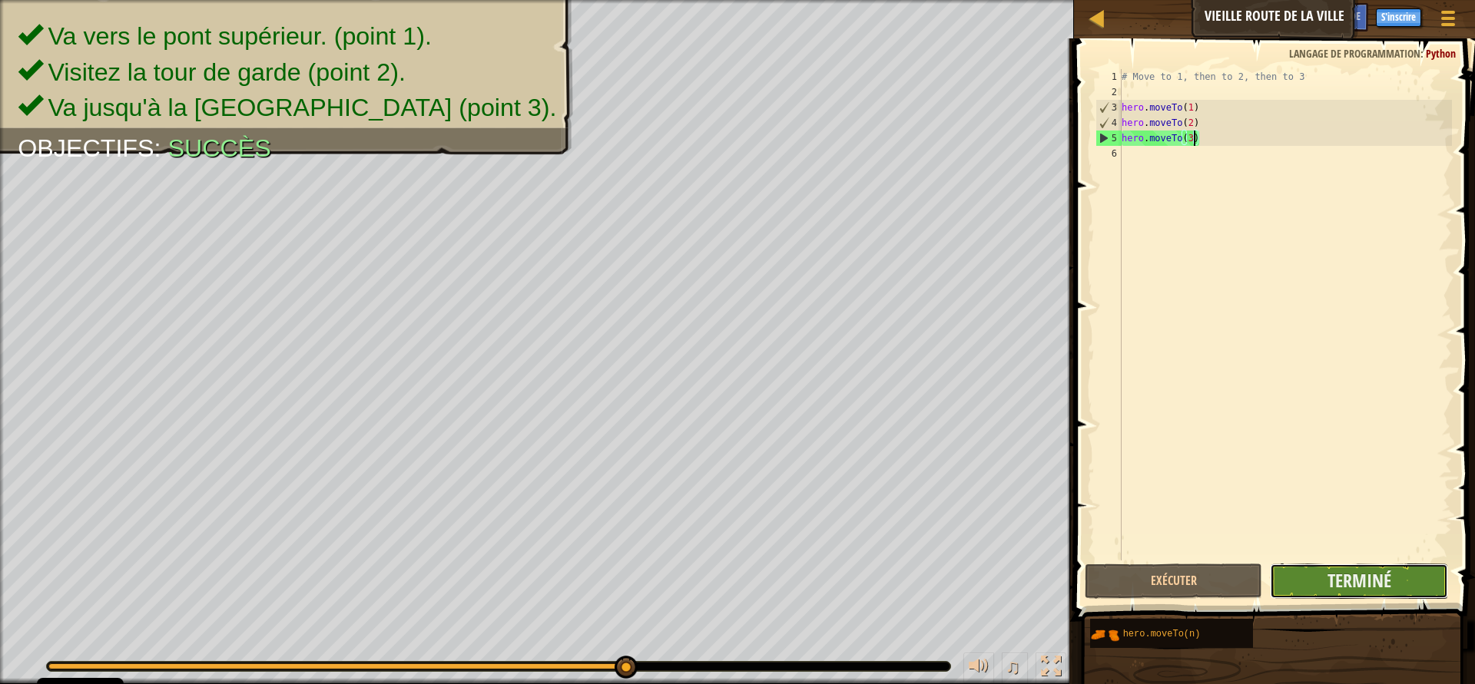
click at [1407, 579] on button "Terminé" at bounding box center [1358, 581] width 178 height 35
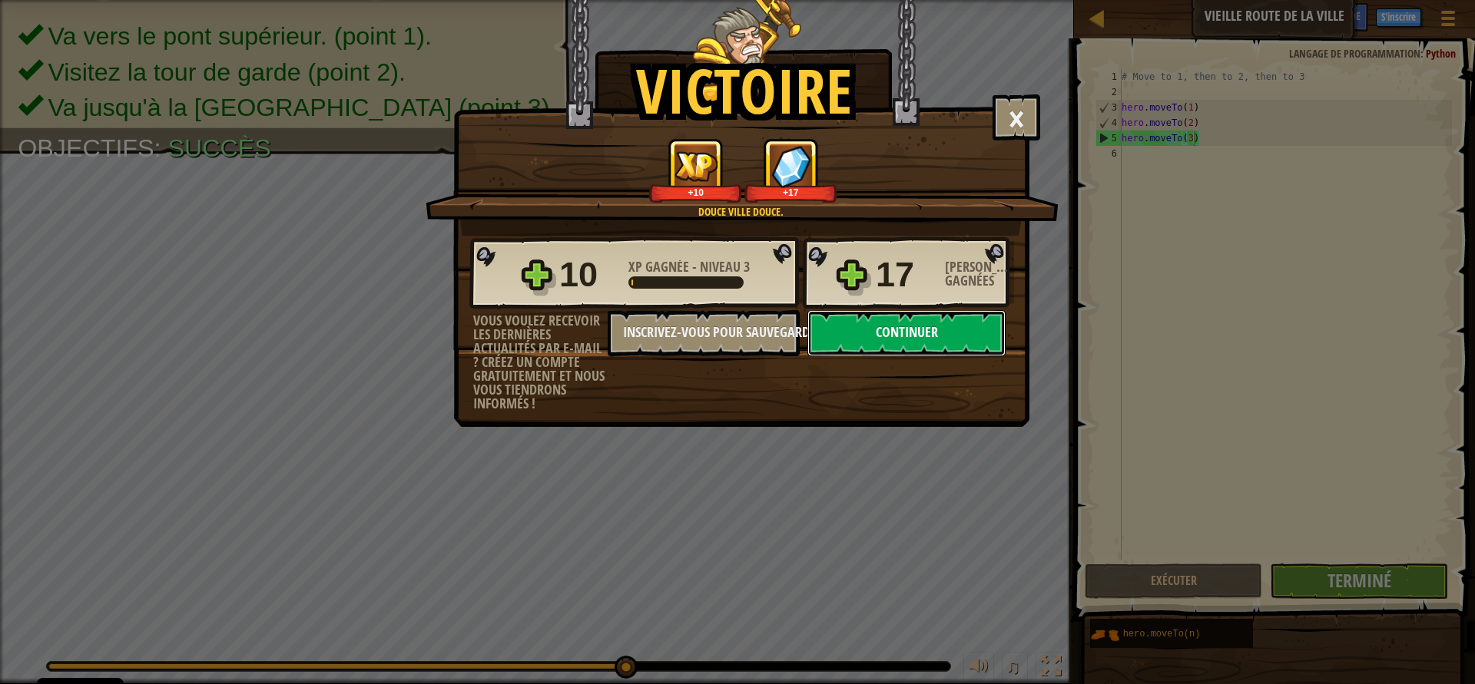
click at [862, 333] on button "Continuer" at bounding box center [906, 333] width 198 height 46
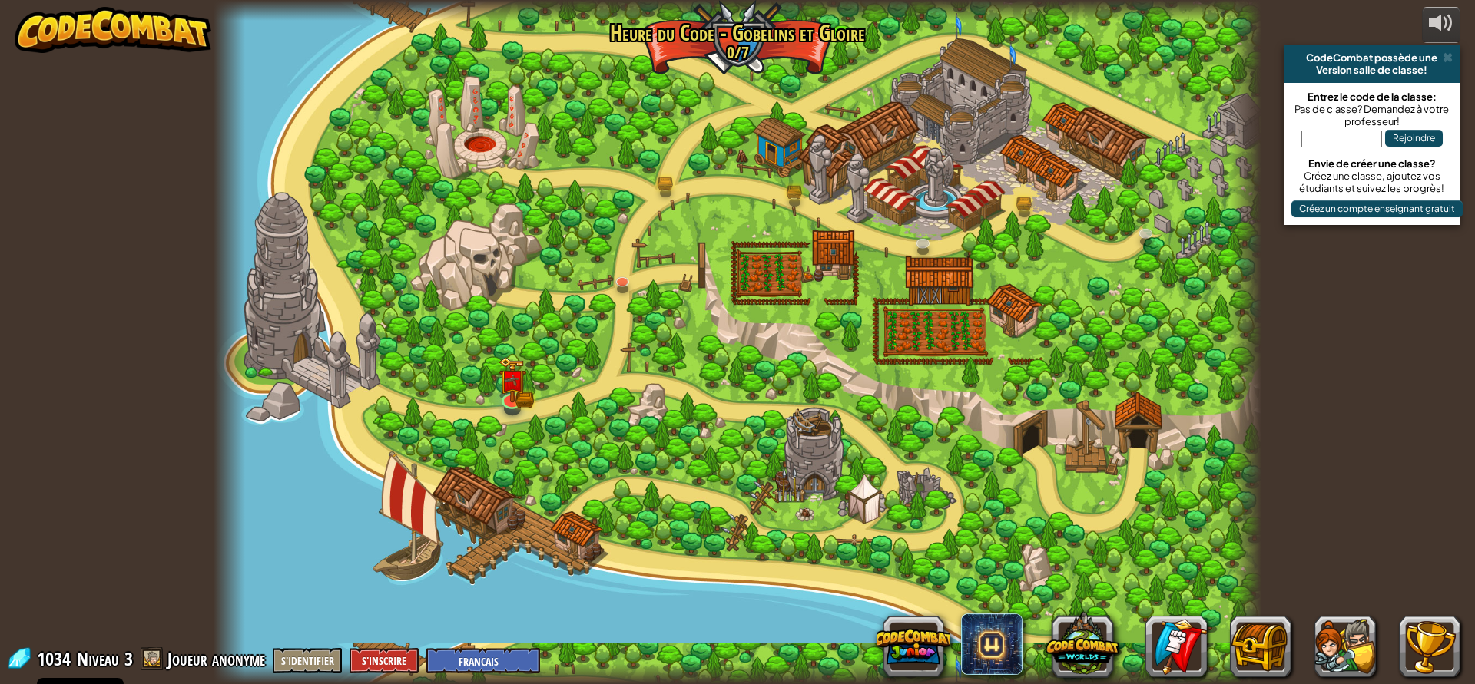
select select "fr"
click at [675, 189] on link at bounding box center [665, 181] width 31 height 31
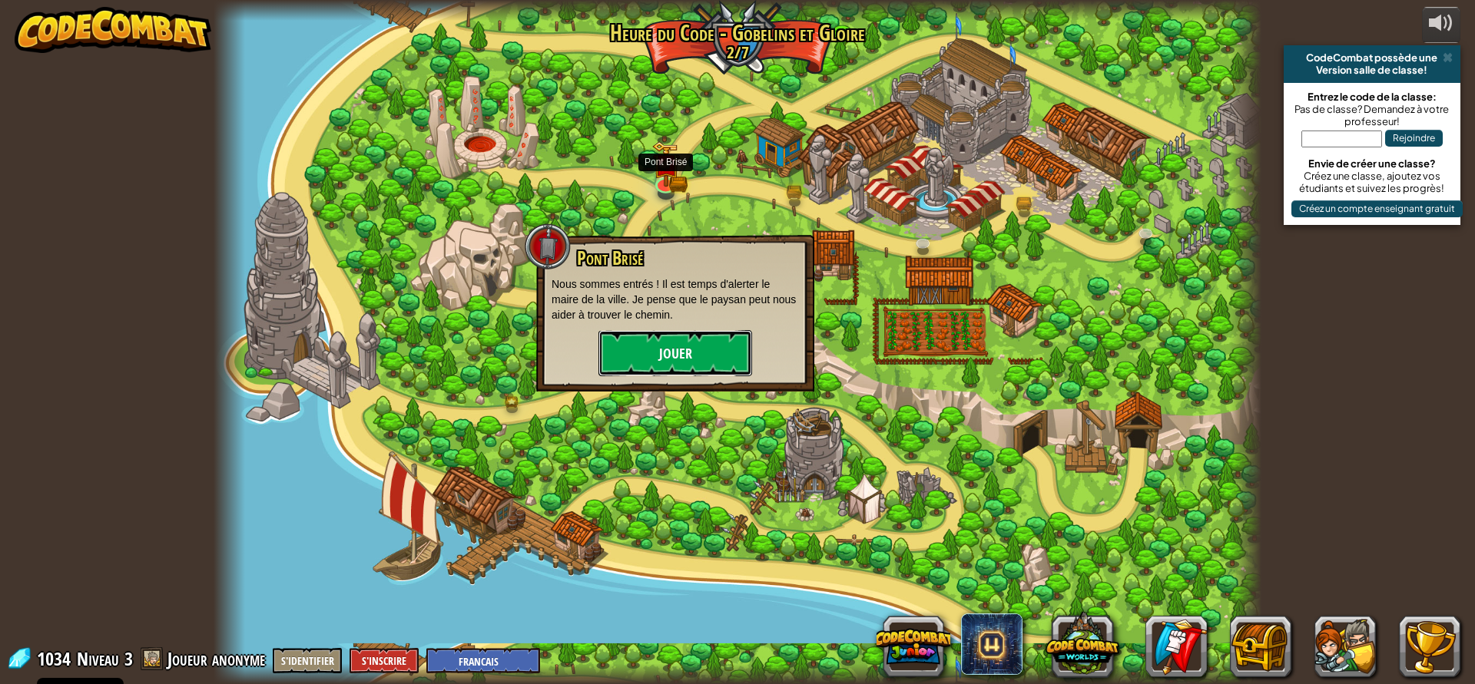
click at [664, 362] on button "Jouer" at bounding box center [675, 353] width 154 height 46
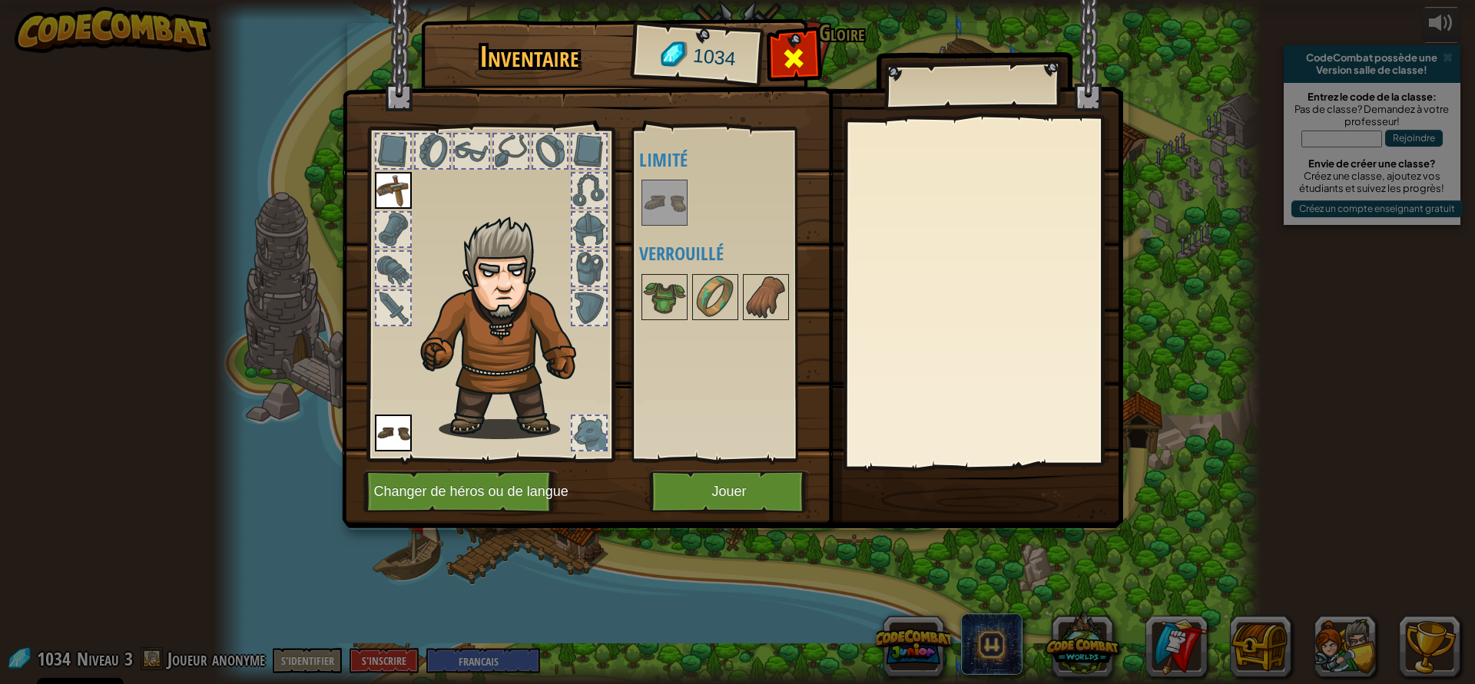
click at [789, 65] on span at bounding box center [793, 58] width 25 height 25
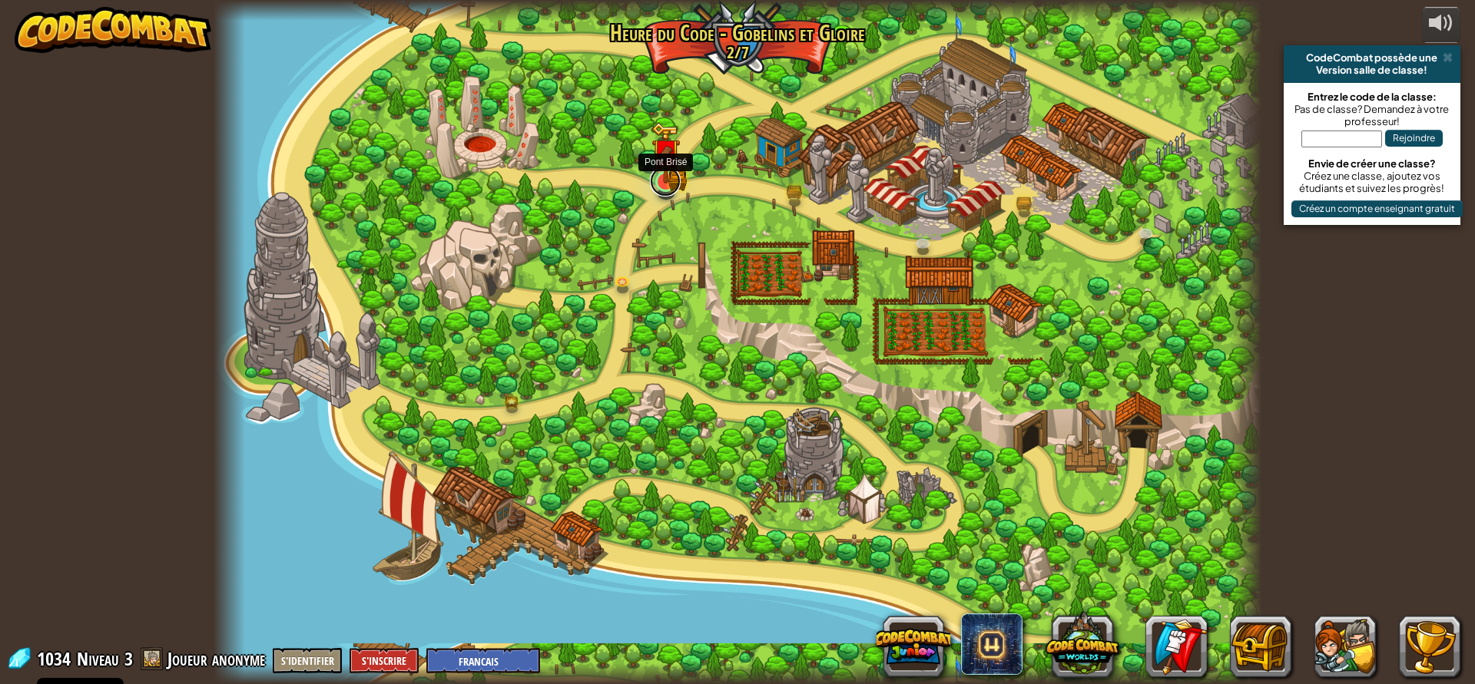
click at [663, 184] on link at bounding box center [665, 181] width 31 height 31
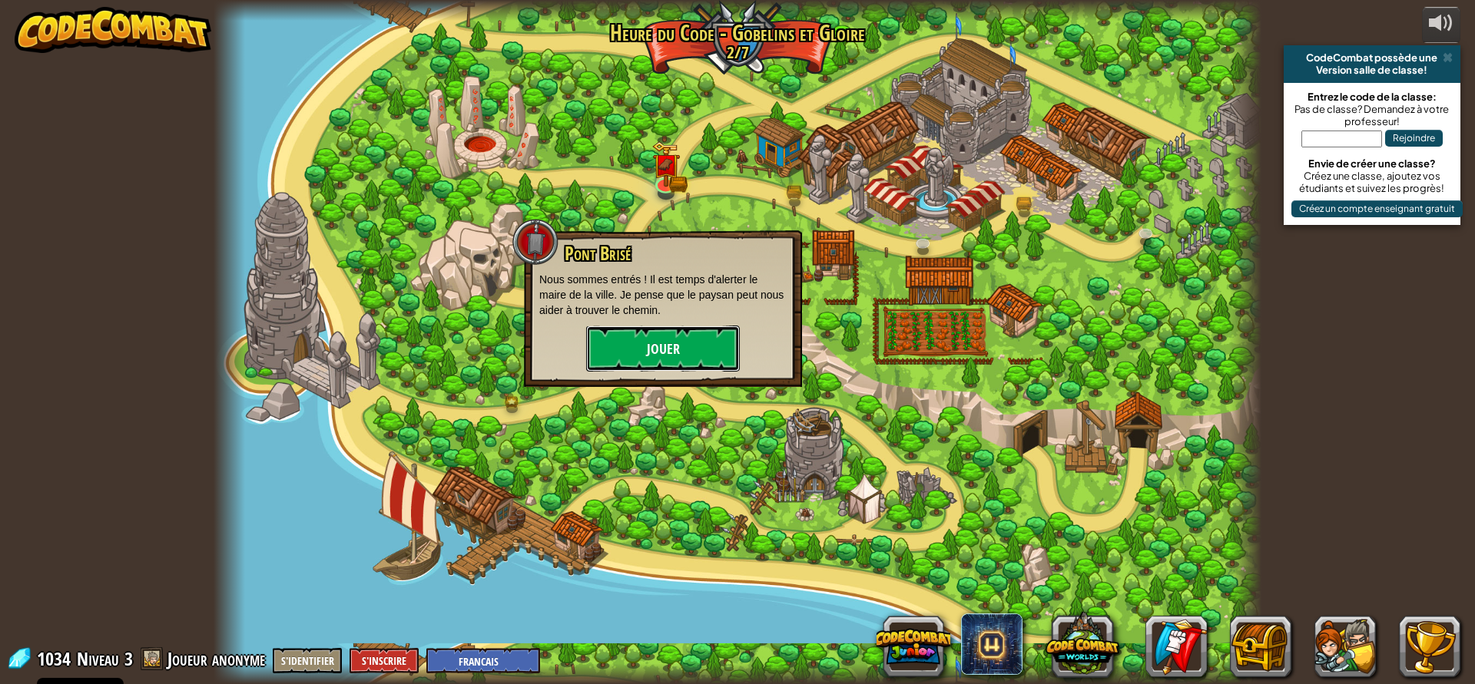
click at [663, 360] on button "Jouer" at bounding box center [663, 349] width 154 height 46
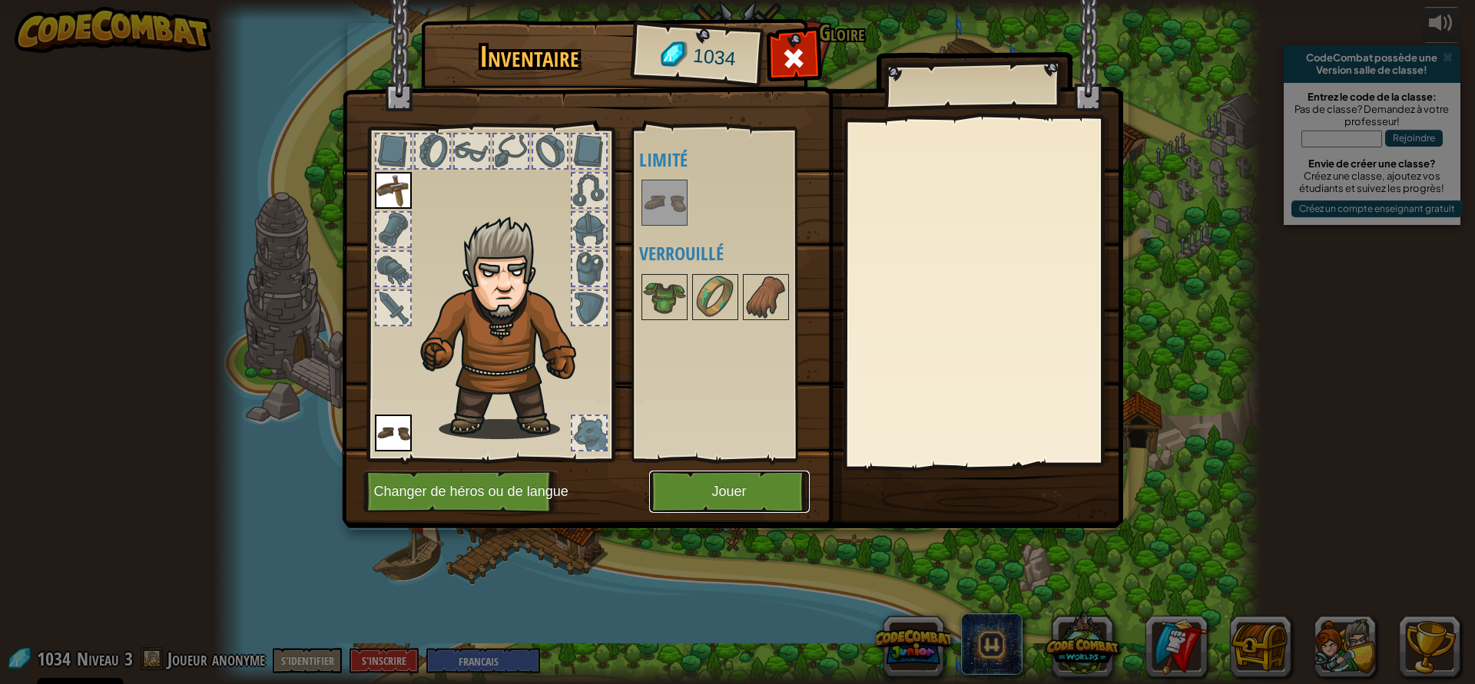
click at [757, 473] on button "Jouer" at bounding box center [729, 492] width 161 height 42
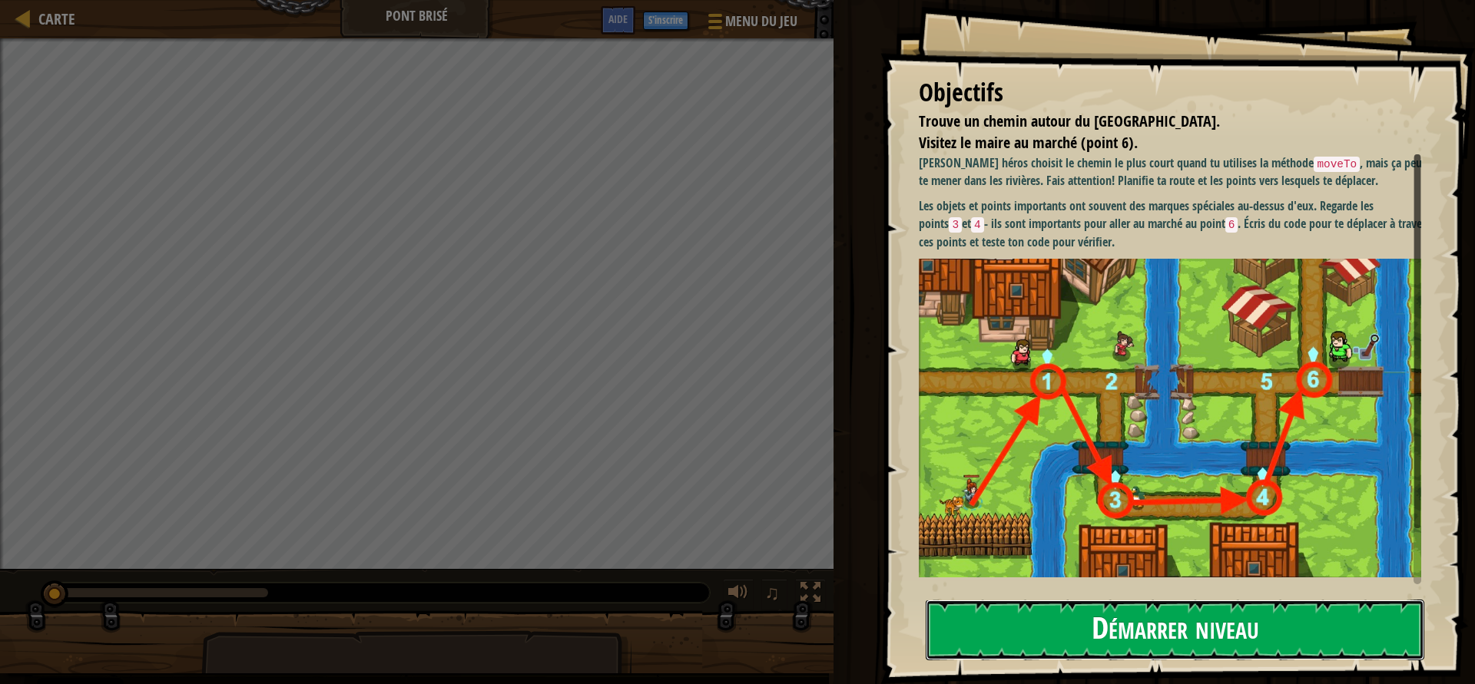
drag, startPoint x: 1178, startPoint y: 616, endPoint x: 1172, endPoint y: 631, distance: 15.8
click at [1177, 618] on button "Démarrer niveau" at bounding box center [1174, 630] width 498 height 61
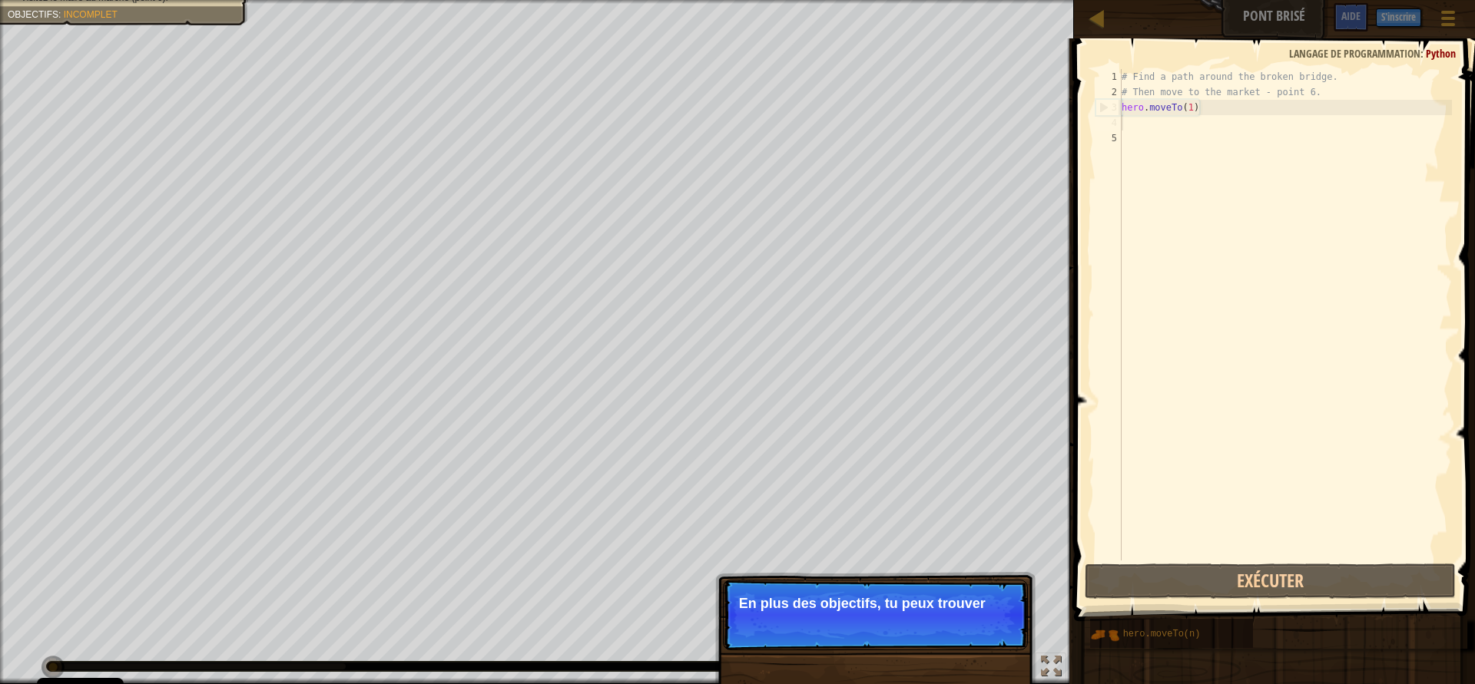
click at [1156, 129] on div "# Find a path around the broken bridge. # Then move to the market - point 6. he…" at bounding box center [1284, 330] width 333 height 522
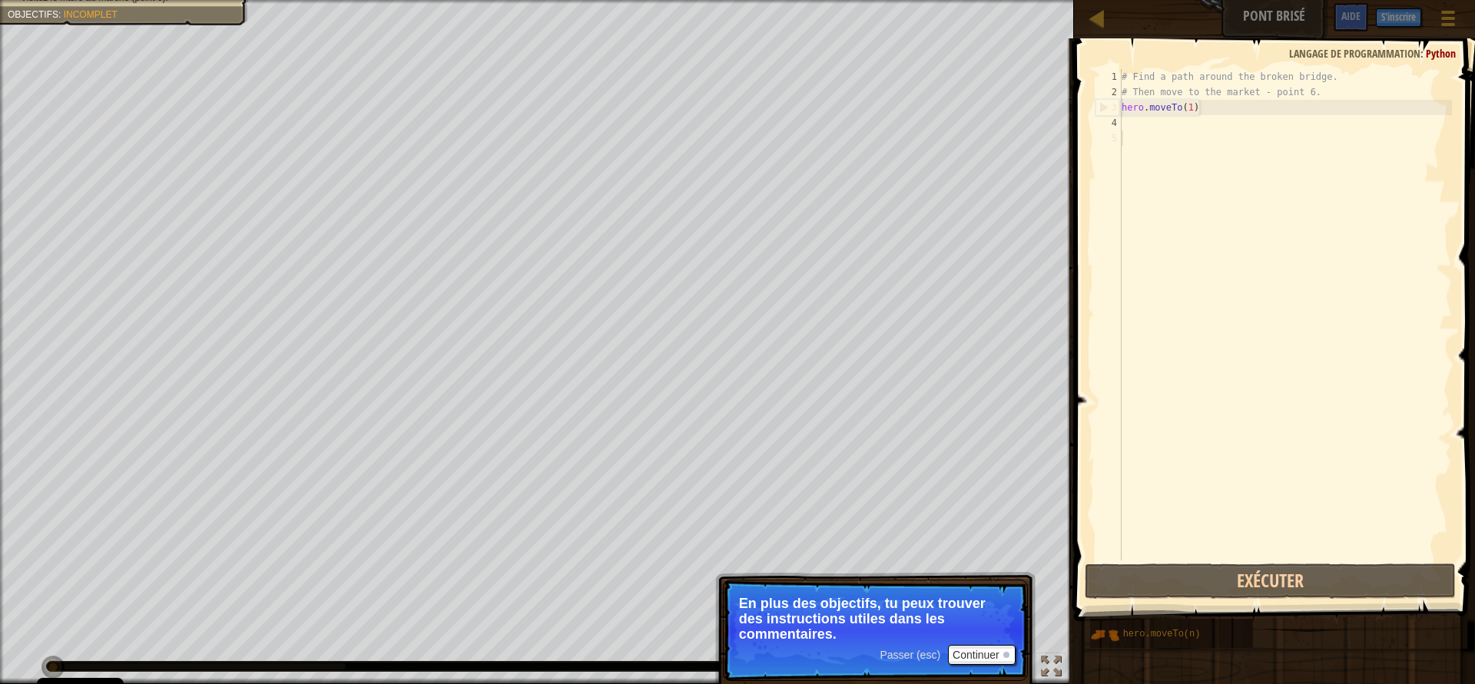
click at [1152, 140] on div "# Find a path around the broken bridge. # Then move to the market - point 6. he…" at bounding box center [1284, 330] width 333 height 522
click at [1134, 126] on div "# Find a path around the broken bridge. # Then move to the market - point 6. he…" at bounding box center [1284, 330] width 333 height 522
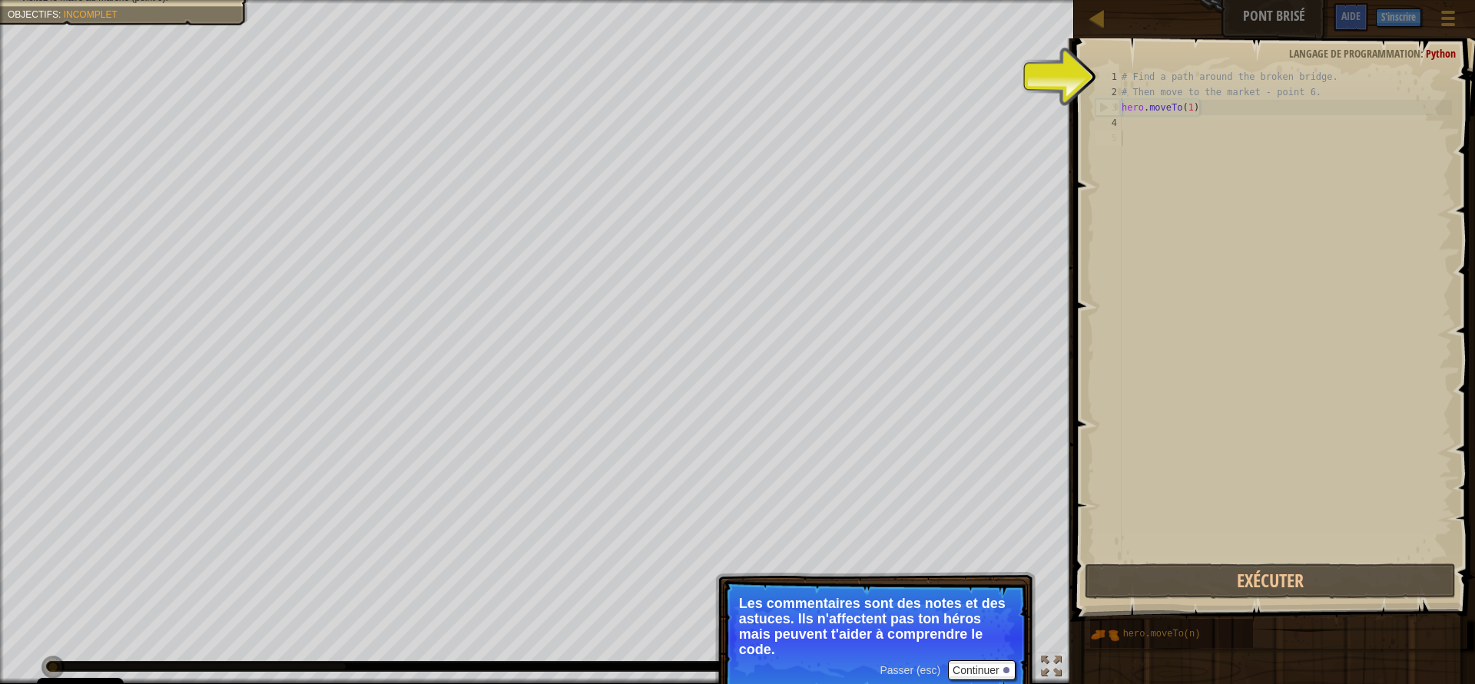
click at [1092, 187] on div "1 2 3 4 5 # Find a path around the broken bridge. # Then move to the market - p…" at bounding box center [1271, 315] width 359 height 492
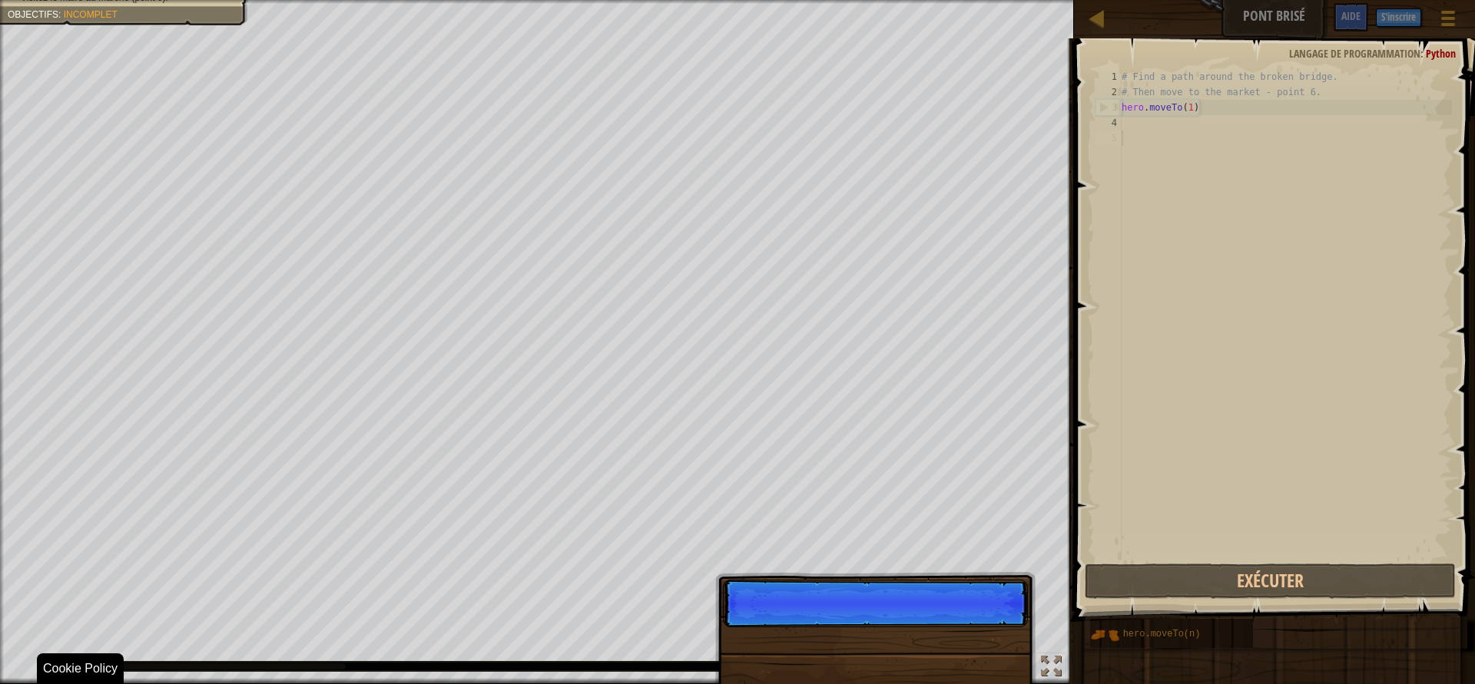
scroll to position [7, 0]
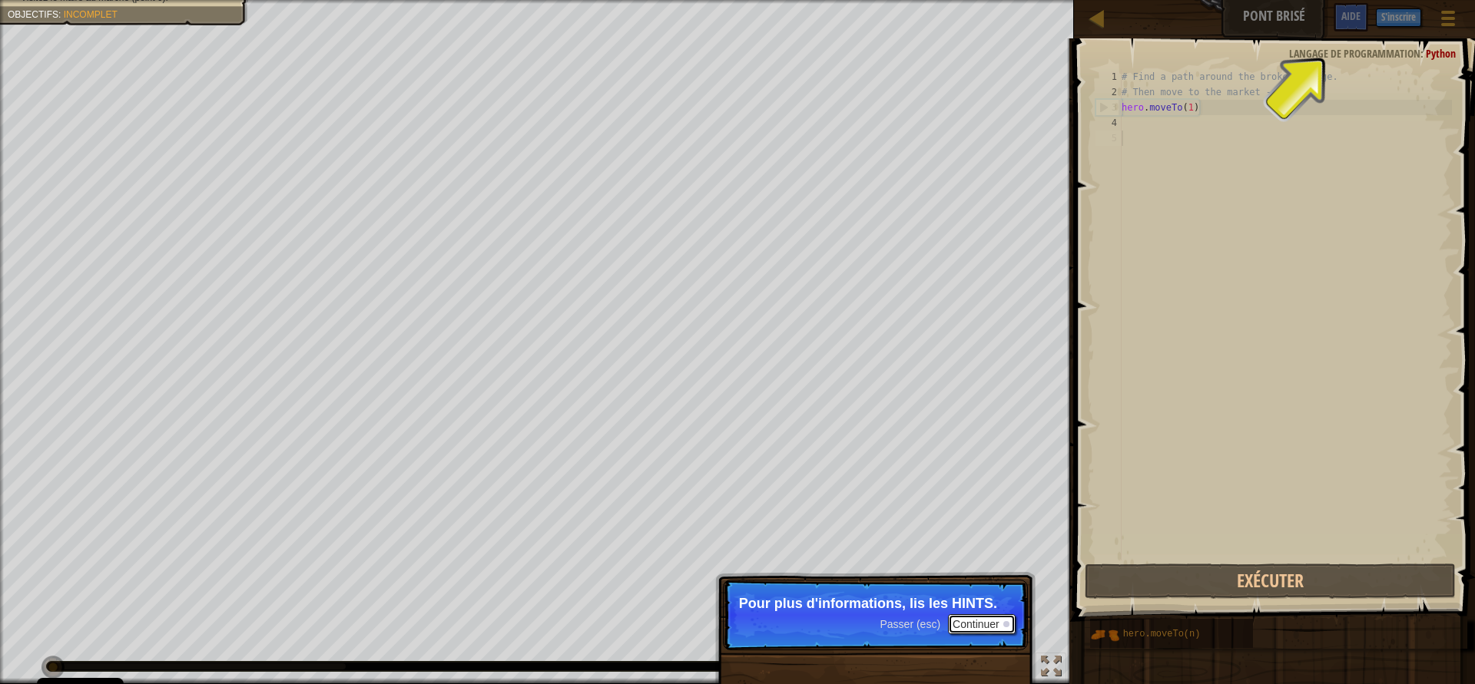
click at [981, 621] on p "Passer (esc) Continuer Pour plus d'informations, lis les HINTS." at bounding box center [875, 615] width 305 height 71
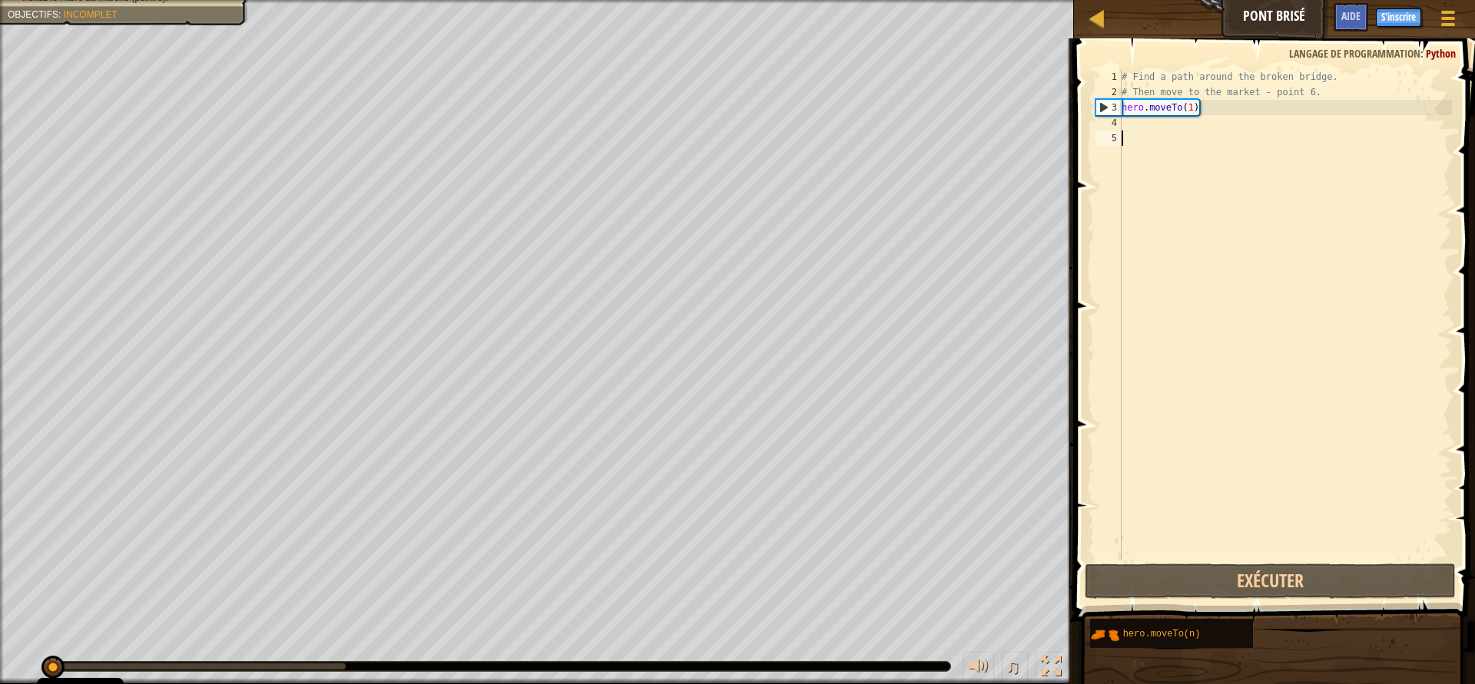
click at [1154, 128] on div "# Find a path around the broken bridge. # Then move to the market - point 6. he…" at bounding box center [1284, 330] width 333 height 522
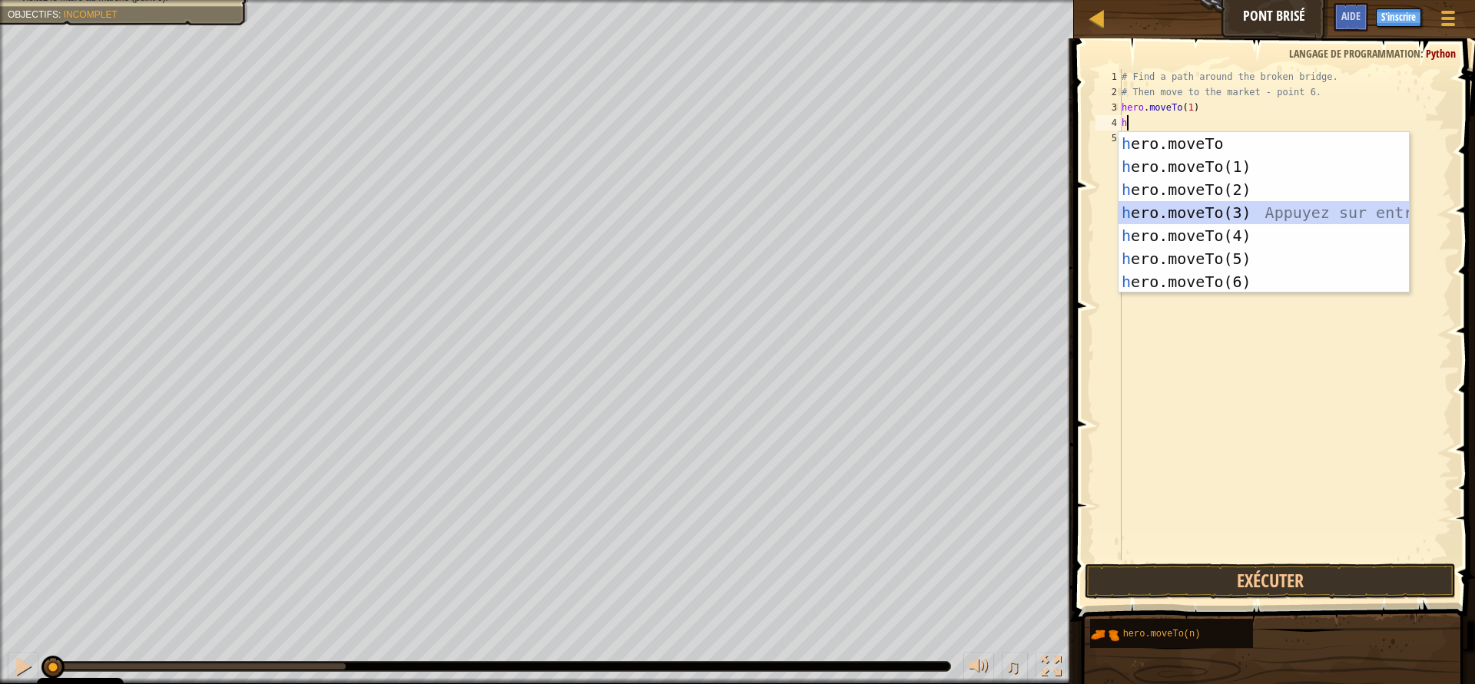
click at [1267, 219] on div "h ero.moveTo Appuyez sur entrée h ero.moveTo(1) Appuyez sur entrée h ero.moveTo…" at bounding box center [1263, 235] width 290 height 207
type textarea "hero.moveTo(3)"
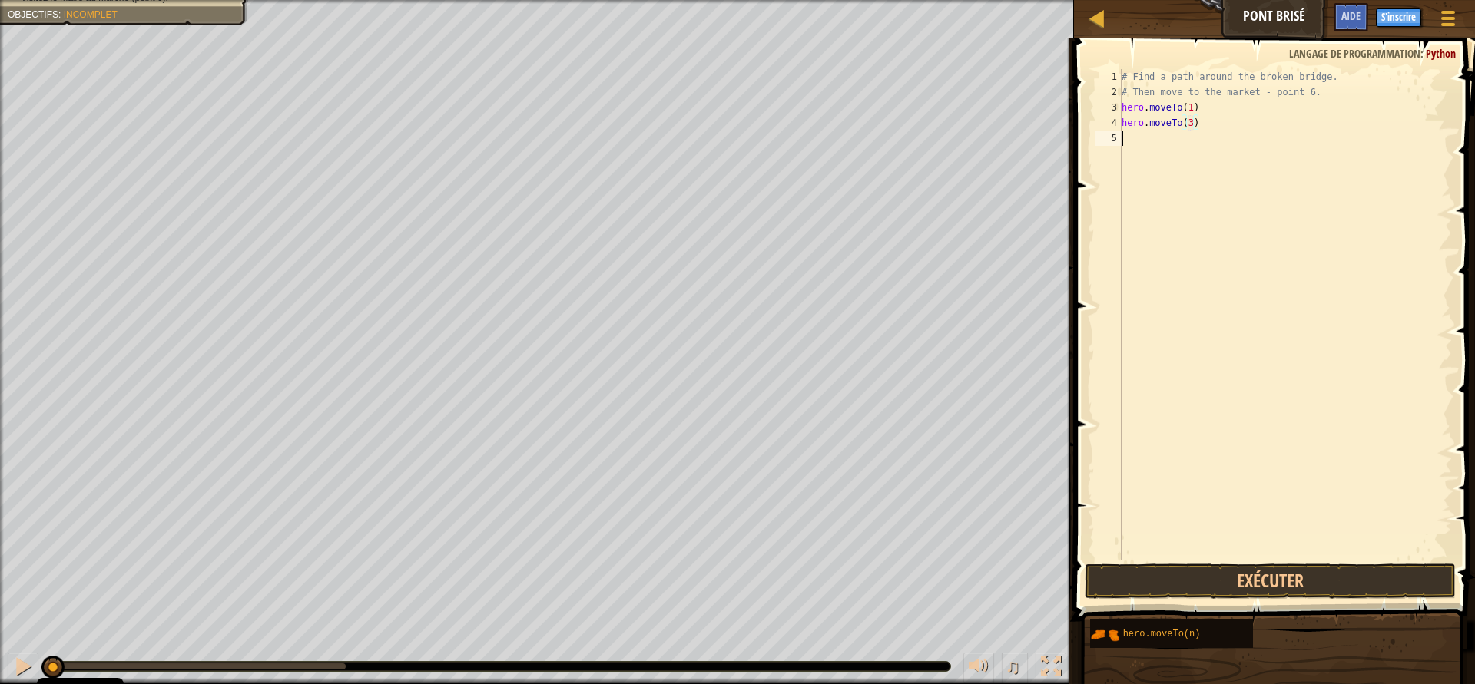
click at [1142, 141] on div "# Find a path around the broken bridge. # Then move to the market - point 6. he…" at bounding box center [1284, 330] width 333 height 522
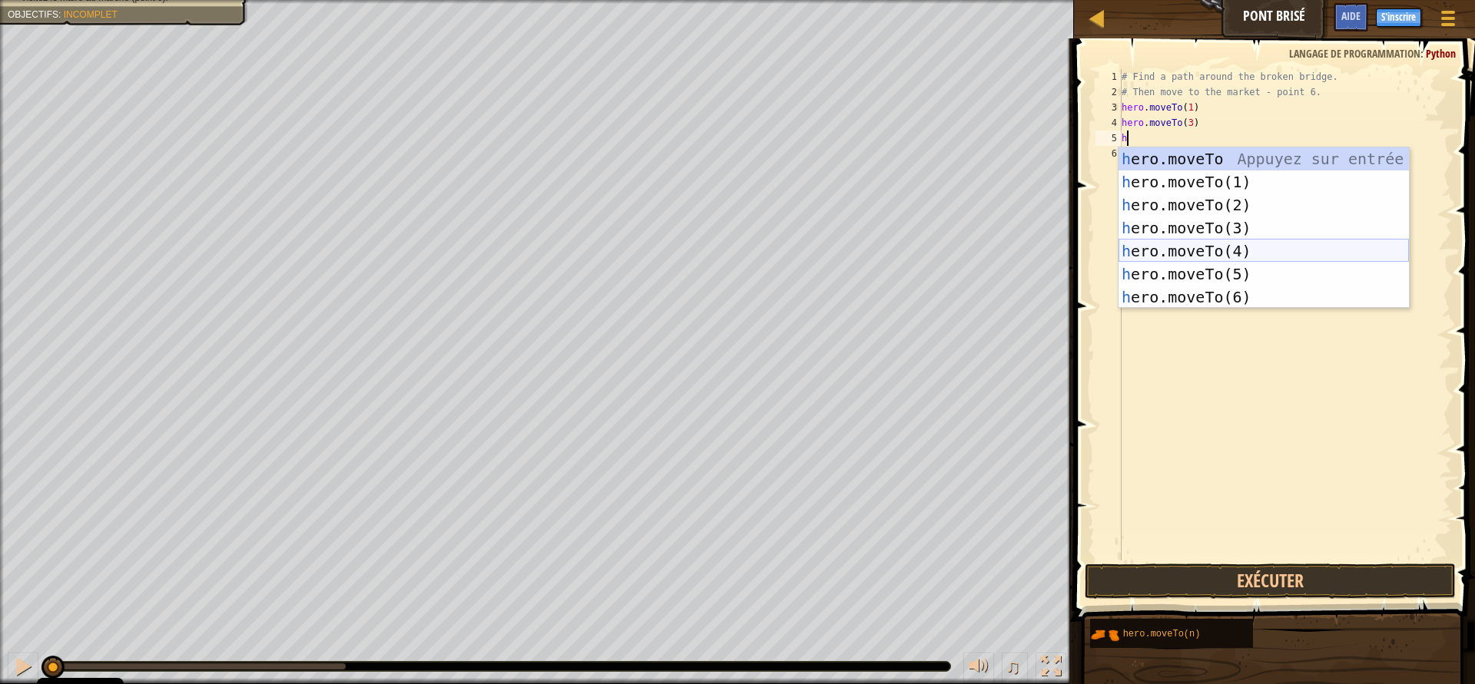
click at [1197, 250] on div "h ero.moveTo Appuyez sur entrée h ero.moveTo(1) Appuyez sur entrée h ero.moveTo…" at bounding box center [1263, 250] width 290 height 207
type textarea "hero.moveTo(4)"
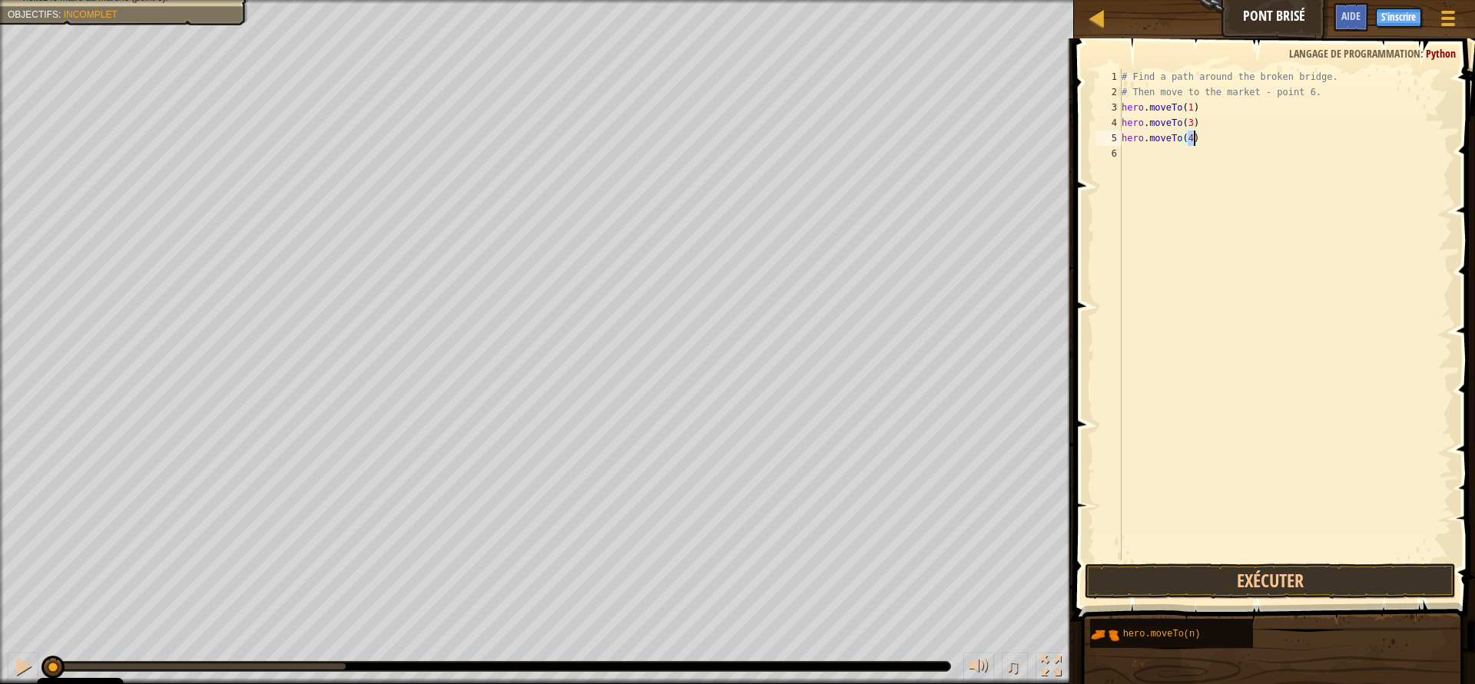
click at [1150, 159] on div "# Find a path around the broken bridge. # Then move to the market - point 6. he…" at bounding box center [1284, 330] width 333 height 522
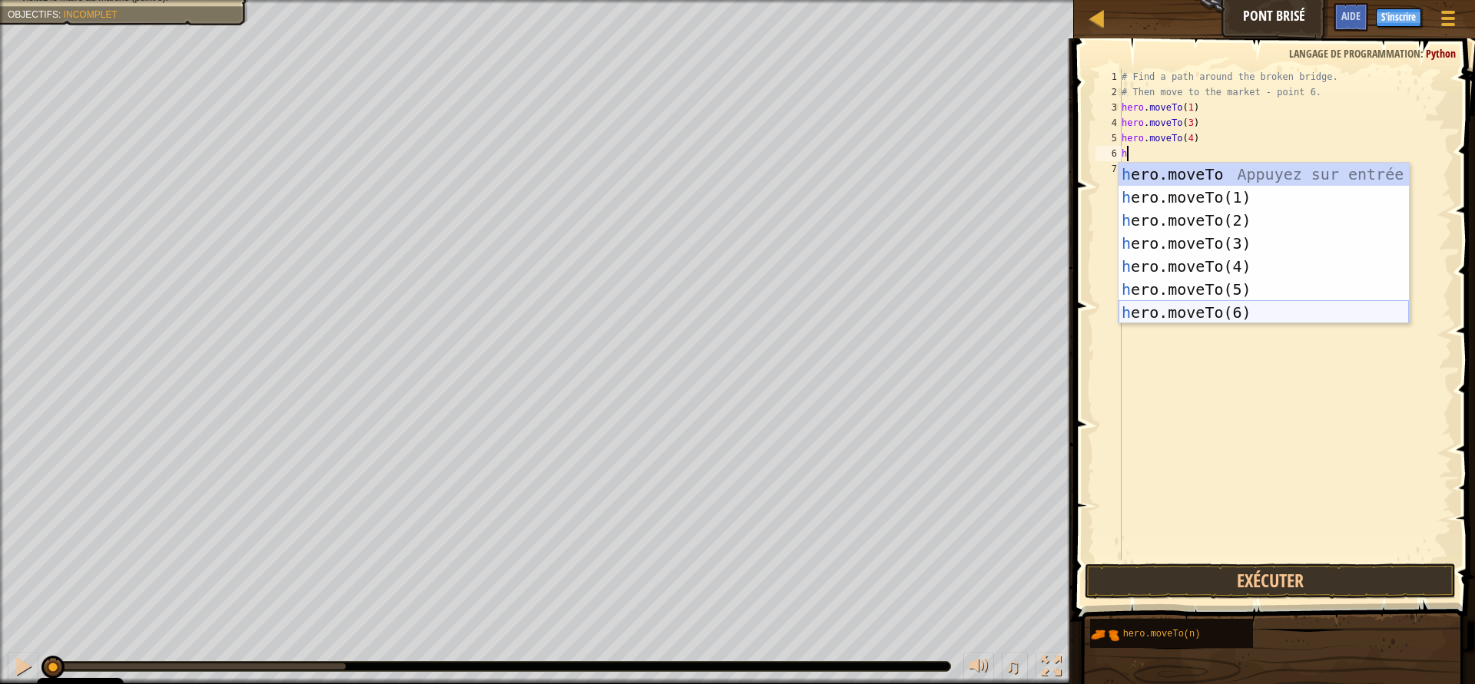
click at [1233, 309] on div "h ero.moveTo Appuyez sur entrée h ero.moveTo(1) Appuyez sur entrée h ero.moveTo…" at bounding box center [1263, 266] width 290 height 207
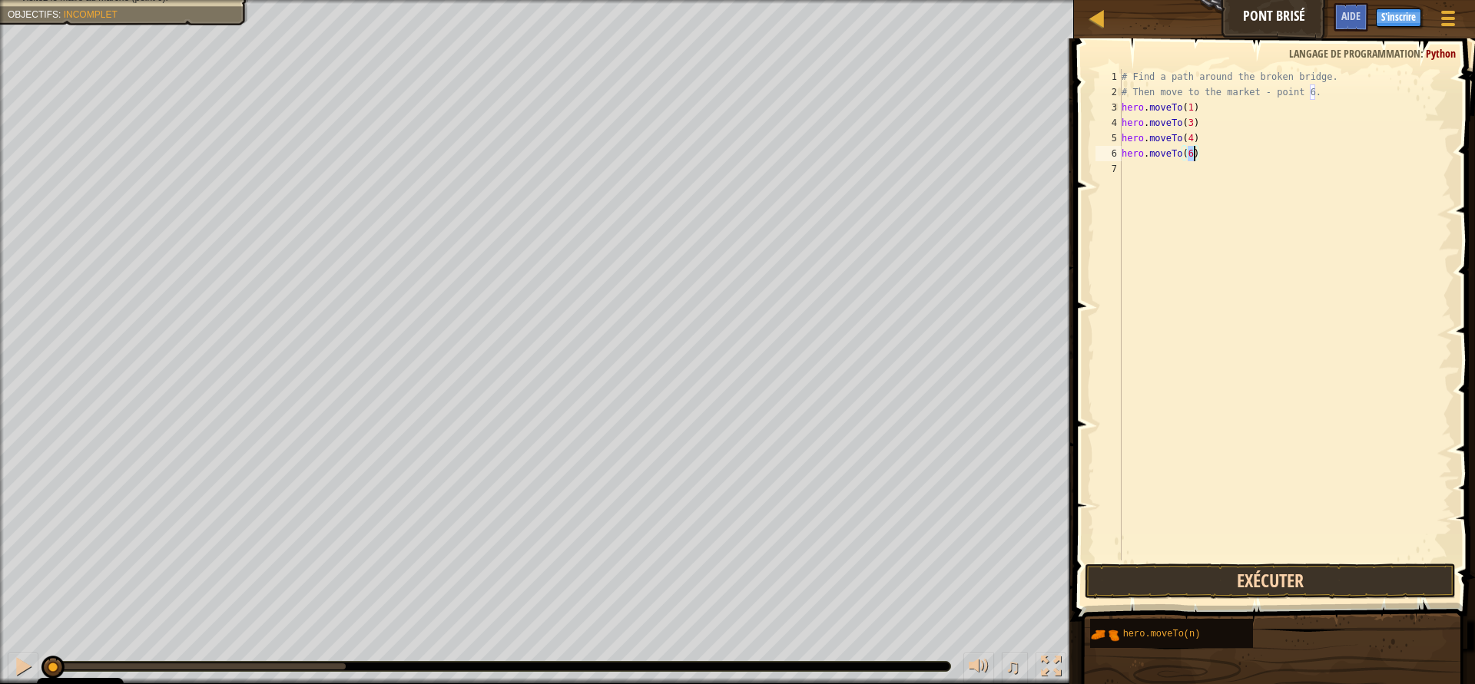
type textarea "hero.moveTo(6)"
click at [1339, 583] on button "Exécuter" at bounding box center [1269, 581] width 371 height 35
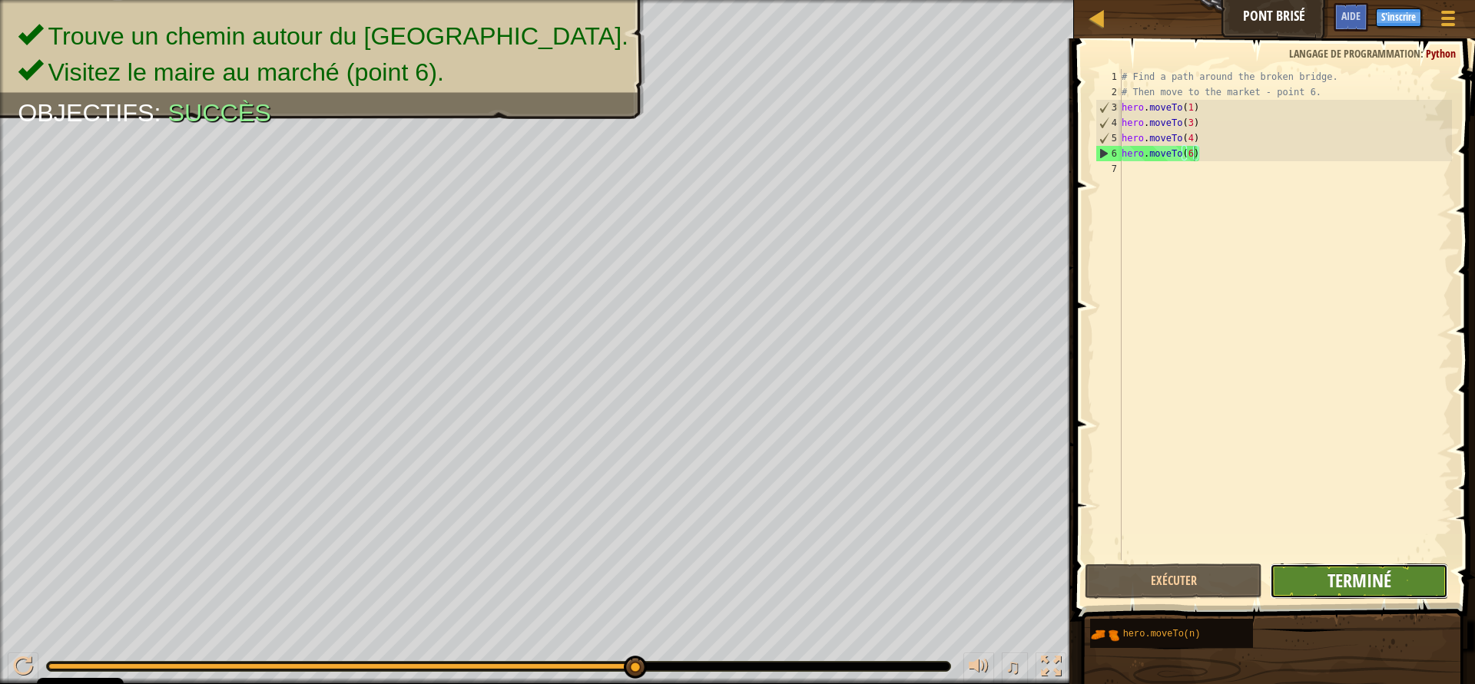
click at [1339, 584] on span "Terminé" at bounding box center [1359, 580] width 64 height 25
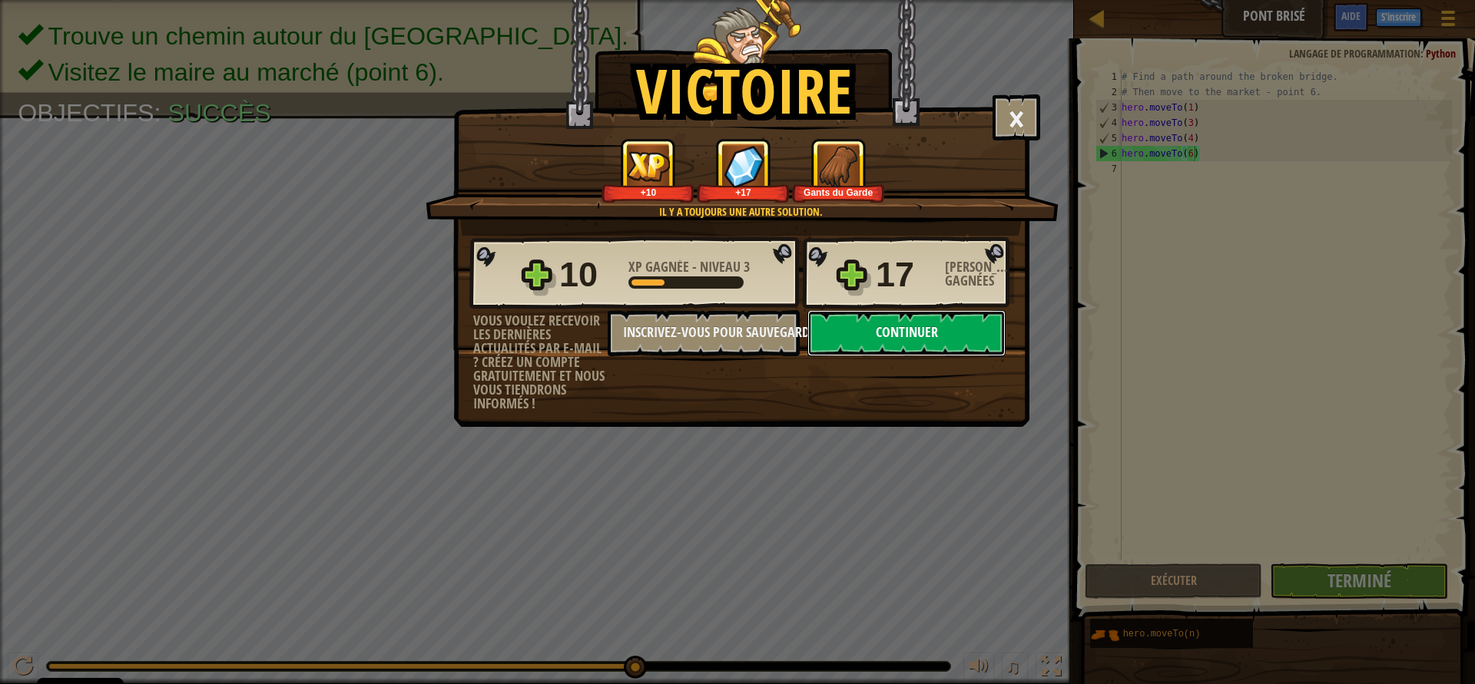
click at [888, 317] on button "Continuer" at bounding box center [906, 333] width 198 height 46
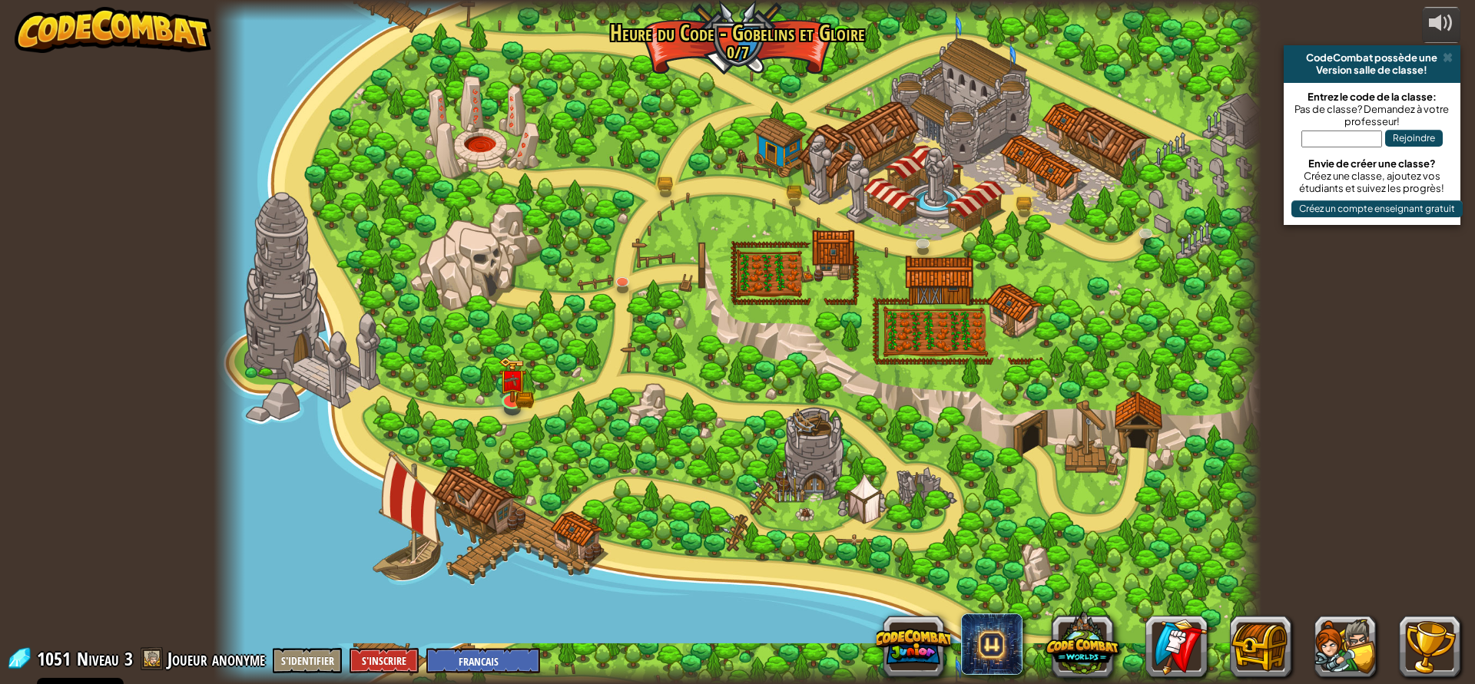
select select "fr"
click at [1448, 51] on span at bounding box center [1447, 57] width 10 height 12
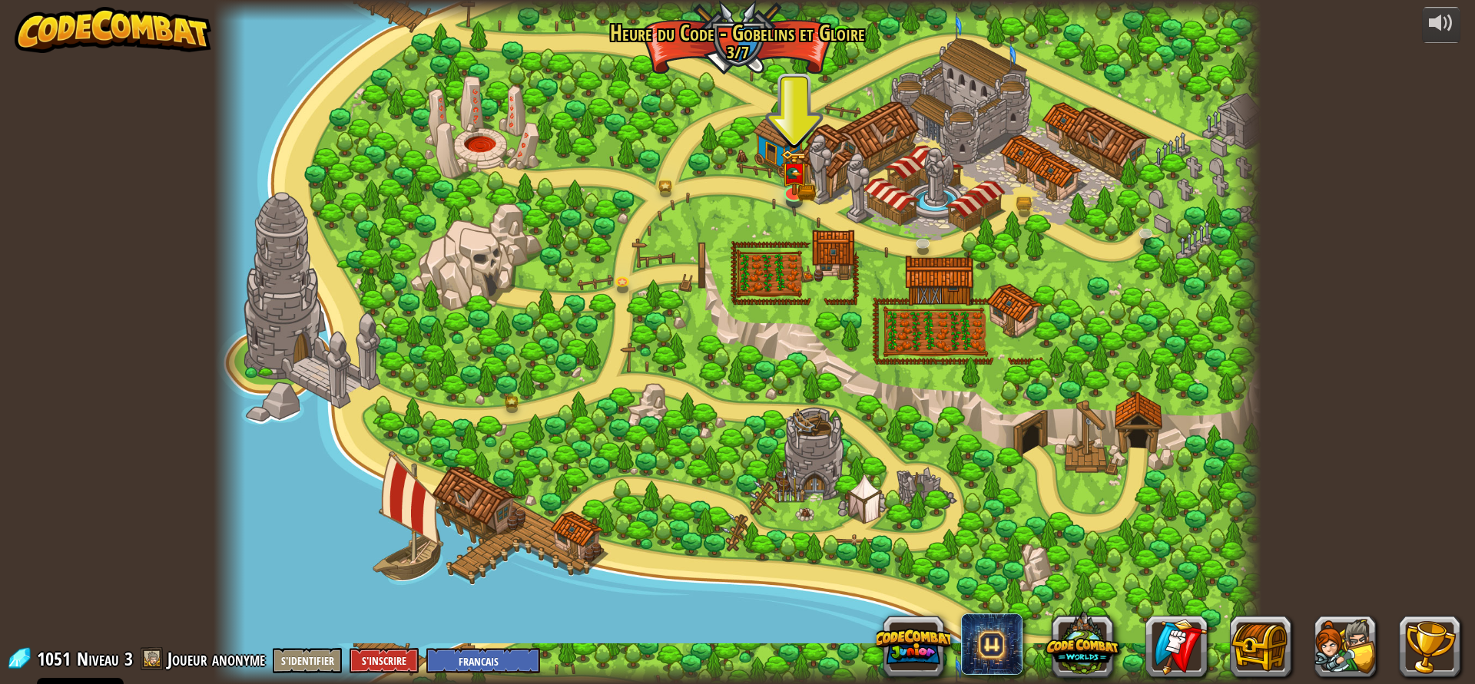
click at [485, 164] on div at bounding box center [736, 342] width 1047 height 684
click at [483, 151] on div at bounding box center [736, 342] width 1047 height 684
click at [786, 200] on link at bounding box center [793, 189] width 31 height 31
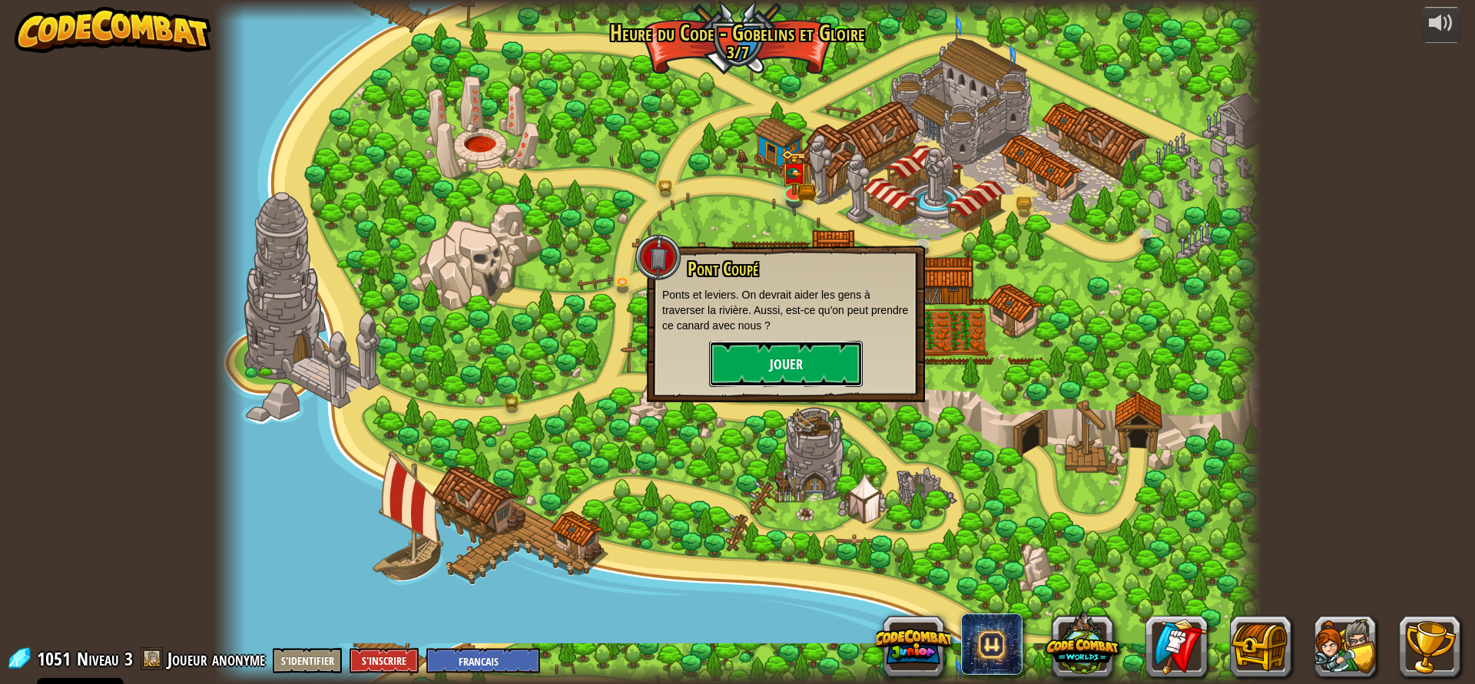
drag, startPoint x: 786, startPoint y: 354, endPoint x: 786, endPoint y: 346, distance: 8.4
click at [786, 346] on button "Jouer" at bounding box center [786, 364] width 154 height 46
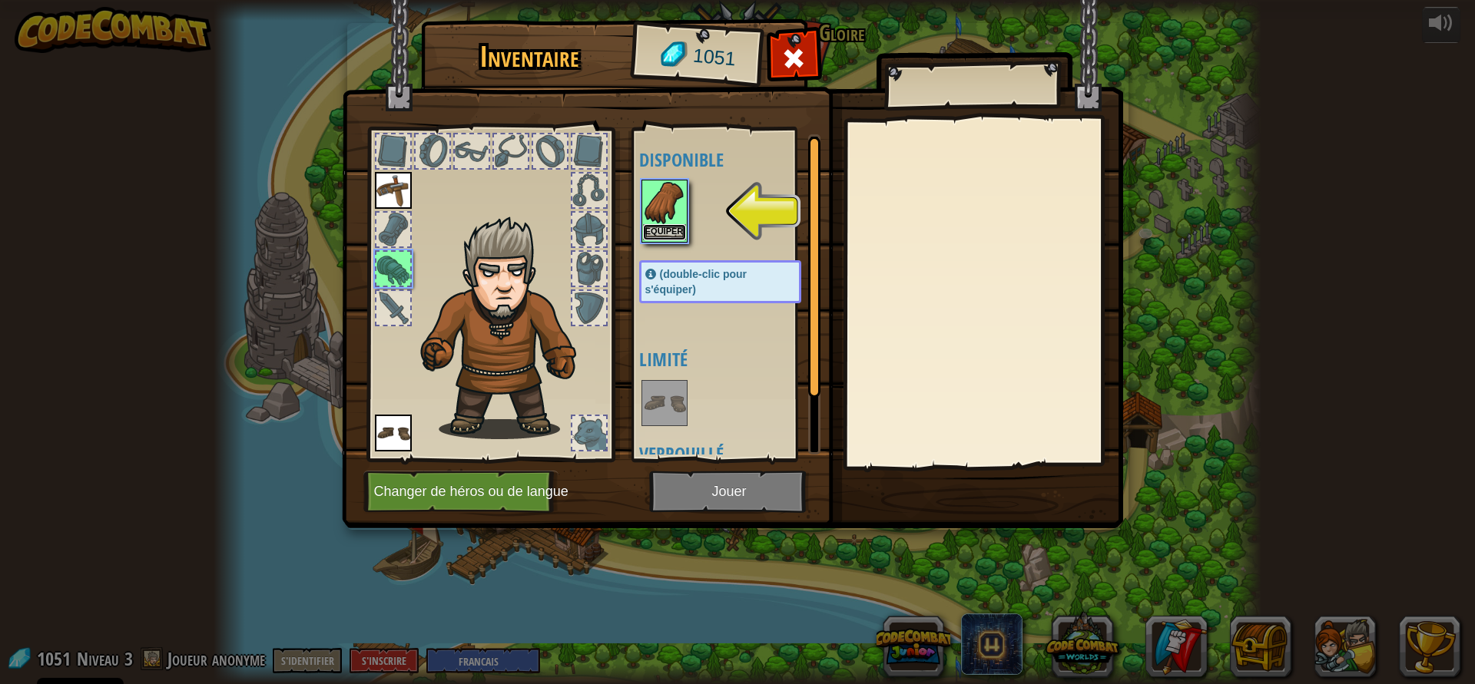
click at [652, 230] on button "Equiper" at bounding box center [664, 232] width 43 height 16
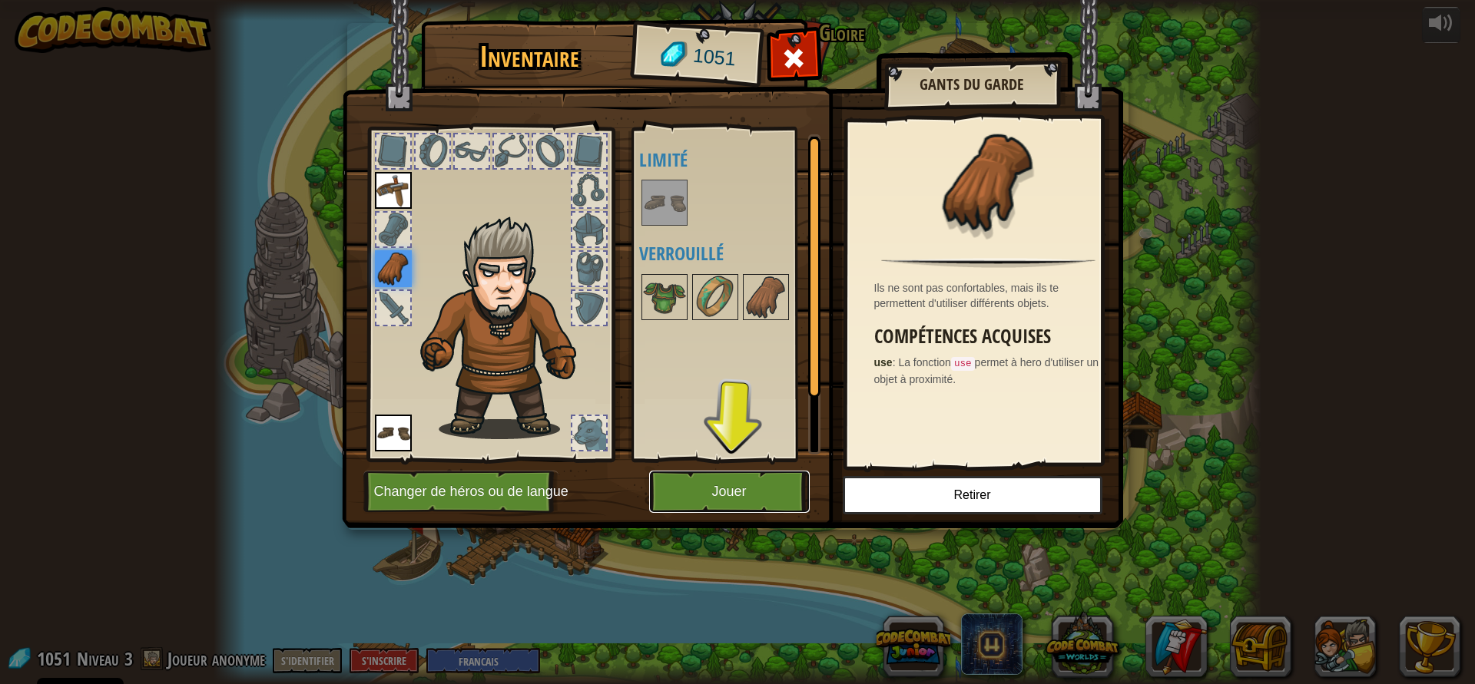
click at [744, 485] on button "Jouer" at bounding box center [729, 492] width 161 height 42
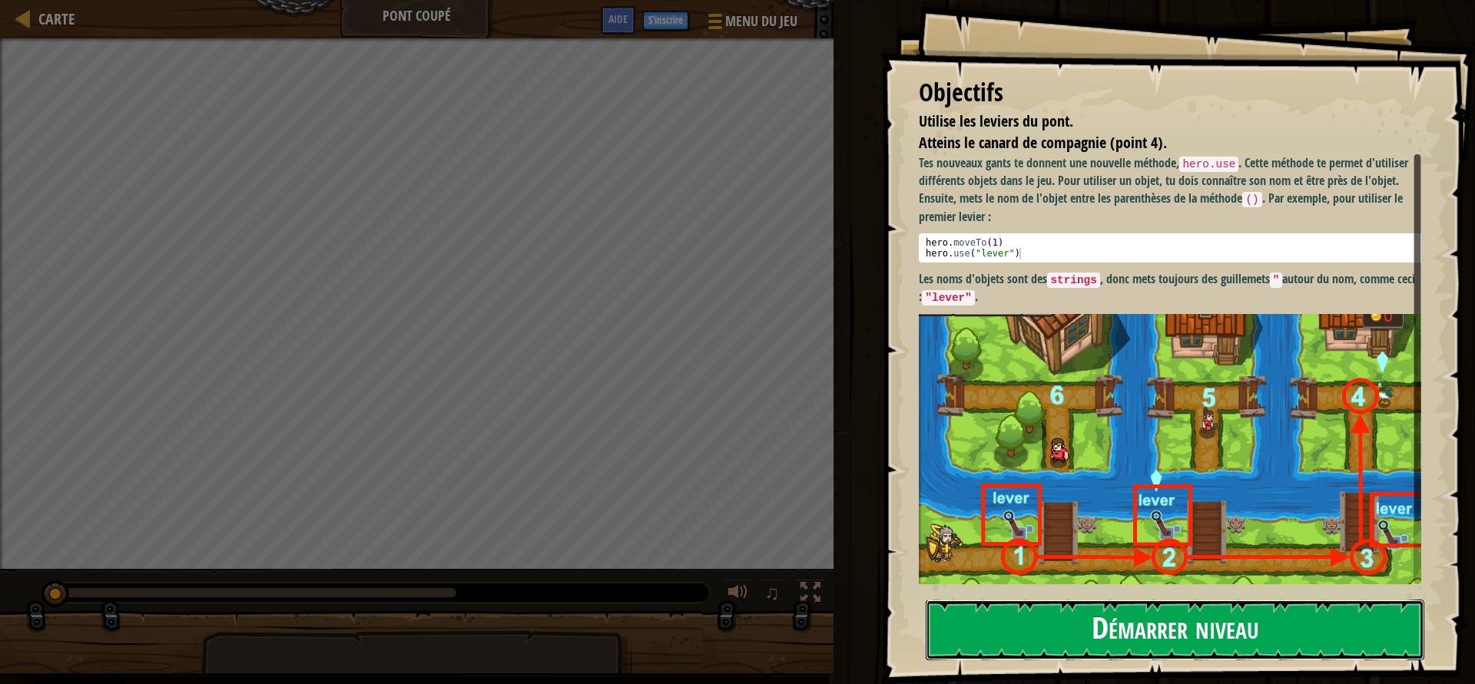
click at [1024, 644] on button "Démarrer niveau" at bounding box center [1174, 630] width 498 height 61
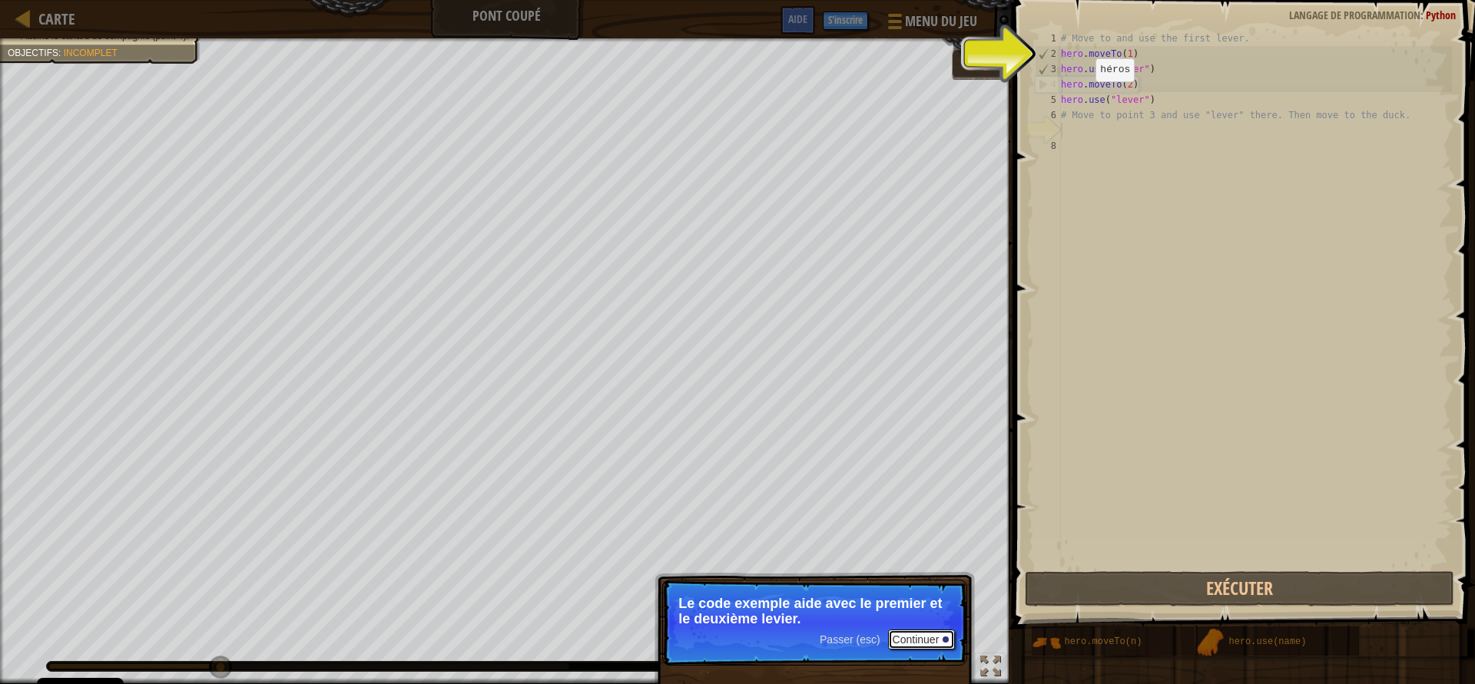
click at [925, 644] on button "Continuer" at bounding box center [922, 640] width 68 height 20
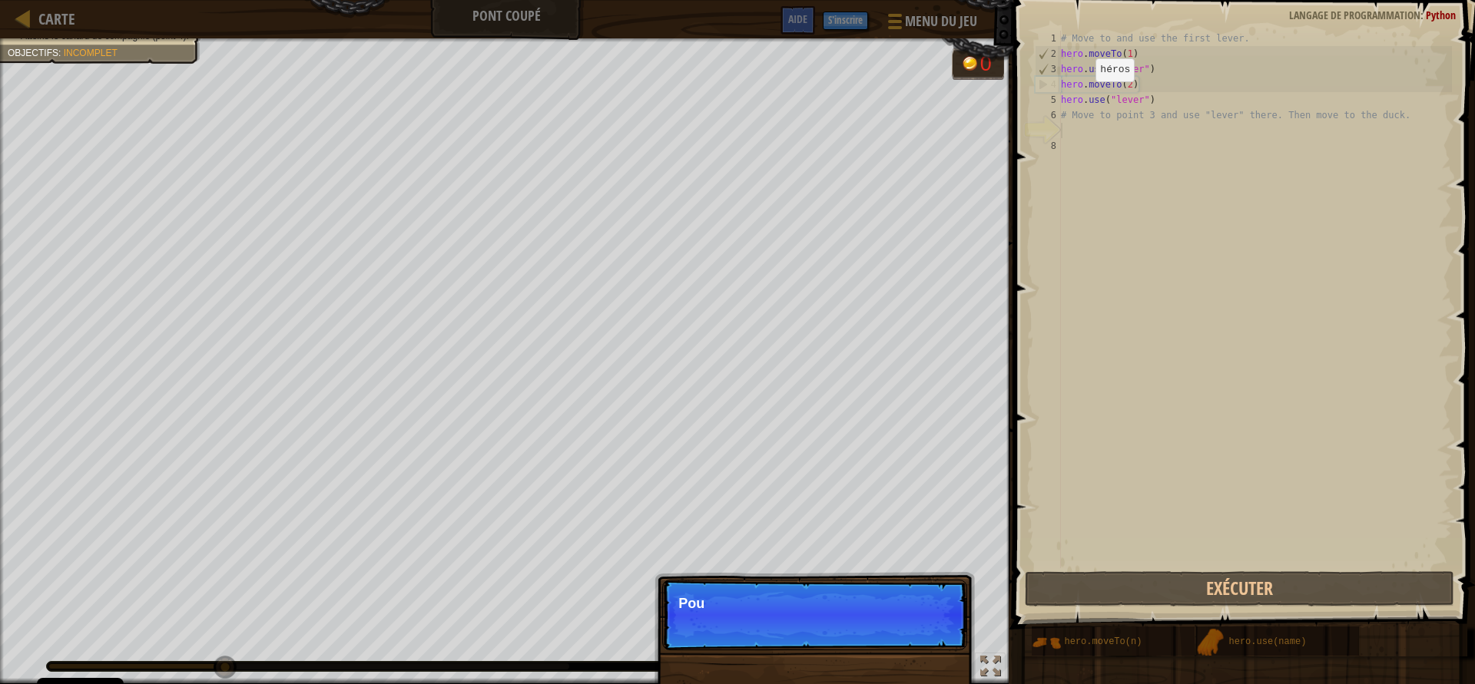
scroll to position [7, 0]
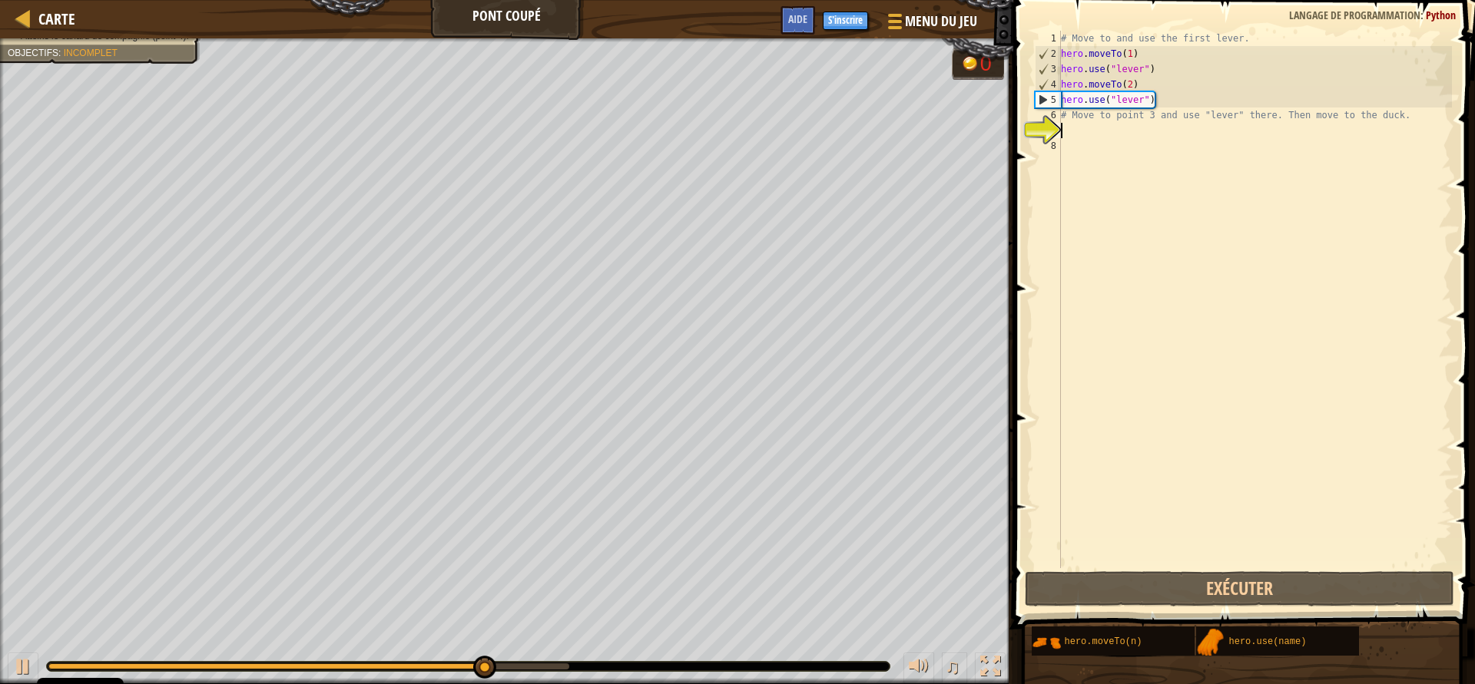
click at [1158, 137] on div "# Move to and use the first lever. hero . moveTo ( 1 ) hero . use ( "lever" ) h…" at bounding box center [1255, 315] width 394 height 568
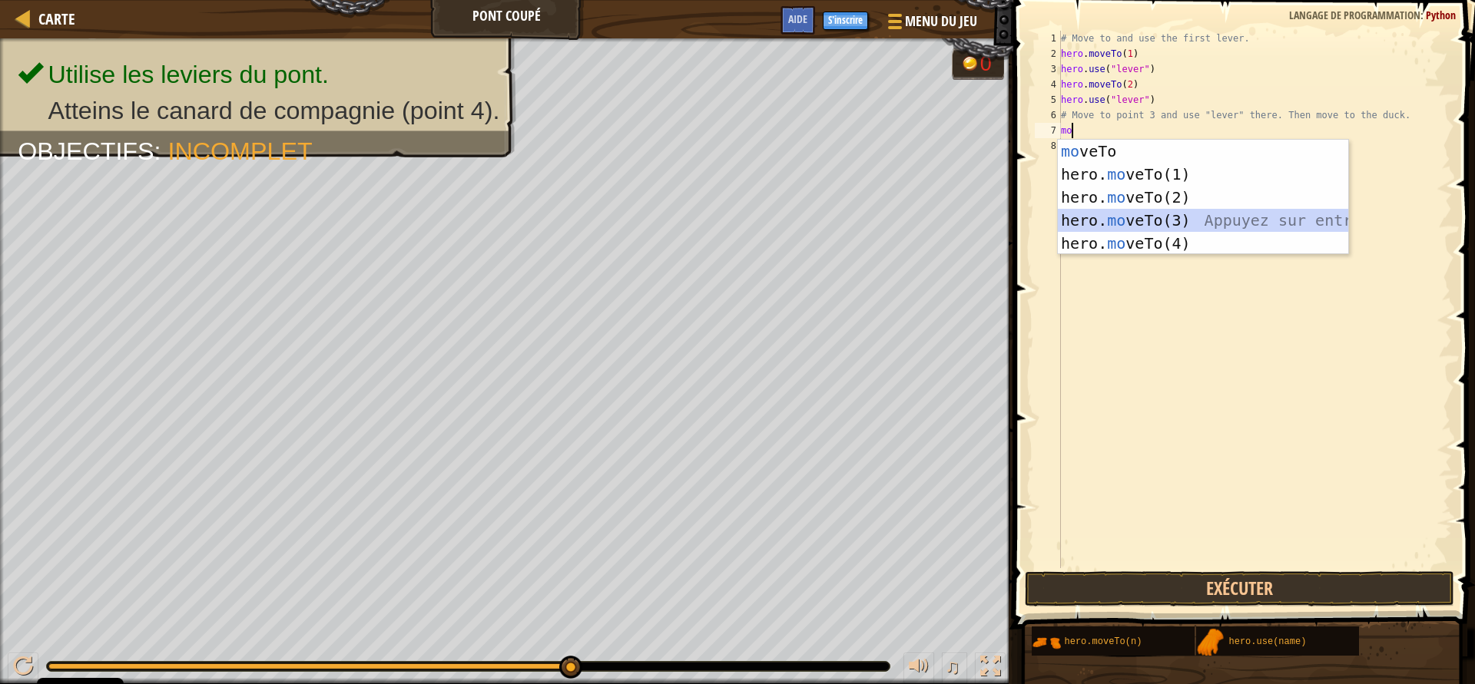
click at [1157, 215] on div "mo veTo Appuyez sur entrée hero. mo veTo(1) Appuyez sur entrée hero. mo veTo(2)…" at bounding box center [1203, 220] width 290 height 161
type textarea "hero.moveTo(3)"
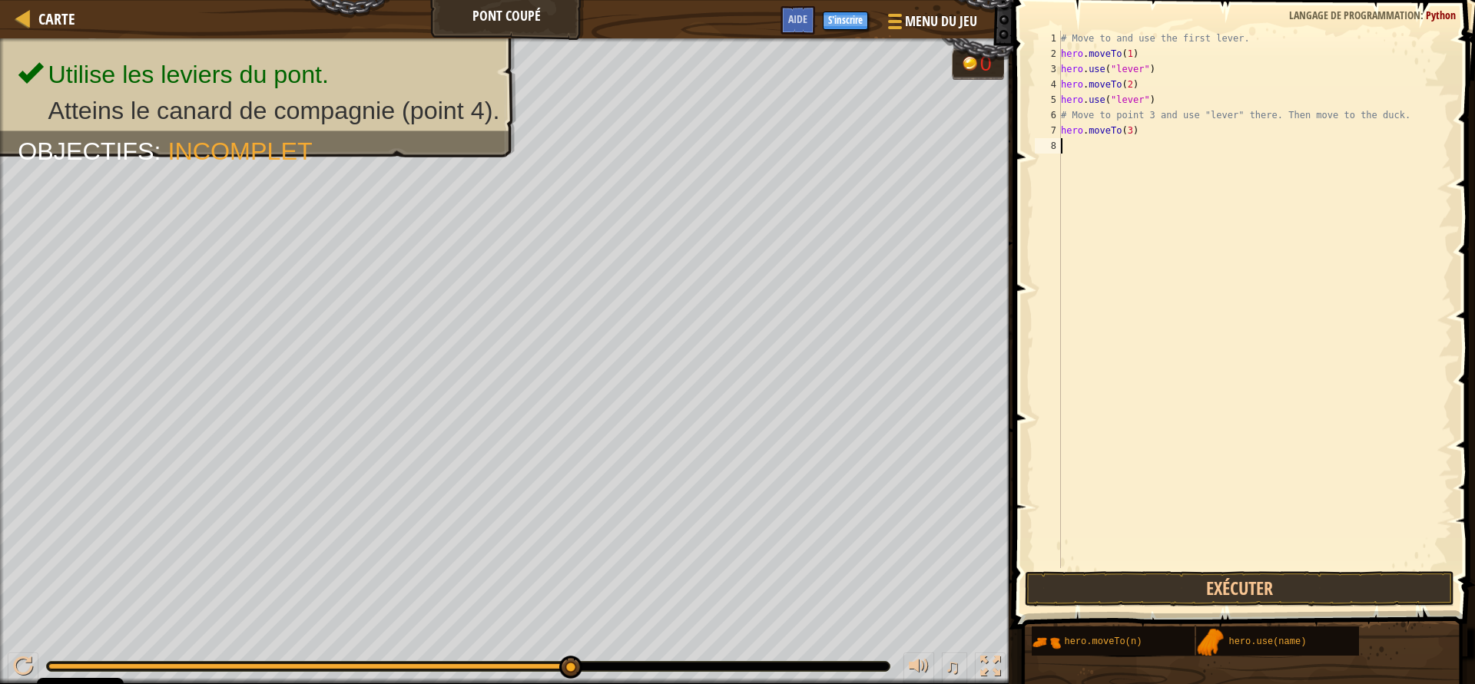
click at [1085, 141] on div "# Move to and use the first lever. hero . moveTo ( 1 ) hero . use ( "lever" ) h…" at bounding box center [1255, 315] width 394 height 568
click at [1115, 163] on div "u se Appuyez sur entrée" at bounding box center [1203, 189] width 290 height 69
type textarea "hero.use("lever")"
click at [1106, 167] on div "# Move to and use the first lever. hero . moveTo ( 1 ) hero . use ( "lever" ) h…" at bounding box center [1255, 315] width 394 height 568
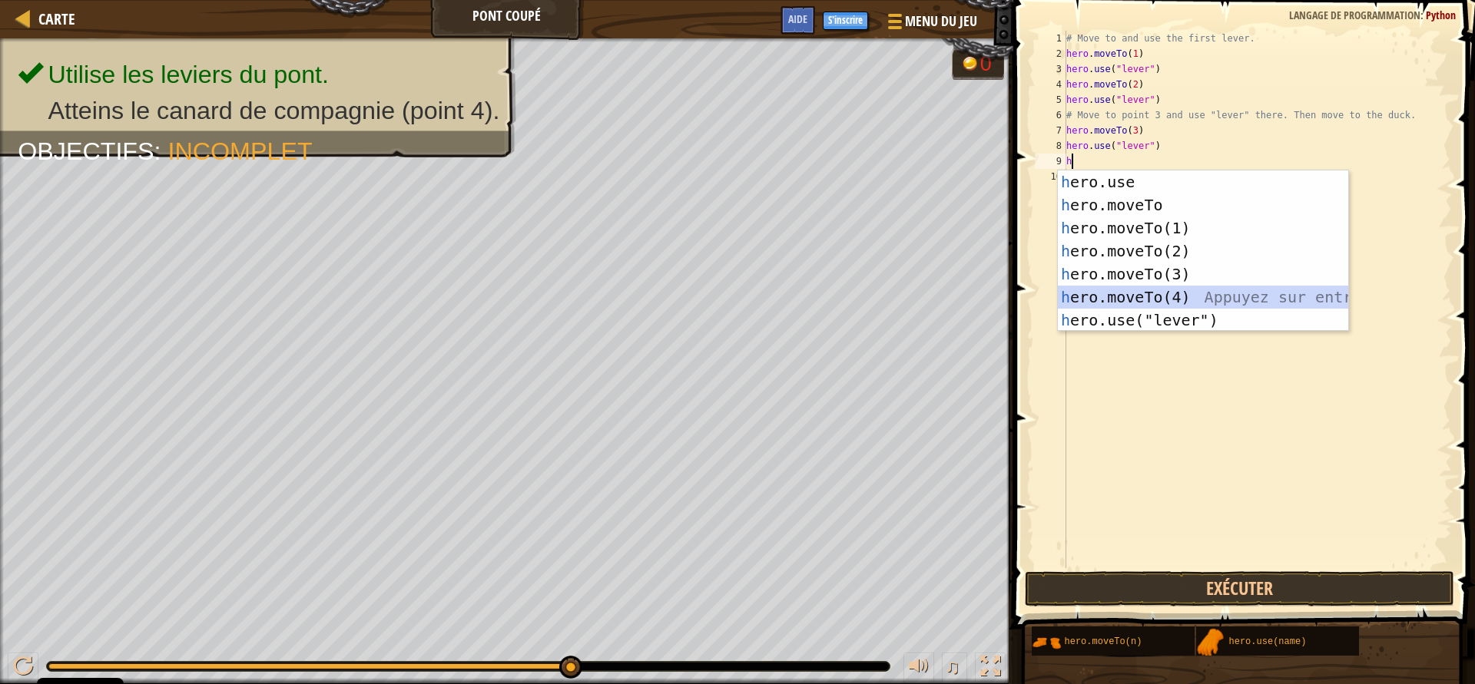
click at [1130, 292] on div "h ero.use Appuyez sur entrée h ero.moveTo Appuyez sur entrée h ero.moveTo(1) Ap…" at bounding box center [1203, 273] width 290 height 207
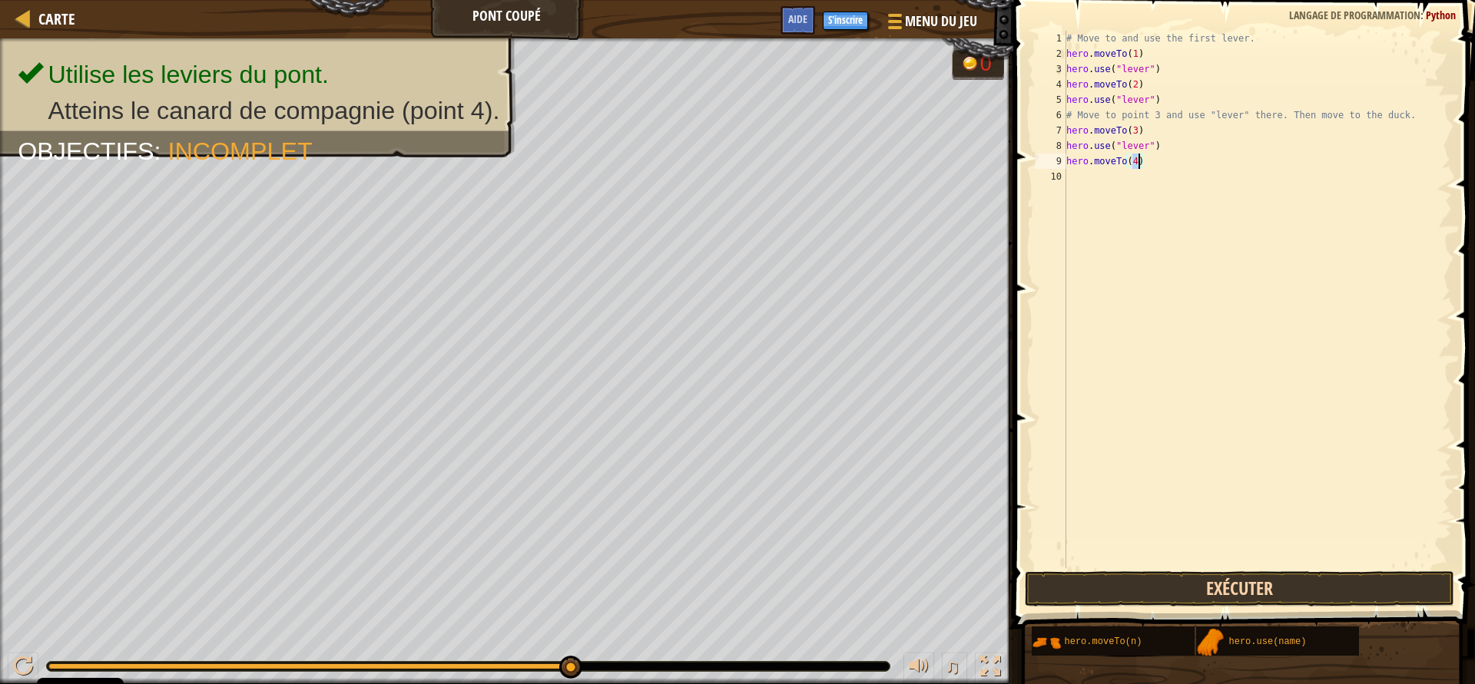
type textarea "hero.moveTo(4)"
click at [1281, 584] on button "Exécuter" at bounding box center [1238, 588] width 429 height 35
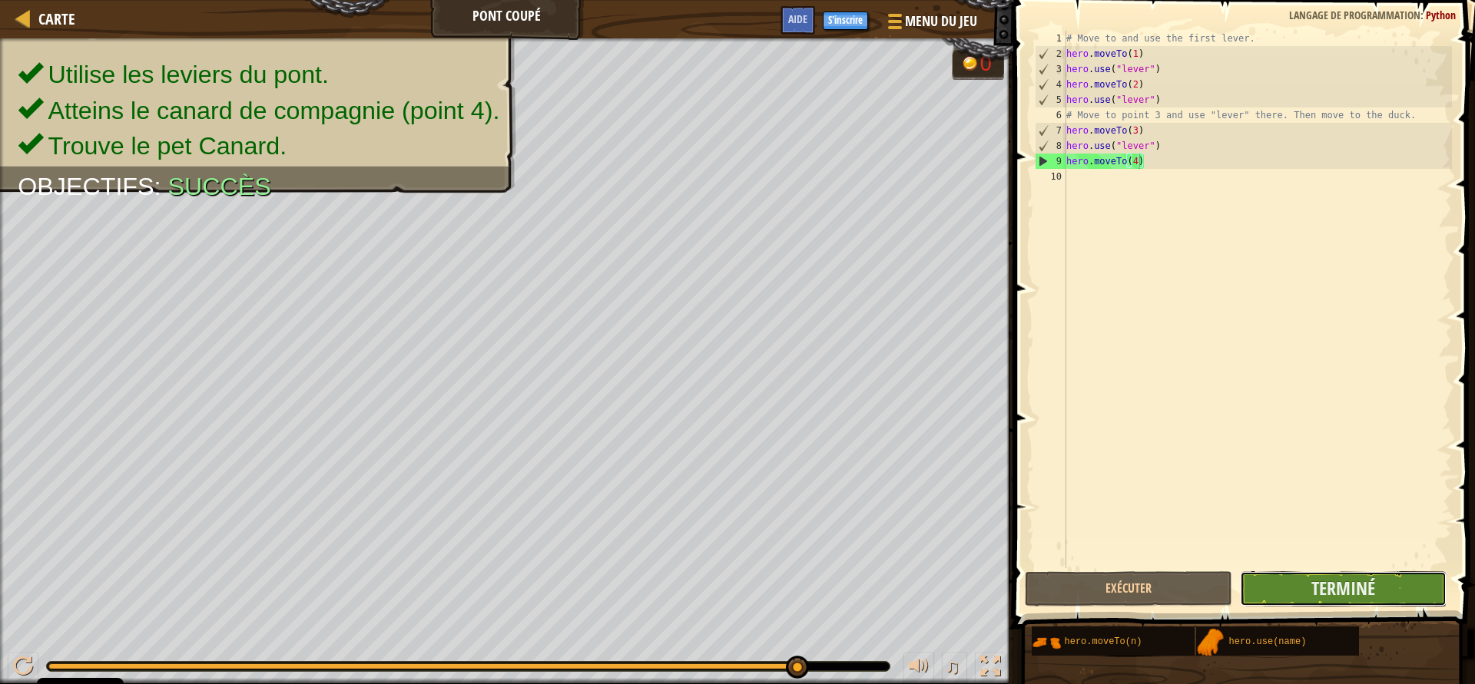
click at [1387, 594] on button "Terminé" at bounding box center [1343, 588] width 207 height 35
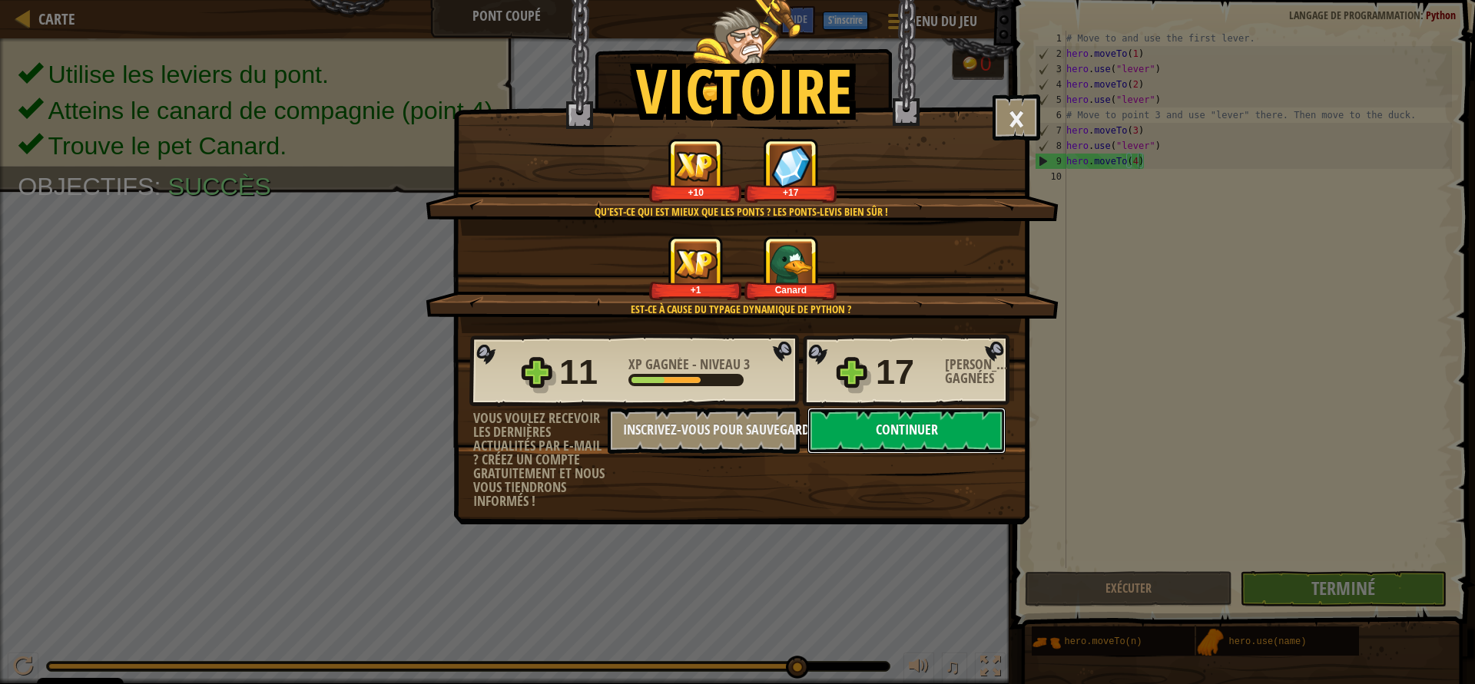
click at [922, 451] on button "Continuer" at bounding box center [906, 431] width 198 height 46
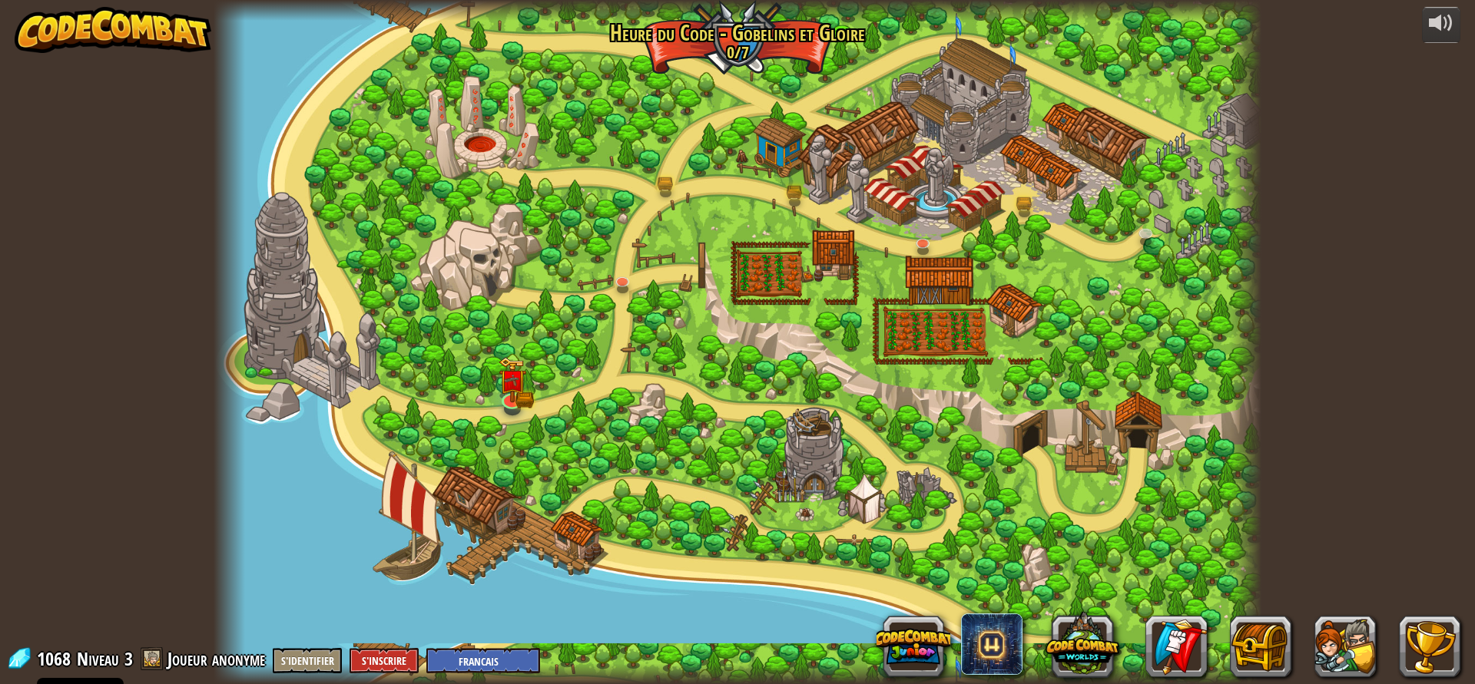
select select "fr"
click at [907, 237] on div at bounding box center [736, 342] width 1047 height 684
click at [913, 238] on img at bounding box center [923, 209] width 28 height 64
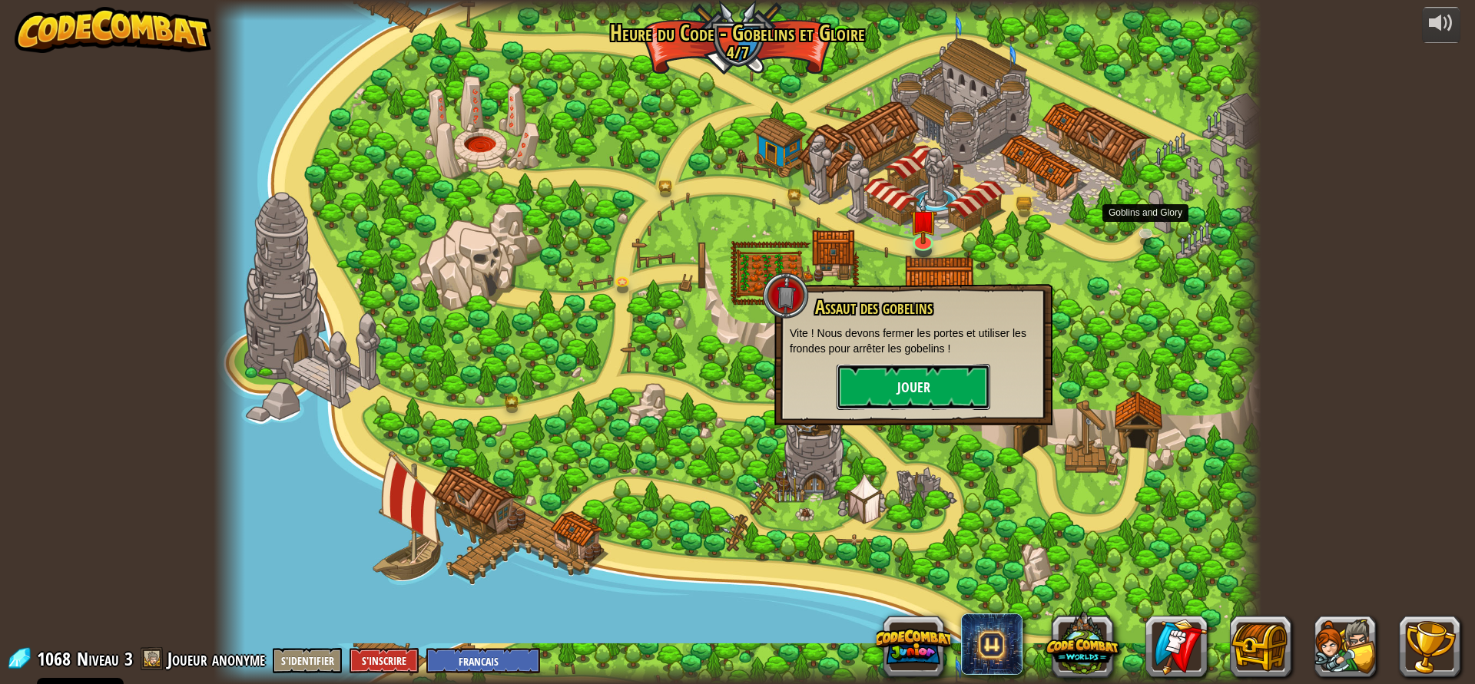
click at [908, 394] on button "Jouer" at bounding box center [913, 387] width 154 height 46
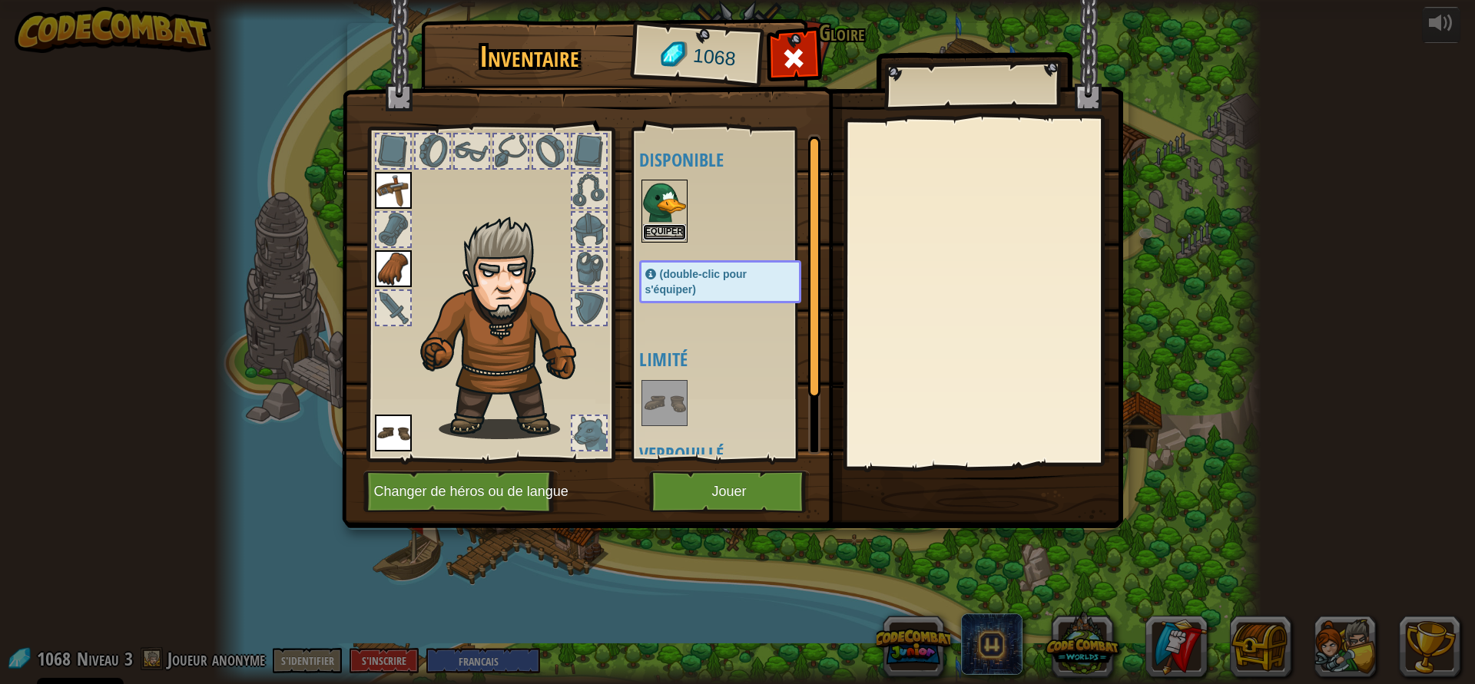
click at [664, 237] on button "Equiper" at bounding box center [664, 232] width 43 height 16
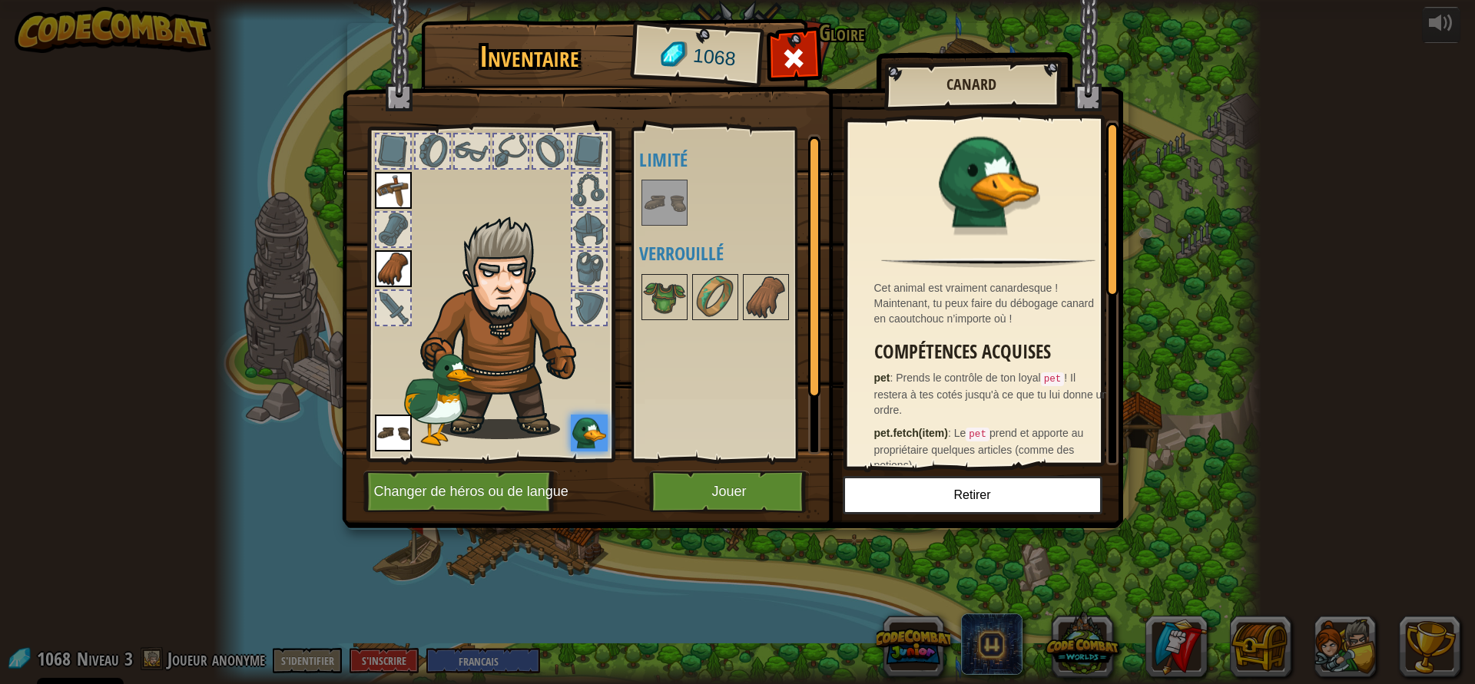
click at [664, 237] on div "Disponible Equiper Equiper Equiper (double-clic pour s'équiper) Limité Verrouil…" at bounding box center [735, 294] width 193 height 320
click at [581, 428] on img at bounding box center [589, 433] width 37 height 37
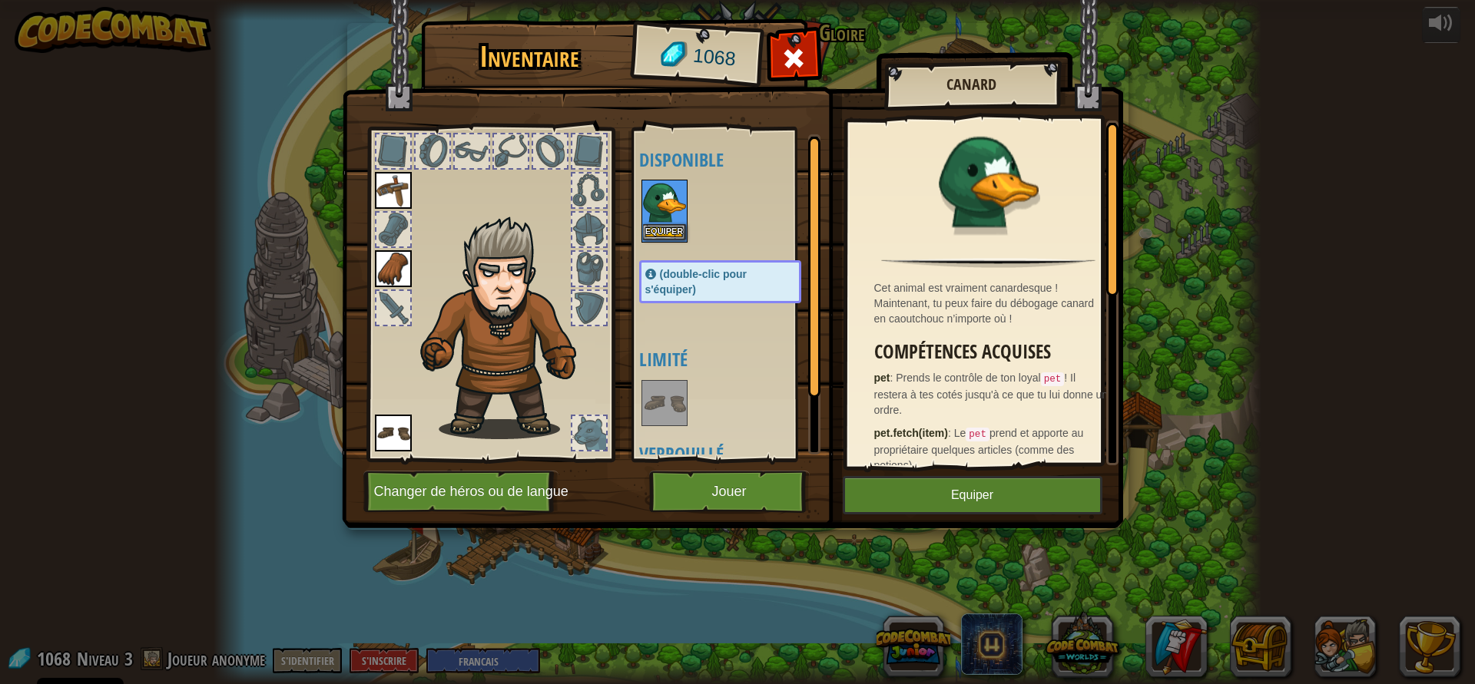
click at [664, 217] on img at bounding box center [664, 202] width 43 height 43
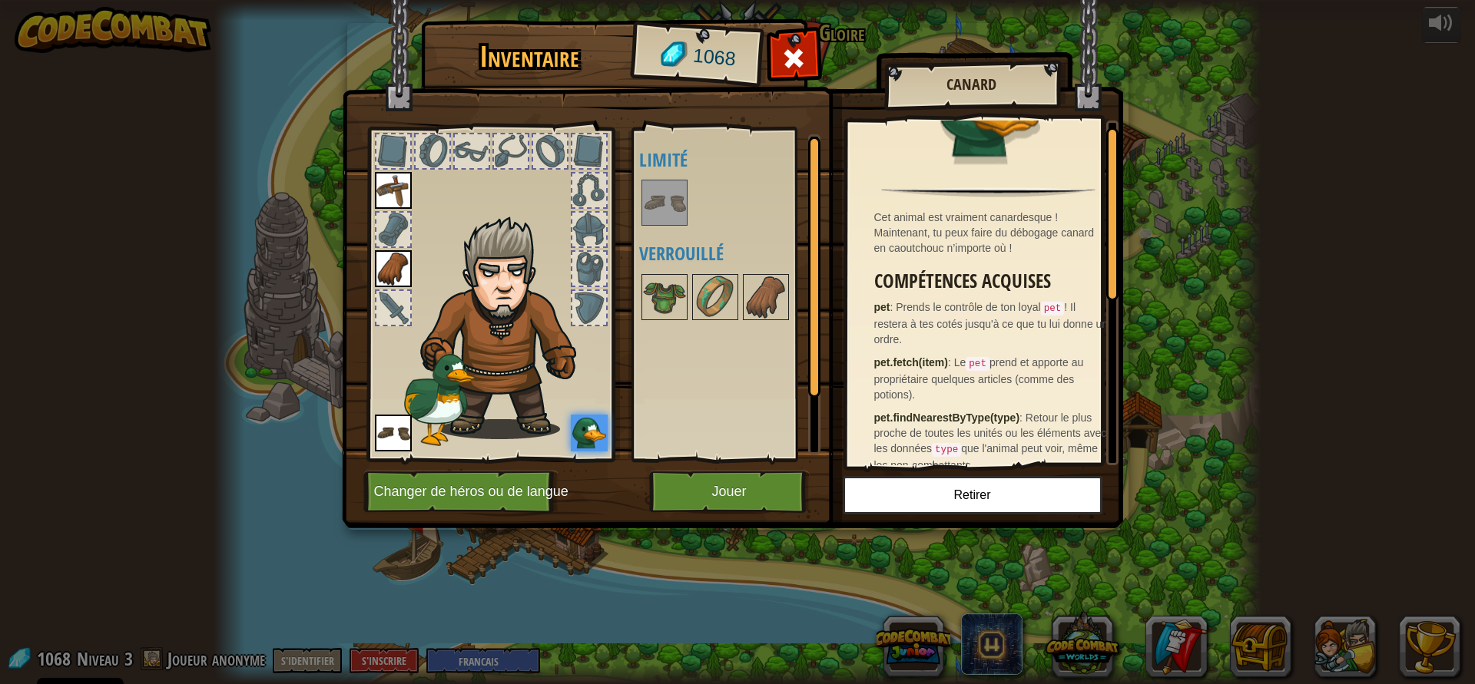
scroll to position [92, 0]
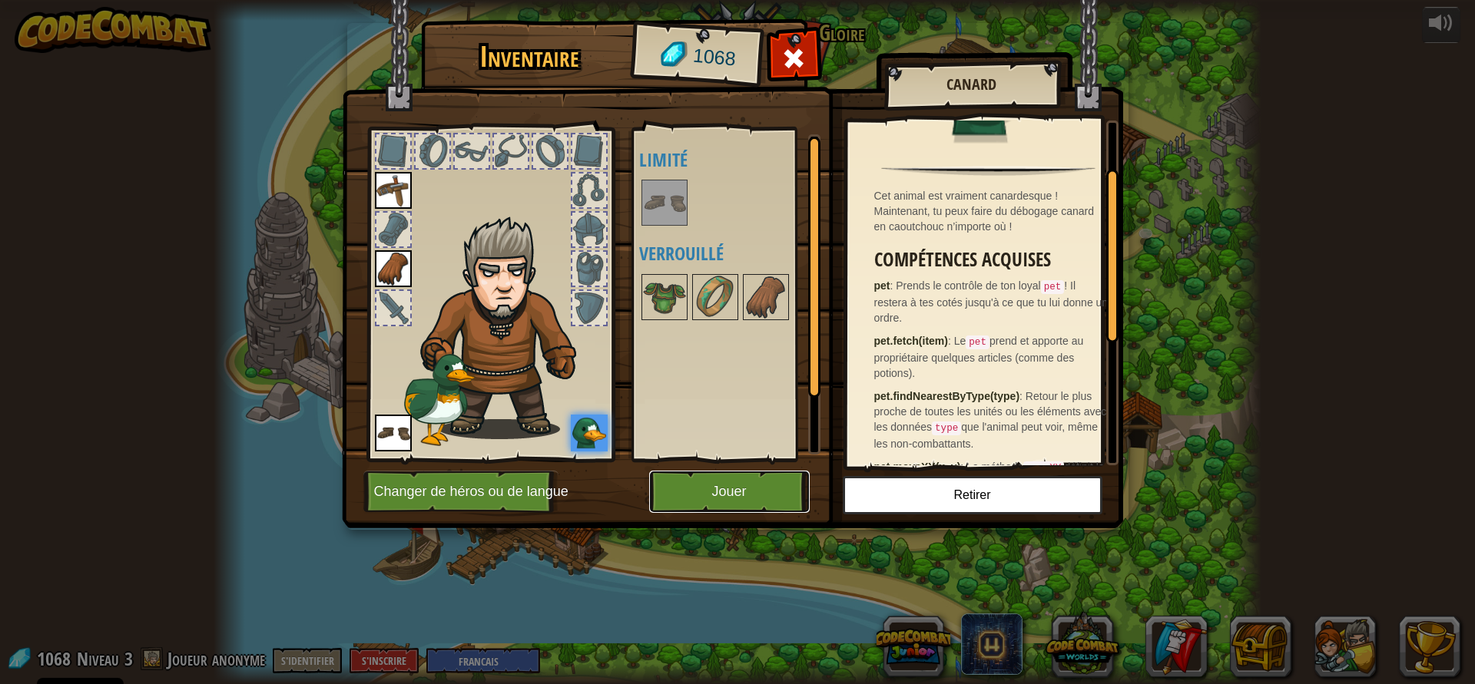
click at [746, 493] on button "Jouer" at bounding box center [729, 492] width 161 height 42
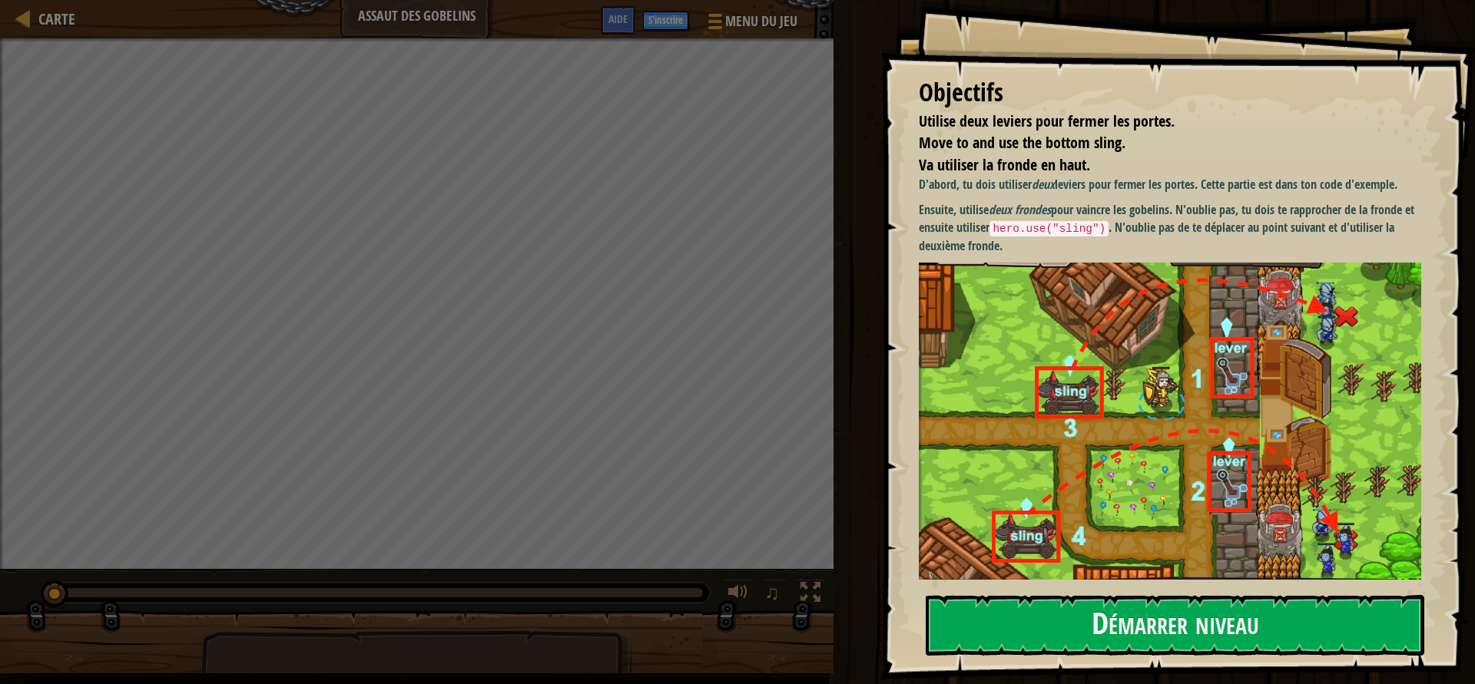
click at [966, 329] on img at bounding box center [1176, 421] width 514 height 317
click at [971, 619] on button "Démarrer niveau" at bounding box center [1174, 625] width 498 height 61
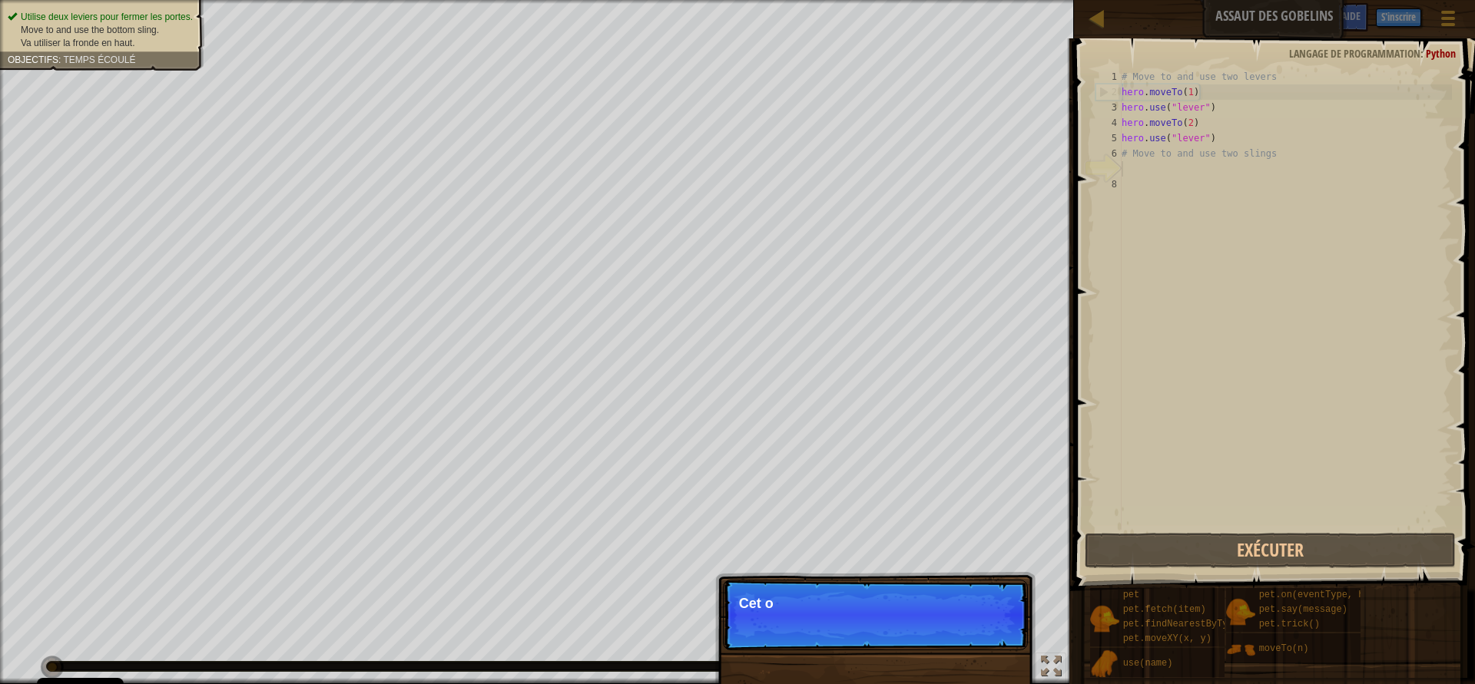
click at [963, 650] on p "Passer (esc) Continuer Cet o" at bounding box center [875, 615] width 305 height 71
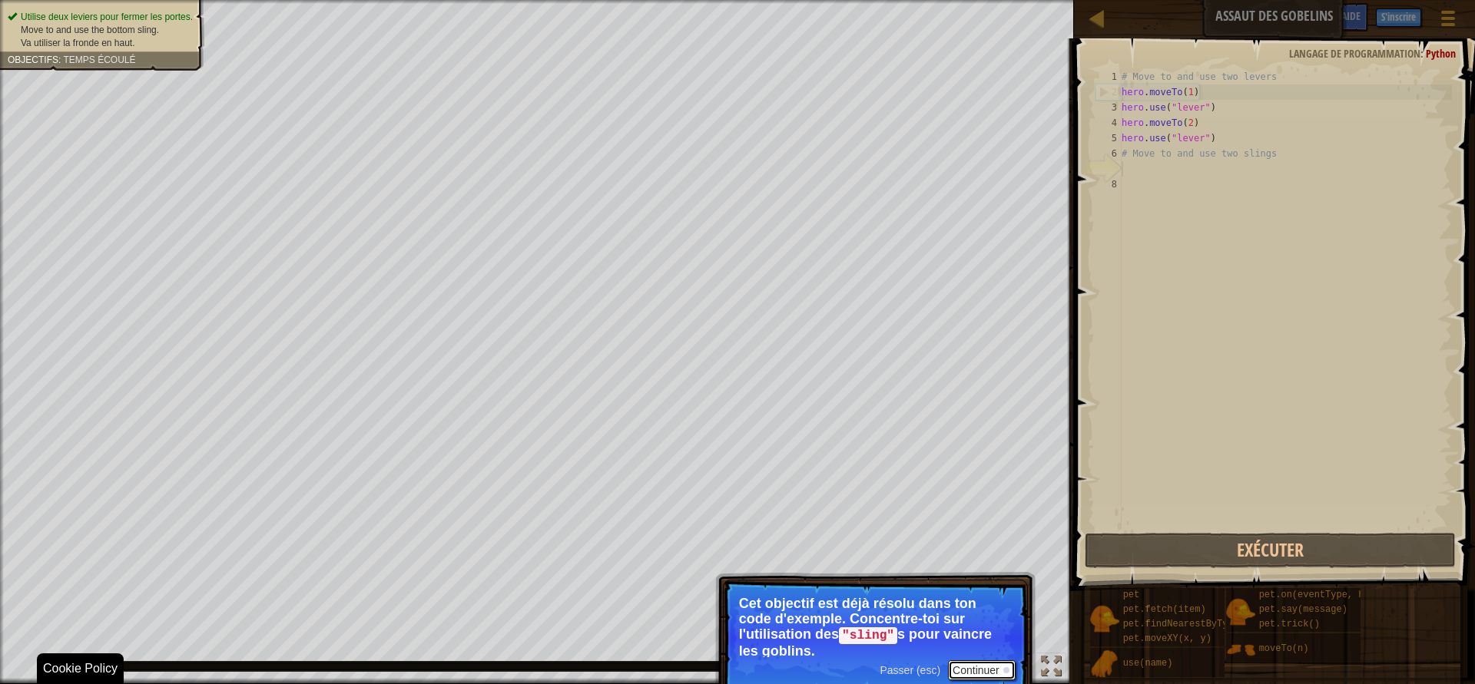
click at [962, 671] on button "Continuer" at bounding box center [982, 670] width 68 height 20
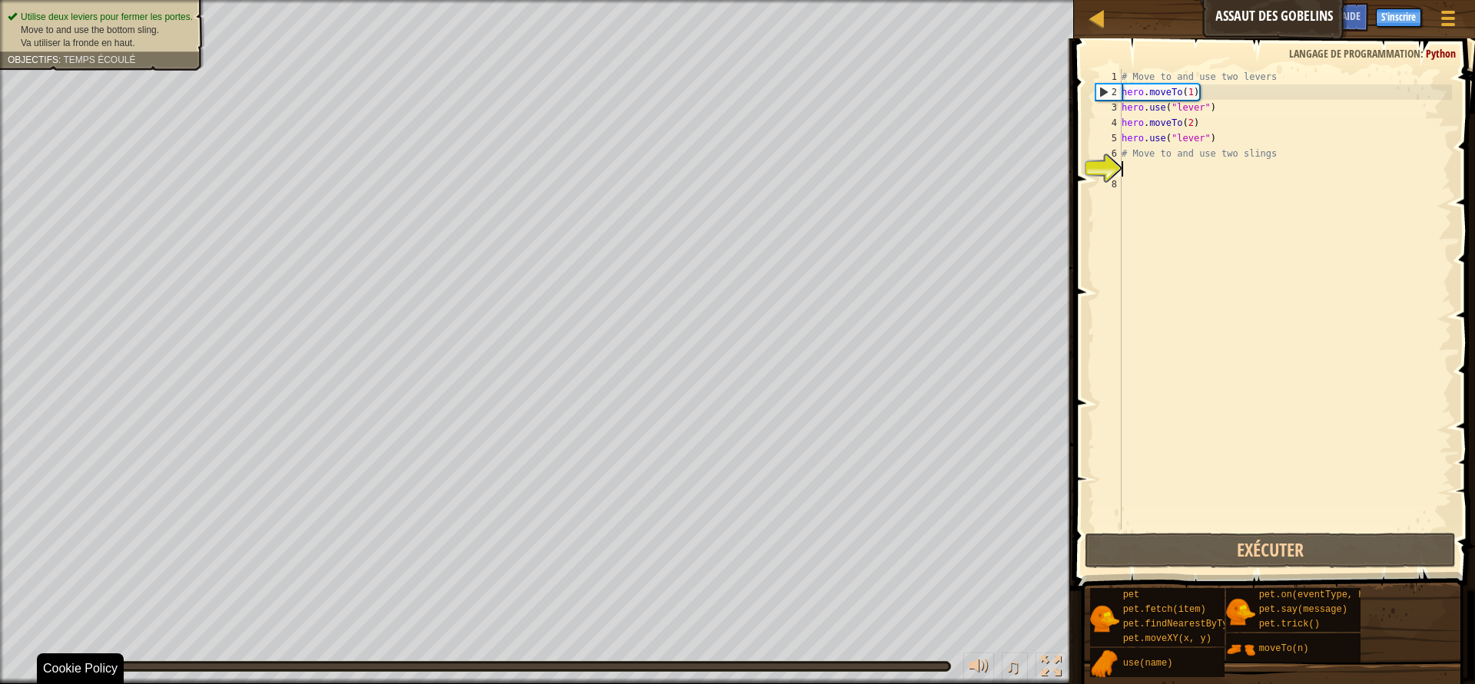
scroll to position [7, 0]
click at [1135, 165] on div "# Move to and use two levers hero . moveTo ( 1 ) hero . use ( "lever" ) hero . …" at bounding box center [1284, 315] width 333 height 492
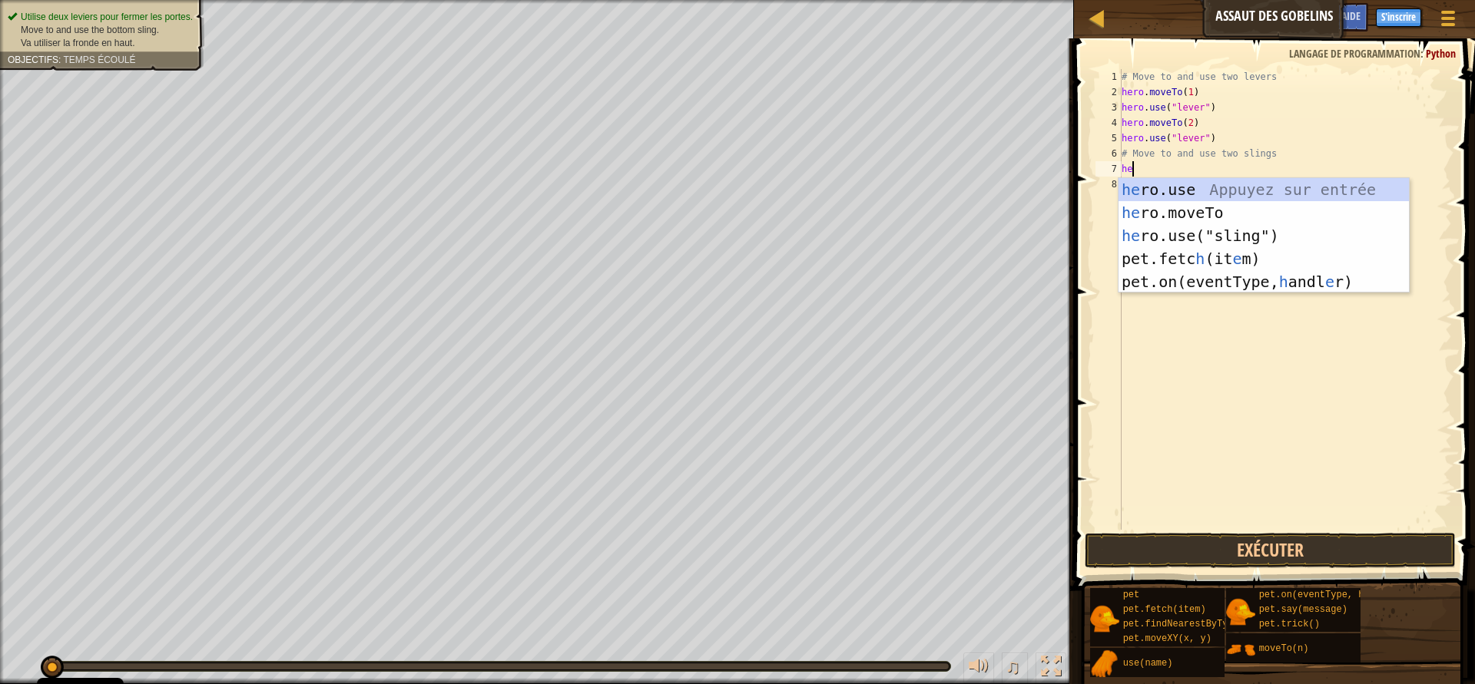
type textarea "h"
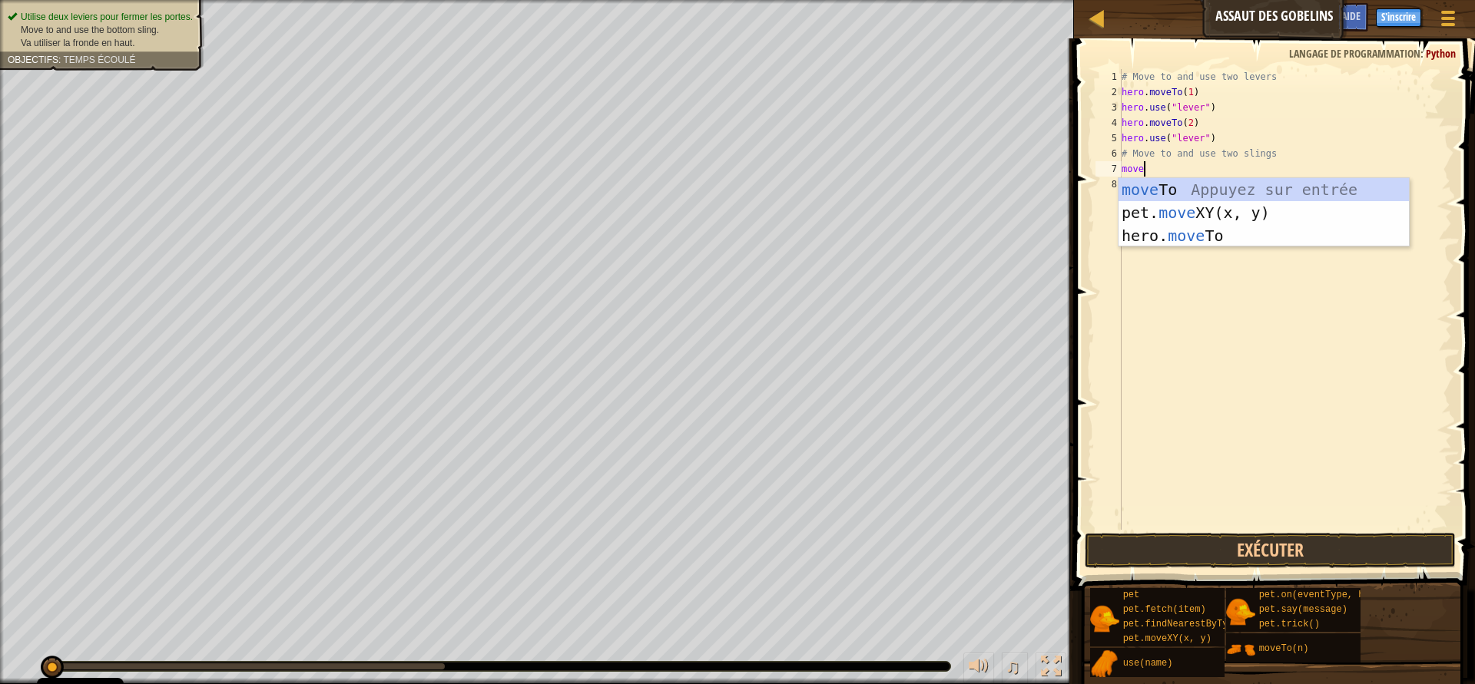
scroll to position [7, 1]
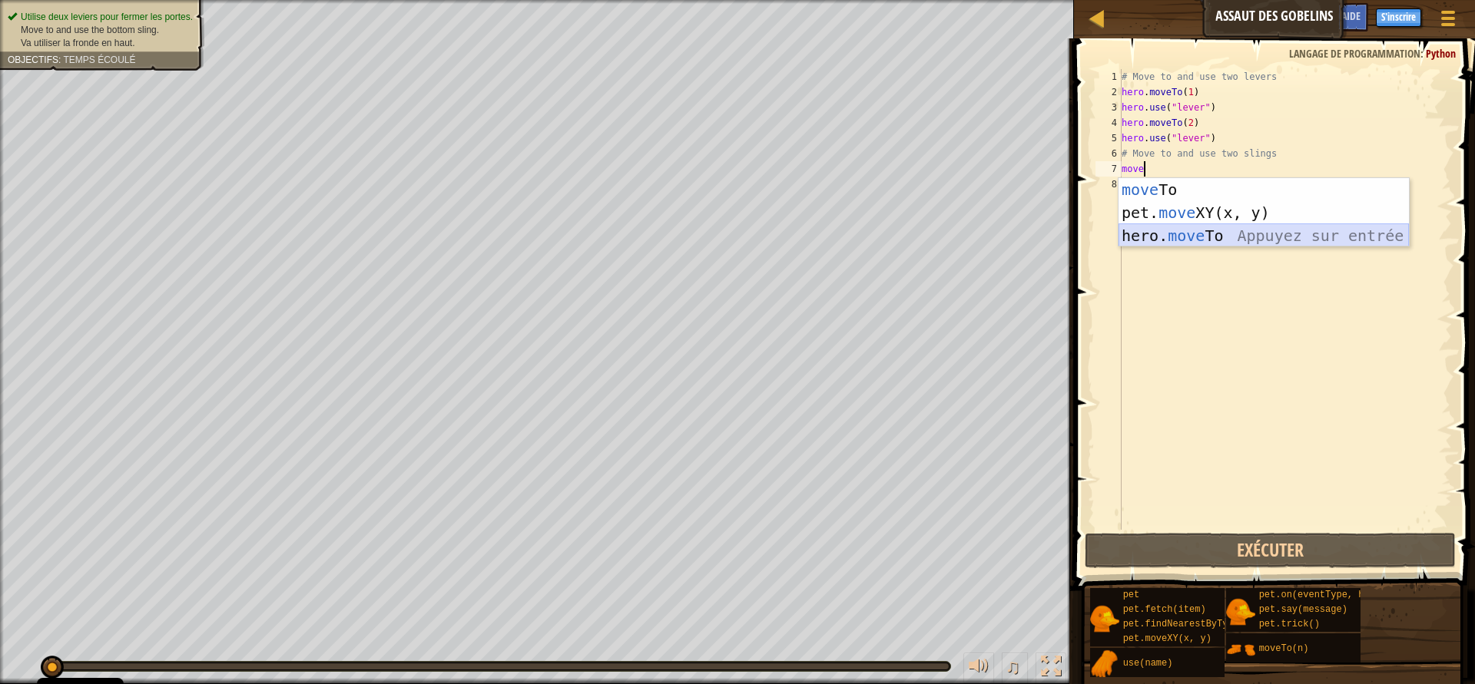
click at [1190, 227] on div "move To Appuyez sur entrée pet. move XY(x, y) Appuyez sur entrée hero. move To …" at bounding box center [1263, 235] width 290 height 115
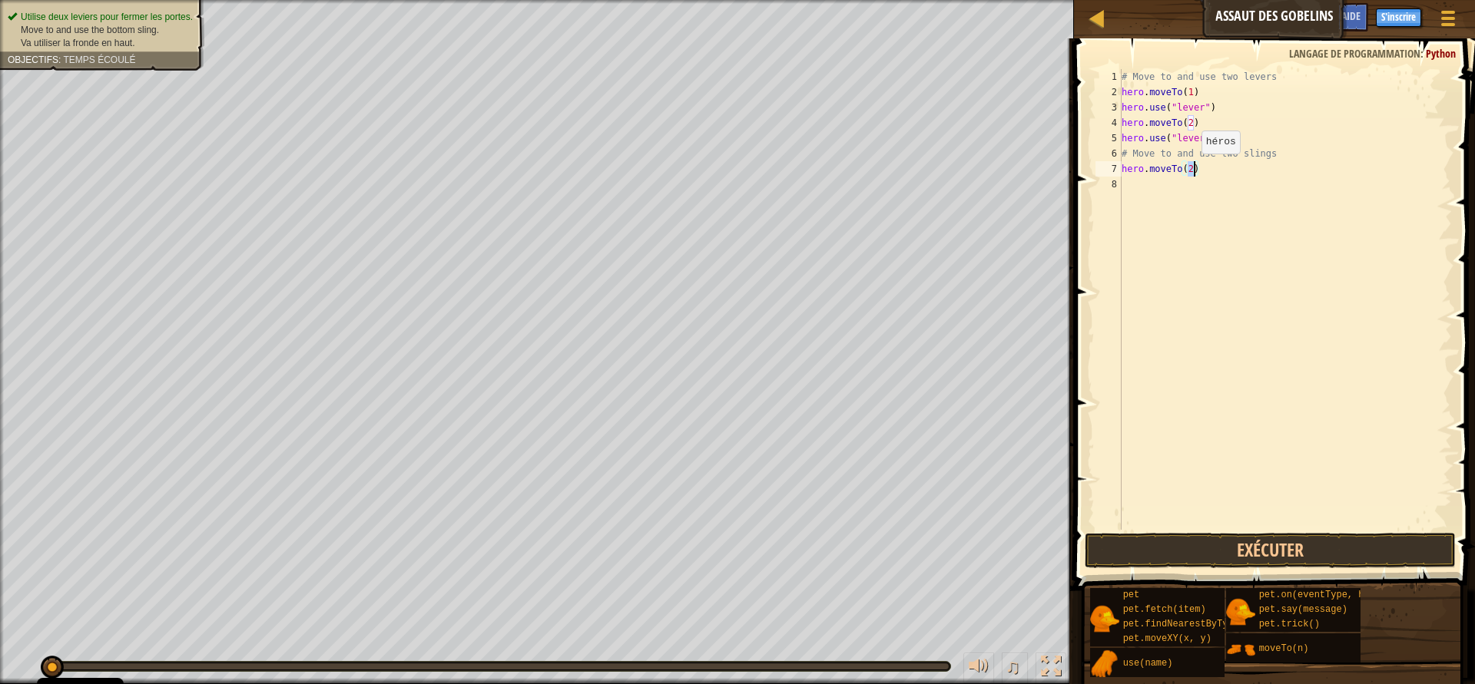
click at [1189, 169] on div "# Move to and use two levers hero . moveTo ( 1 ) hero . use ( "lever" ) hero . …" at bounding box center [1284, 299] width 333 height 461
click at [1193, 170] on div "# Move to and use two levers hero . moveTo ( 1 ) hero . use ( "lever" ) hero . …" at bounding box center [1284, 315] width 333 height 492
type textarea "hero.moveTo(3)"
click at [1210, 204] on div "# Move to and use two levers hero . moveTo ( 1 ) hero . use ( "lever" ) hero . …" at bounding box center [1284, 315] width 333 height 492
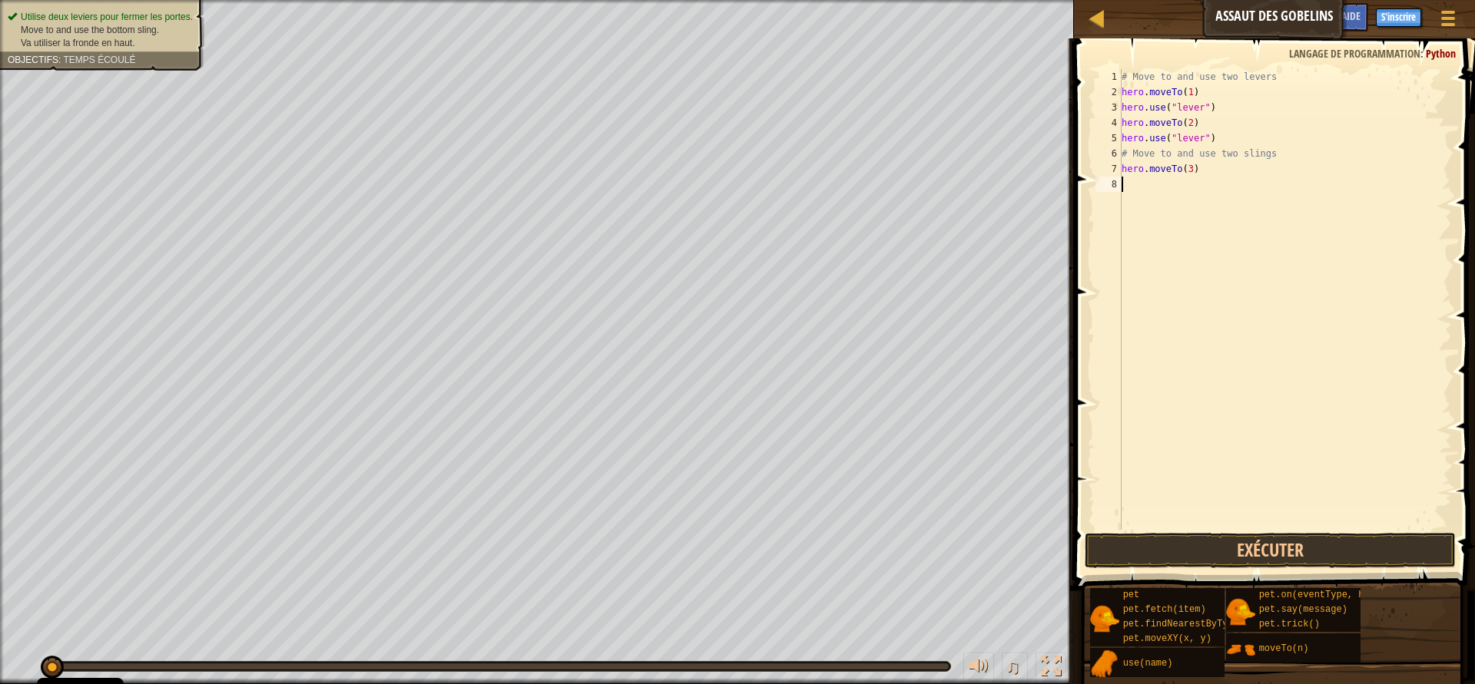
scroll to position [7, 0]
click at [1200, 200] on div "hero.use(" sl ing") Appuyez sur entrée" at bounding box center [1263, 228] width 290 height 69
type textarea "hero.use("sling")"
click at [1120, 200] on div "9" at bounding box center [1108, 199] width 26 height 15
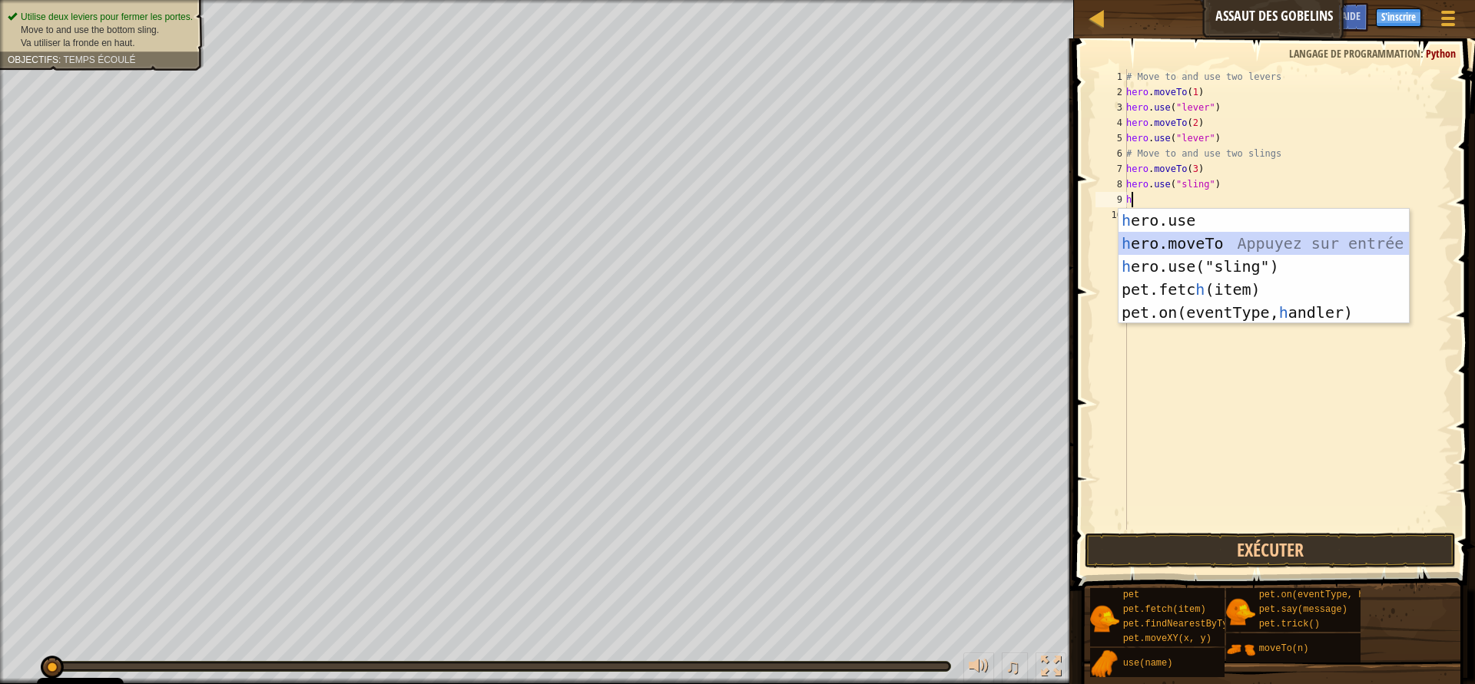
click at [1174, 238] on div "h ero.use Appuyez sur entrée h ero.moveTo Appuyez sur entrée h ero.use("sling")…" at bounding box center [1263, 289] width 290 height 161
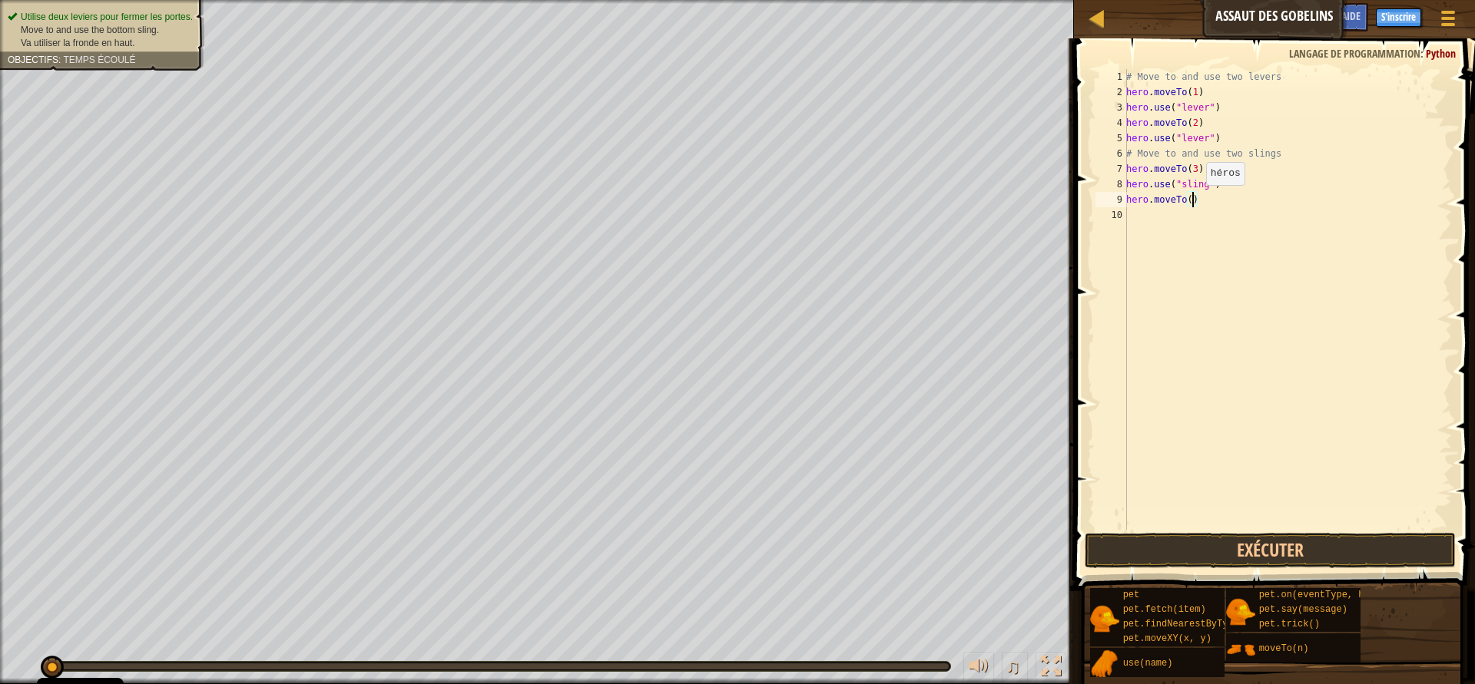
type textarea "hero.moveTo(4)"
click at [1187, 214] on div "# Move to and use two levers hero . moveTo ( 1 ) hero . use ( "lever" ) hero . …" at bounding box center [1287, 315] width 329 height 492
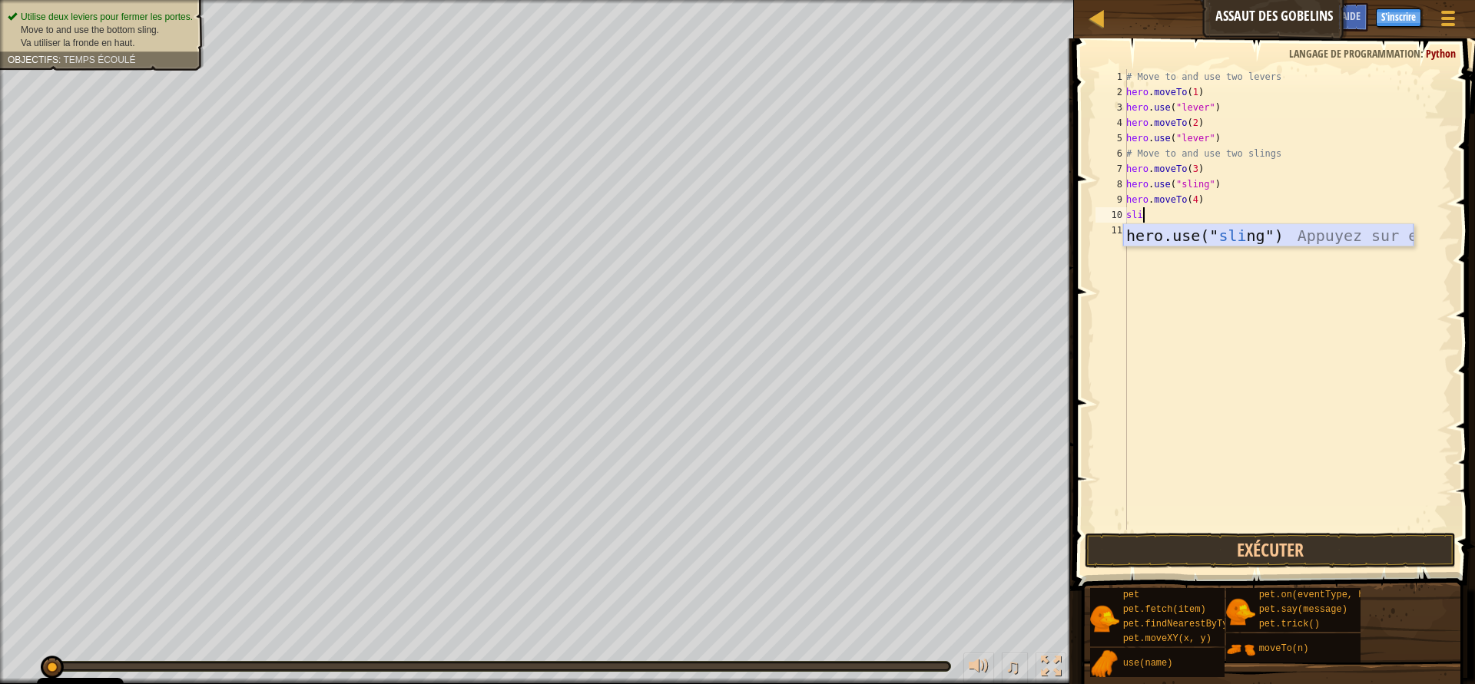
click at [1182, 234] on div "hero.use(" sli ng") Appuyez sur entrée" at bounding box center [1268, 258] width 290 height 69
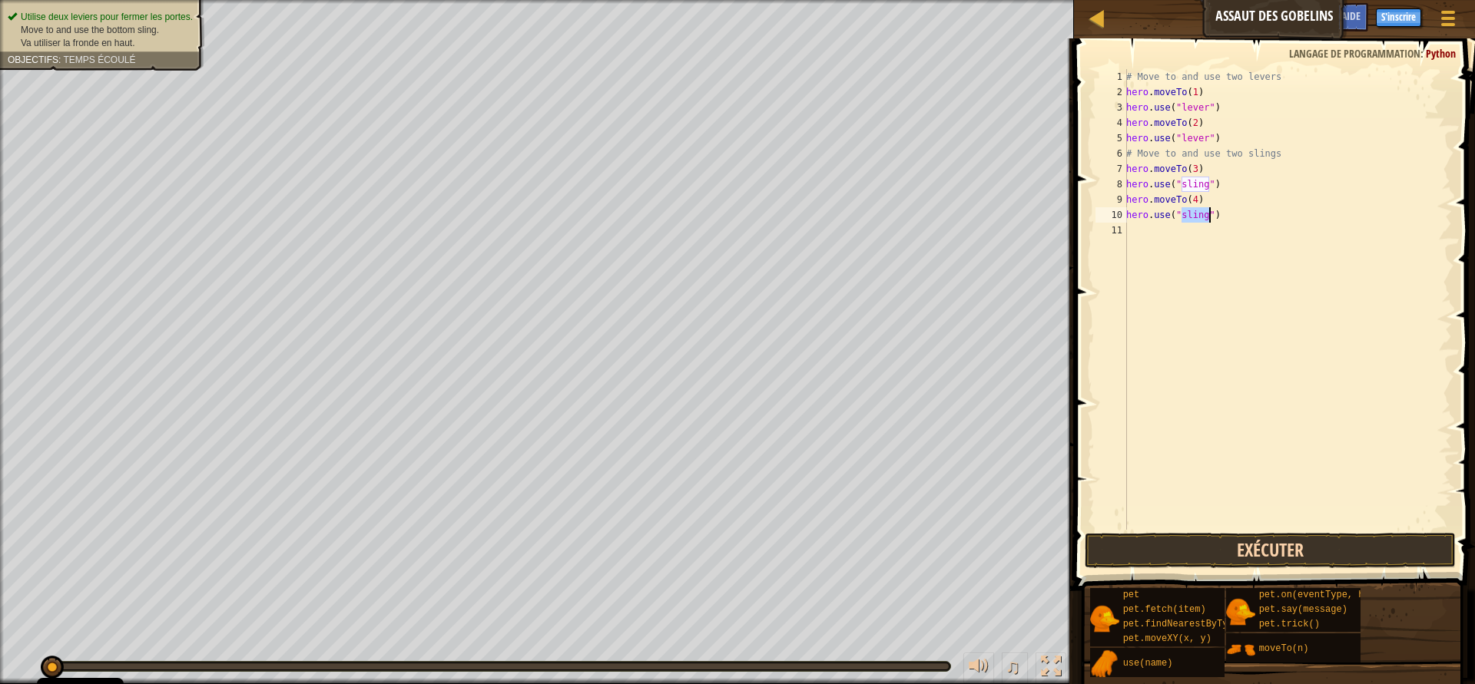
type textarea "hero.use("sling")"
click at [1247, 559] on button "Exécuter" at bounding box center [1269, 550] width 371 height 35
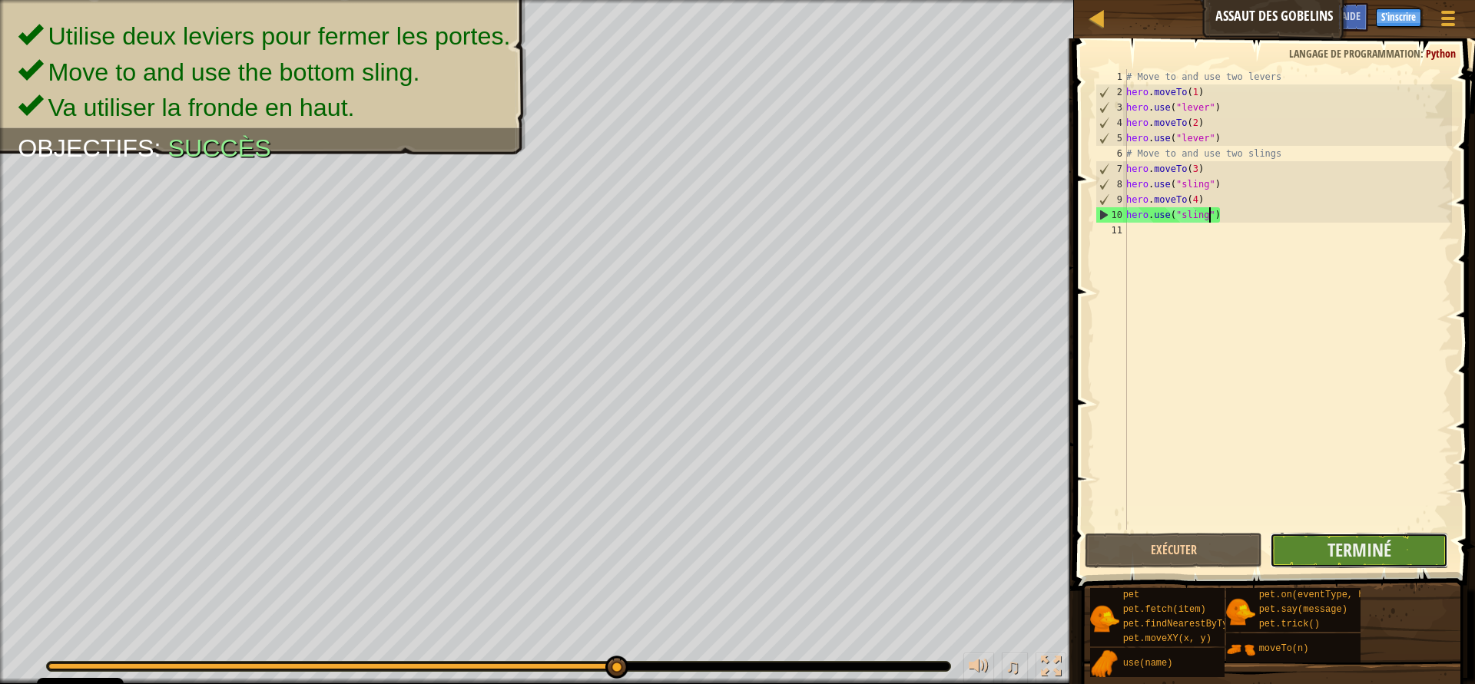
click at [1326, 557] on button "Terminé" at bounding box center [1358, 550] width 178 height 35
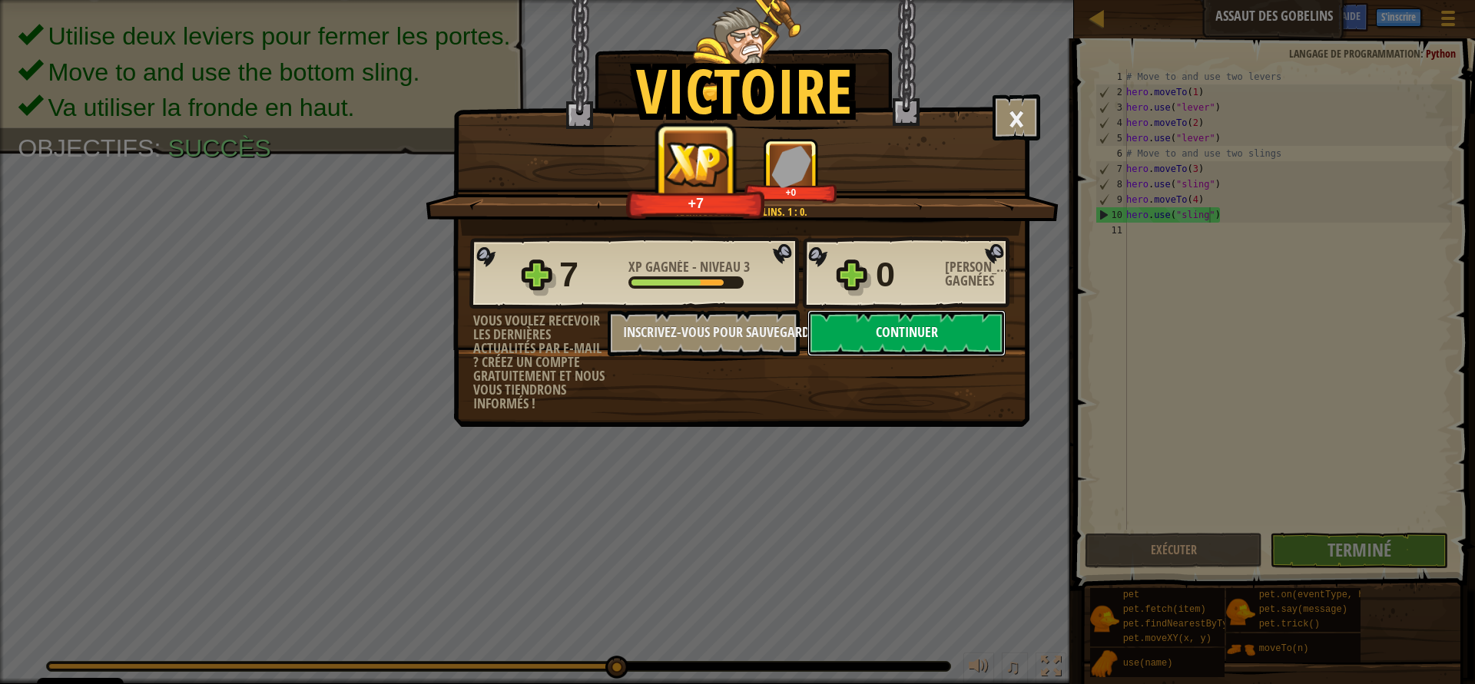
click at [852, 341] on button "Continuer" at bounding box center [906, 333] width 198 height 46
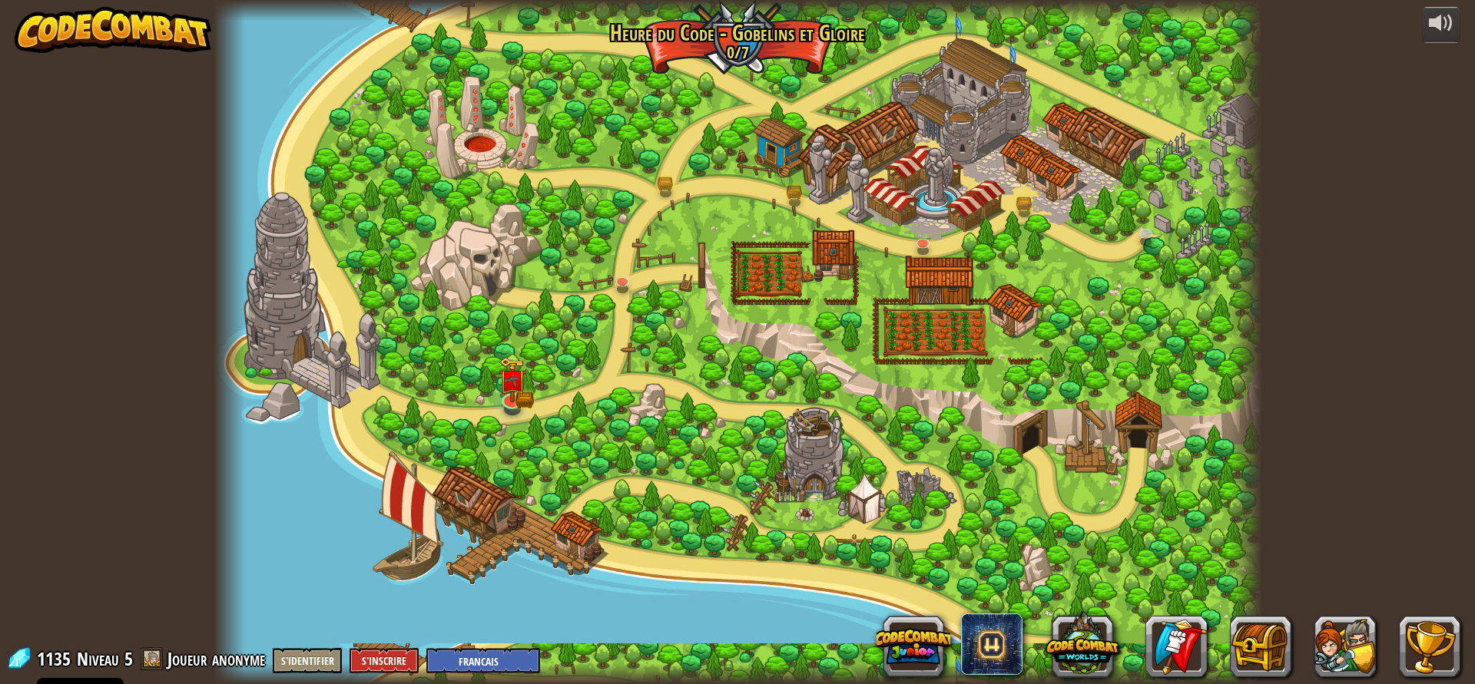
select select "fr"
